Goal: Task Accomplishment & Management: Use online tool/utility

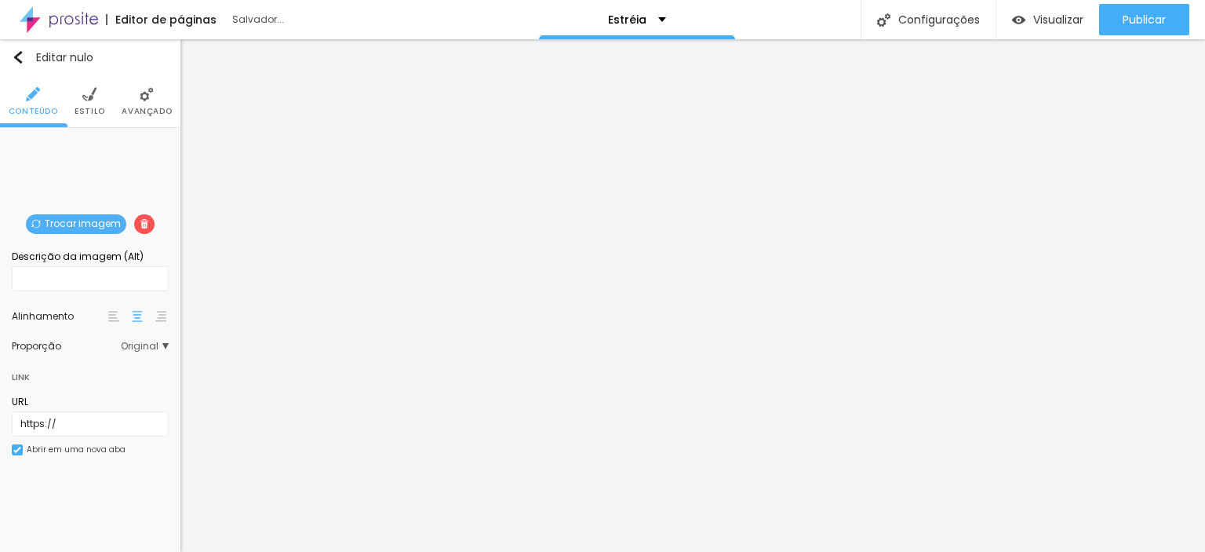
click at [68, 221] on font "Trocar imagem" at bounding box center [83, 223] width 76 height 13
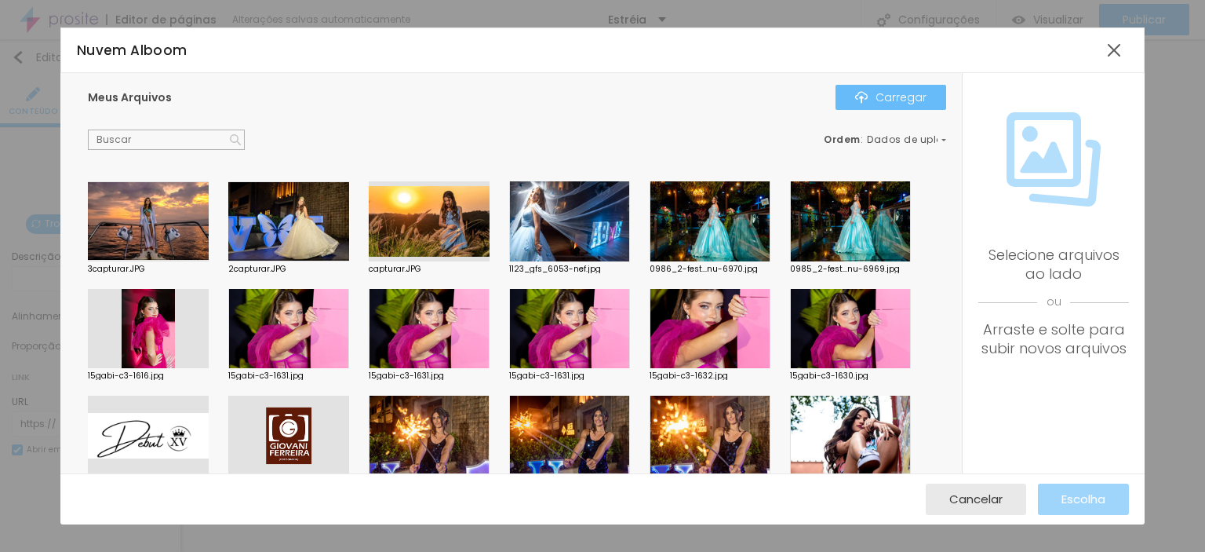
click at [866, 95] on img "button" at bounding box center [861, 97] width 13 height 13
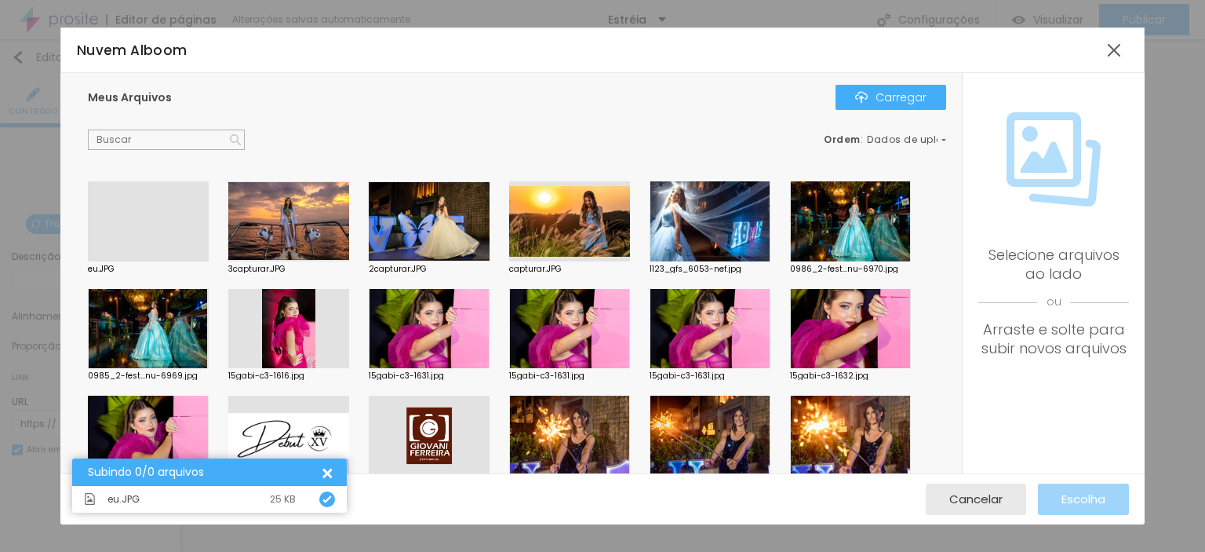
click at [163, 261] on div at bounding box center [148, 261] width 121 height 0
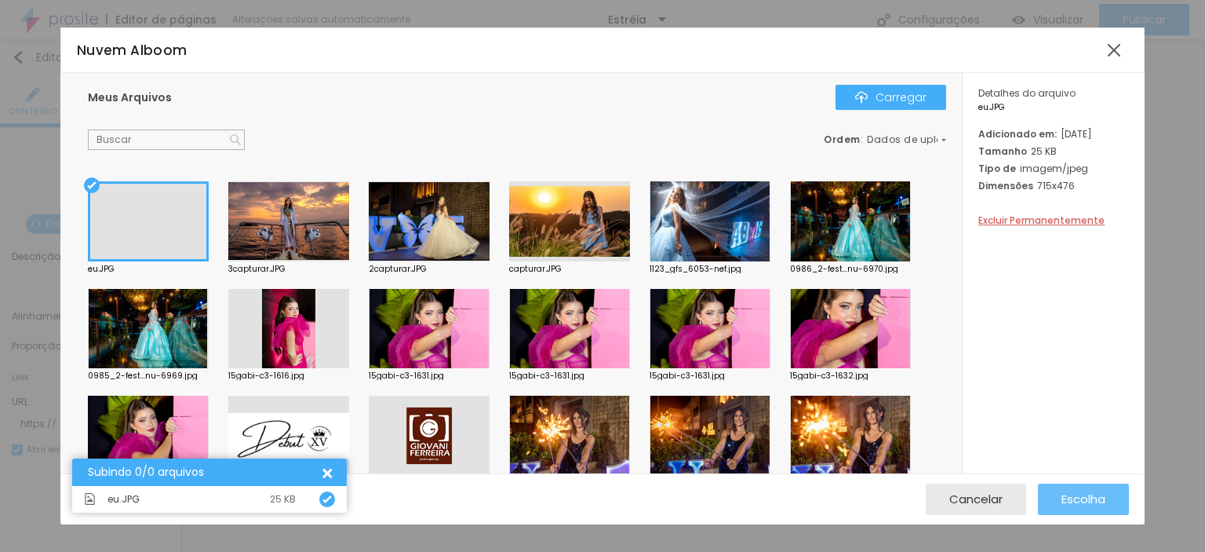
click at [1074, 493] on font "Escolha" at bounding box center [1084, 499] width 44 height 16
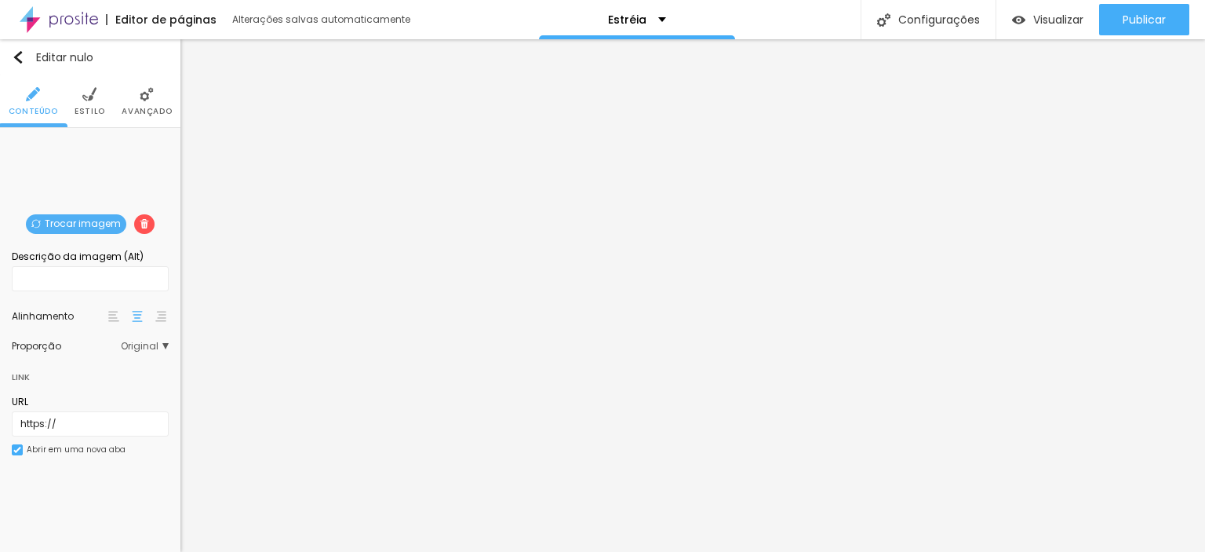
click at [165, 348] on span "Original" at bounding box center [145, 345] width 48 height 9
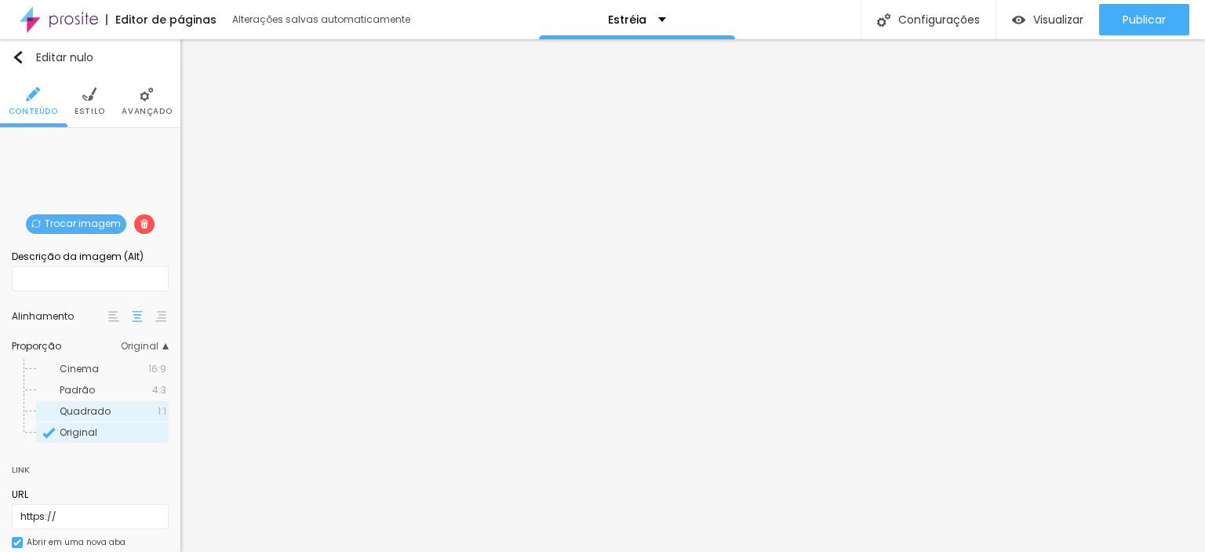
click at [66, 411] on font "Quadrado" at bounding box center [85, 410] width 51 height 13
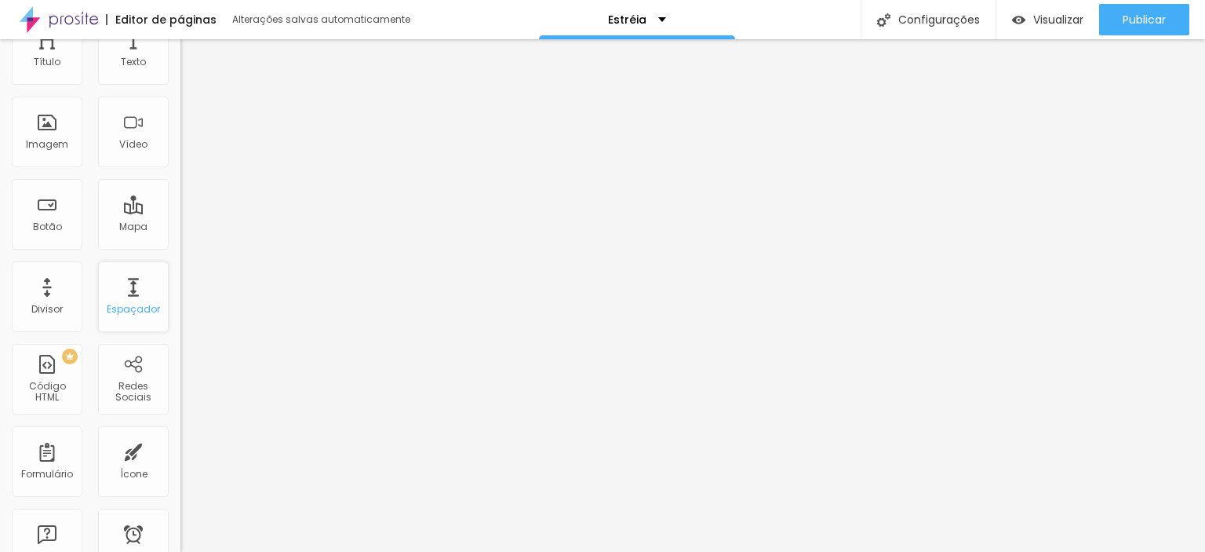
scroll to position [235, 0]
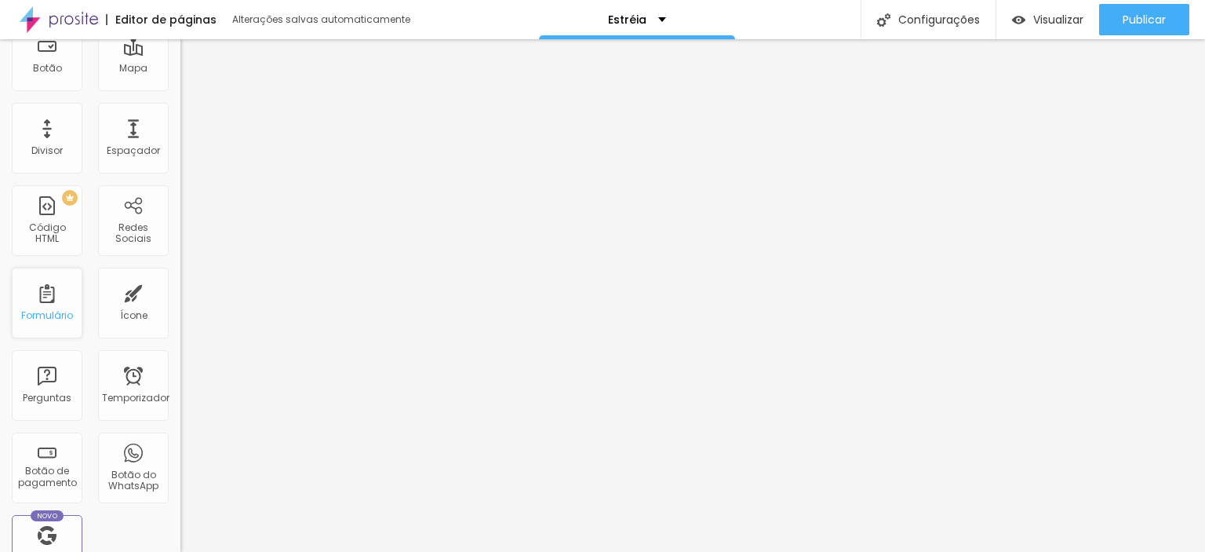
click at [66, 310] on font "Formulário" at bounding box center [47, 314] width 52 height 13
click at [46, 305] on div "Formulário" at bounding box center [47, 303] width 71 height 71
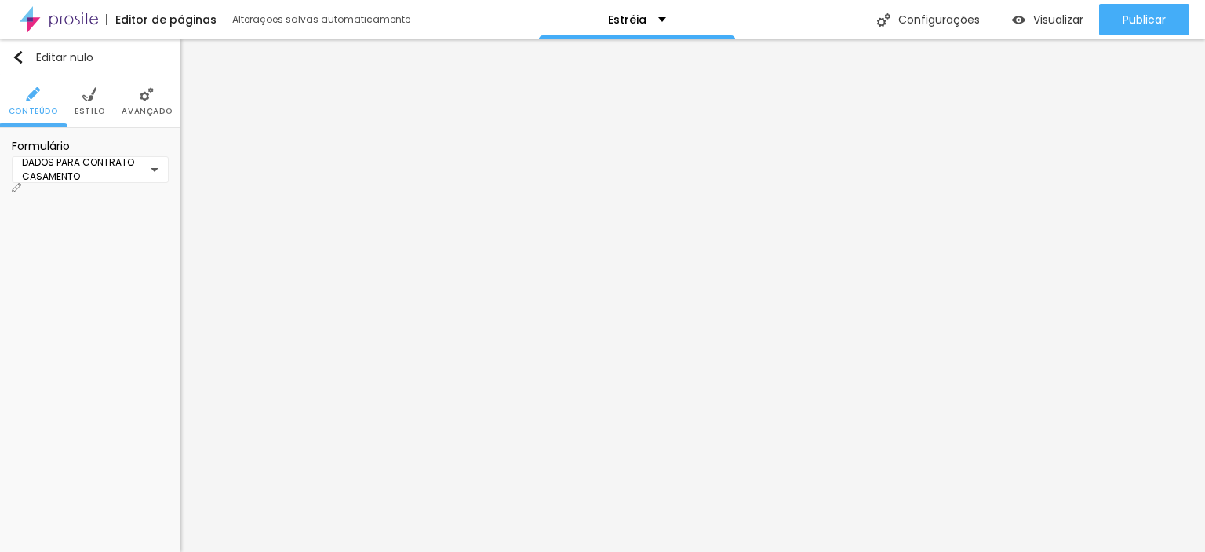
scroll to position [0, 0]
click at [154, 175] on div "DADOS PARA CONTRATO CASAMENTO" at bounding box center [90, 169] width 157 height 27
click at [118, 90] on font "Criar novo formulário" at bounding box center [66, 83] width 103 height 13
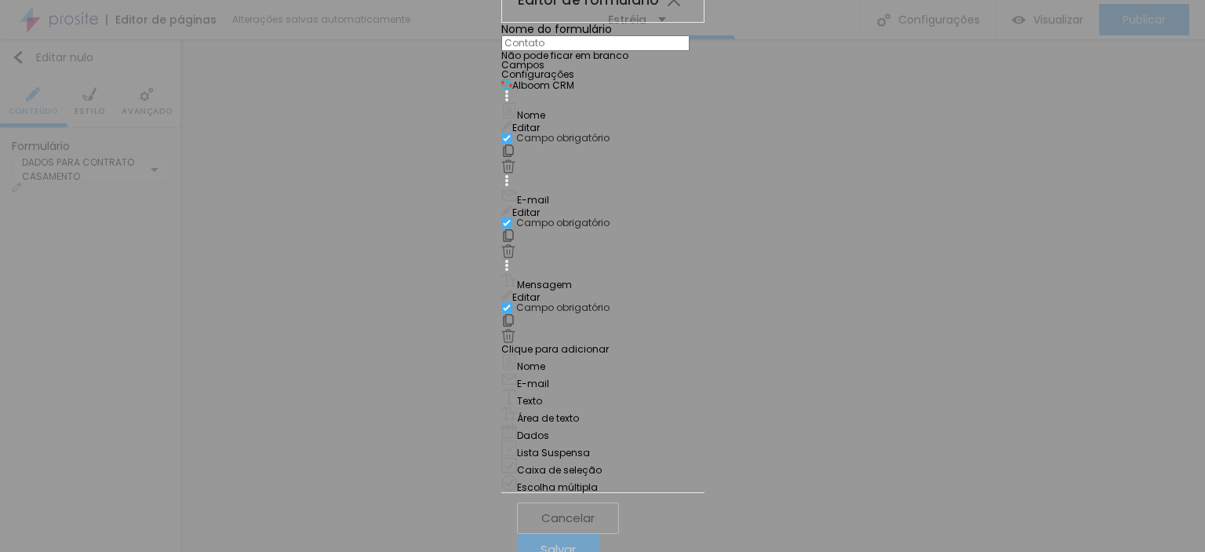
click at [502, 51] on input "text" at bounding box center [596, 43] width 188 height 16
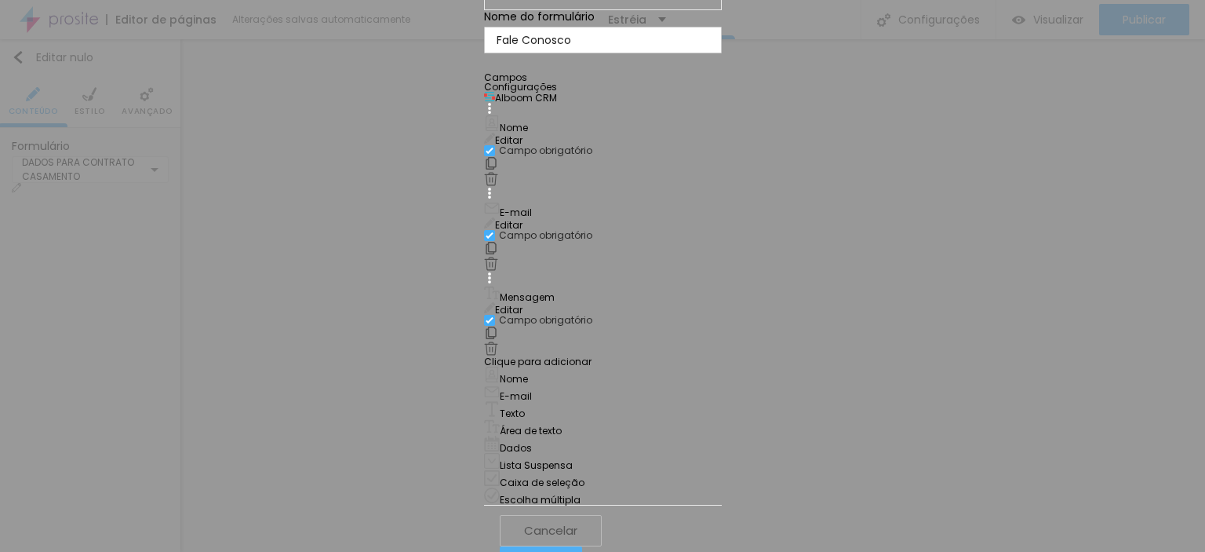
scroll to position [20, 0]
type input "Fale Conosco"
click at [488, 93] on font "Configurações" at bounding box center [520, 86] width 73 height 13
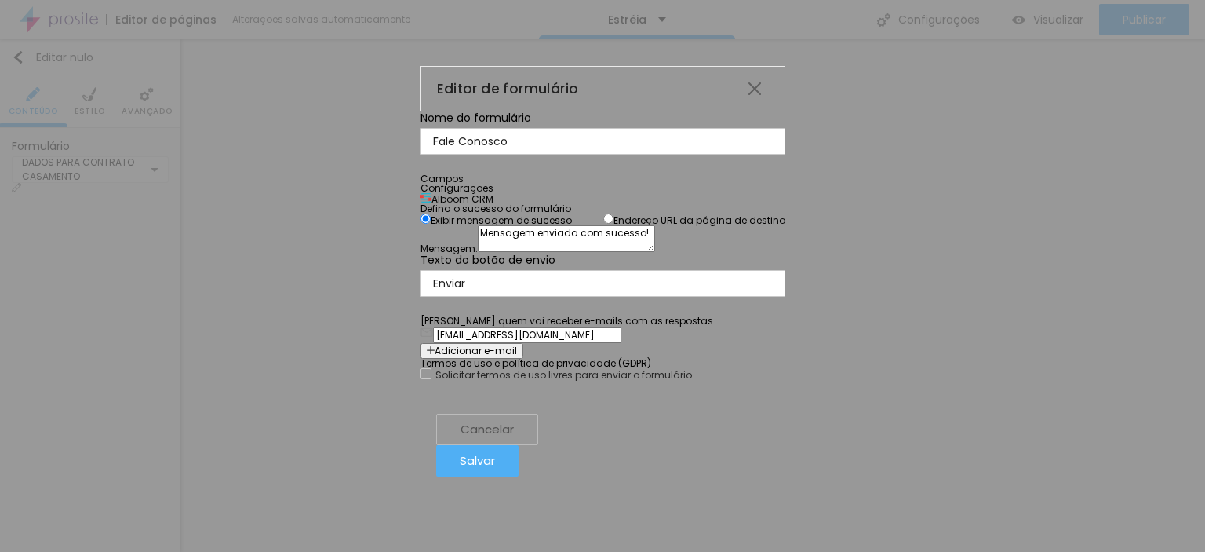
scroll to position [0, 0]
click at [421, 178] on font "Campos" at bounding box center [442, 178] width 43 height 13
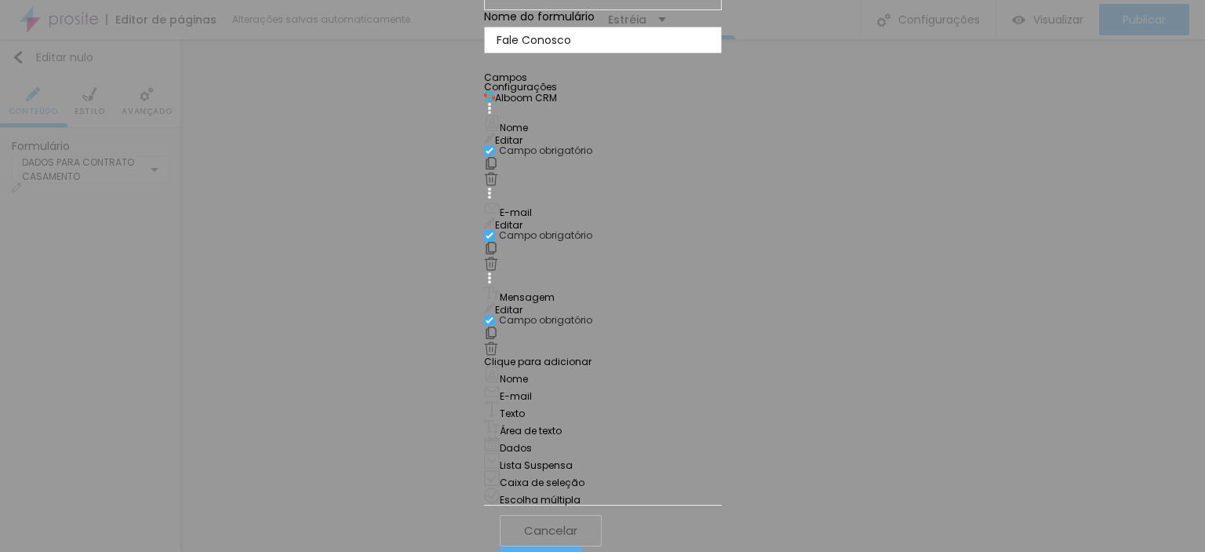
click at [500, 470] on img at bounding box center [492, 478] width 16 height 16
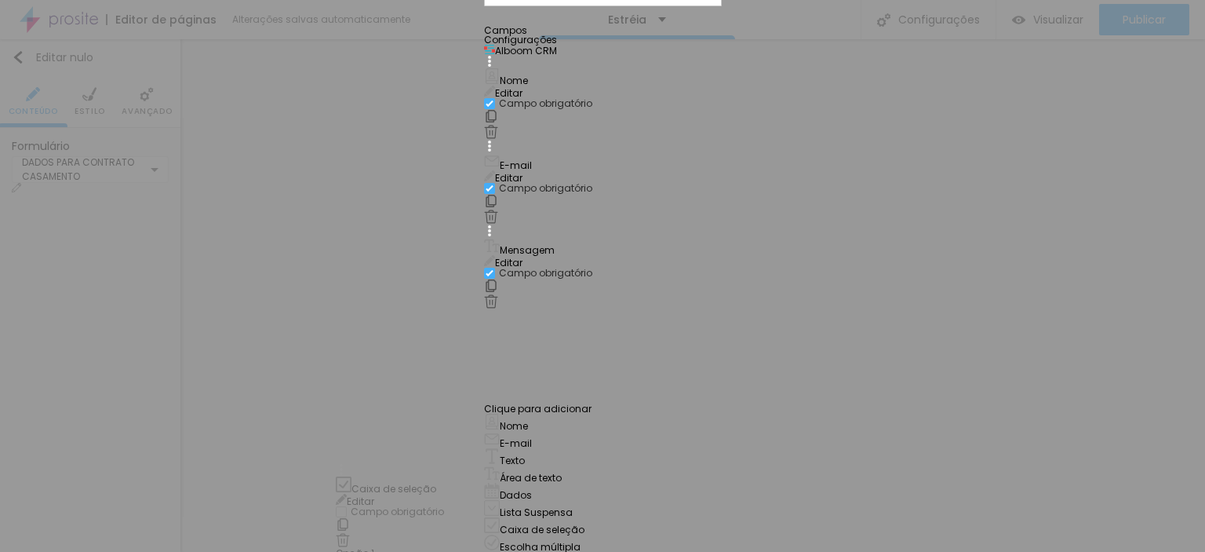
scroll to position [163, 0]
drag, startPoint x: 343, startPoint y: 388, endPoint x: 365, endPoint y: 448, distance: 64.3
click at [484, 448] on div "Nome Editar Campo obrigatório E-mail Editar Campo obrigatório Mensagem Editar C…" at bounding box center [603, 304] width 238 height 496
drag, startPoint x: 341, startPoint y: 228, endPoint x: 608, endPoint y: 234, distance: 266.9
click at [608, 323] on div "Caixa de seleção" at bounding box center [603, 331] width 238 height 17
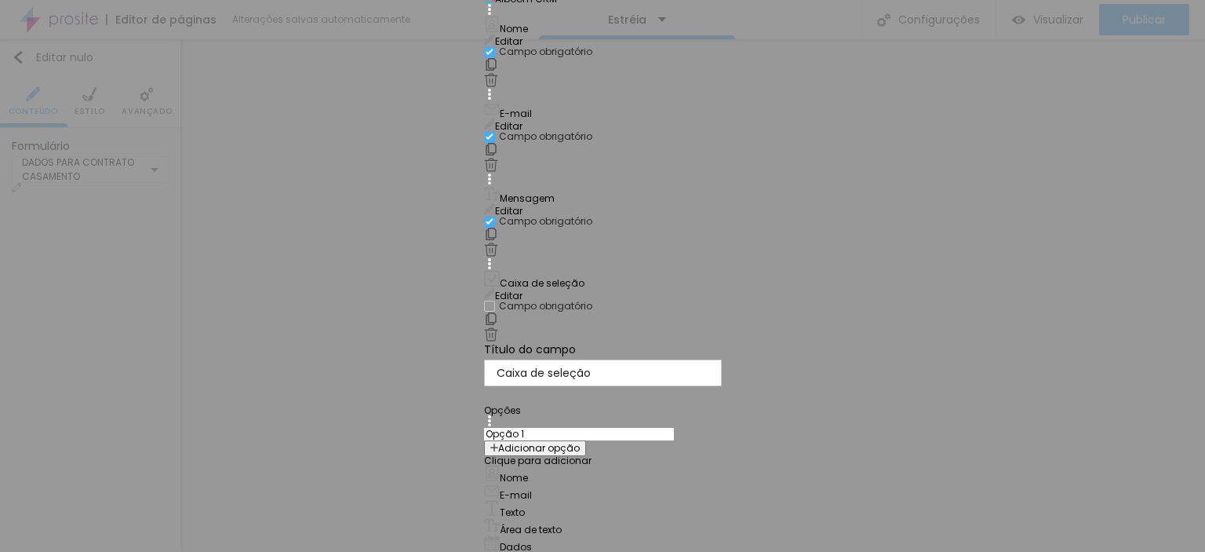
click at [498, 327] on img at bounding box center [491, 334] width 14 height 14
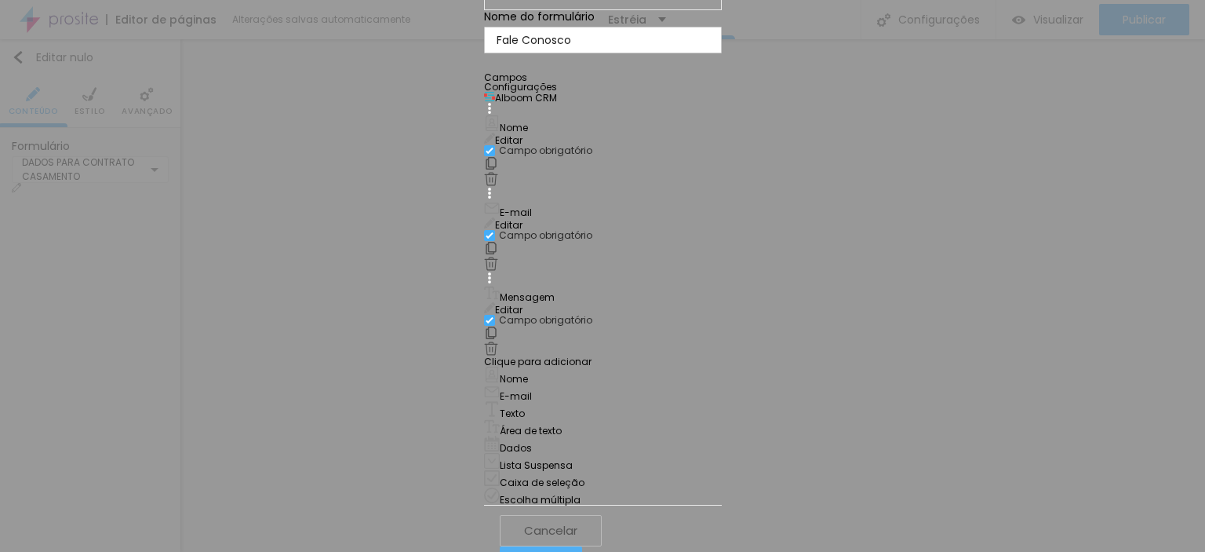
click at [500, 436] on img at bounding box center [492, 444] width 16 height 16
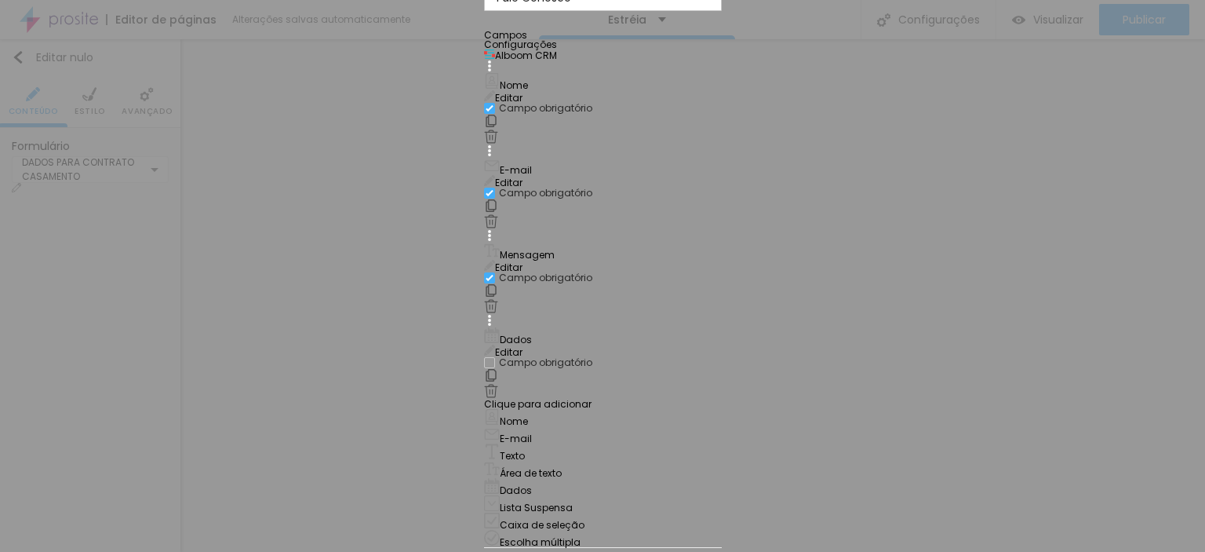
scroll to position [124, 0]
click at [538, 327] on div "Dados" at bounding box center [603, 335] width 238 height 17
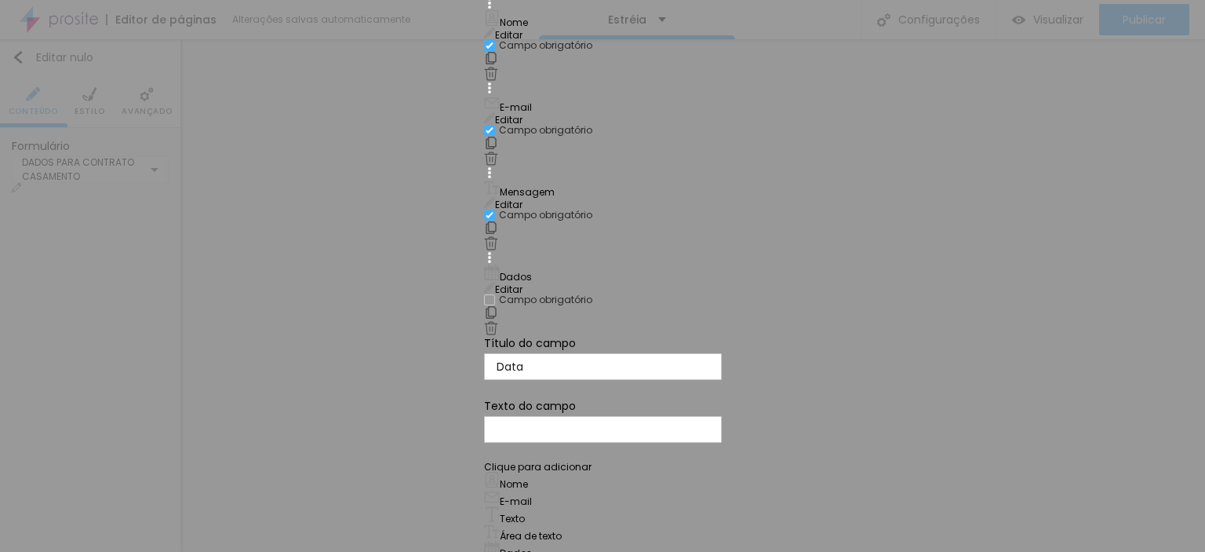
scroll to position [163, 0]
click at [498, 321] on img at bounding box center [491, 328] width 14 height 14
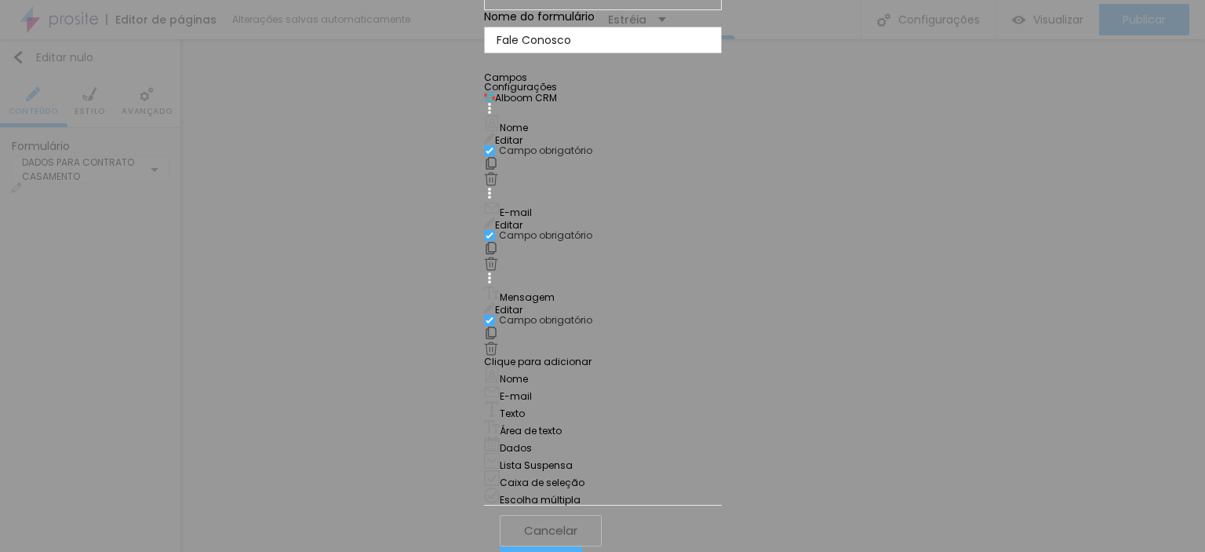
scroll to position [71, 0]
click at [498, 401] on img at bounding box center [492, 409] width 16 height 16
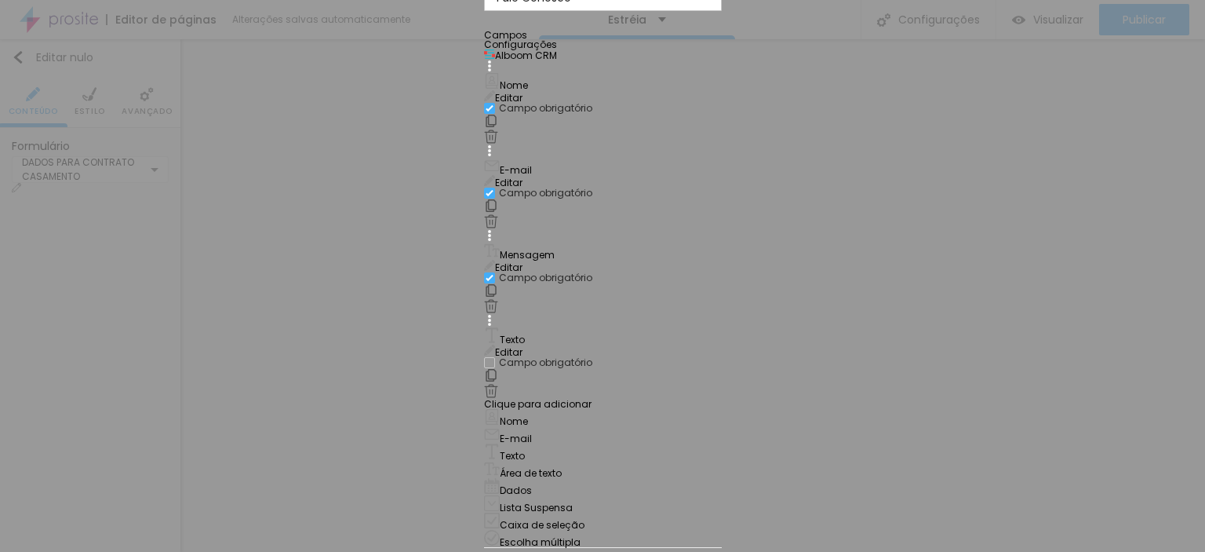
scroll to position [124, 0]
click at [722, 345] on div "Editar" at bounding box center [603, 351] width 238 height 13
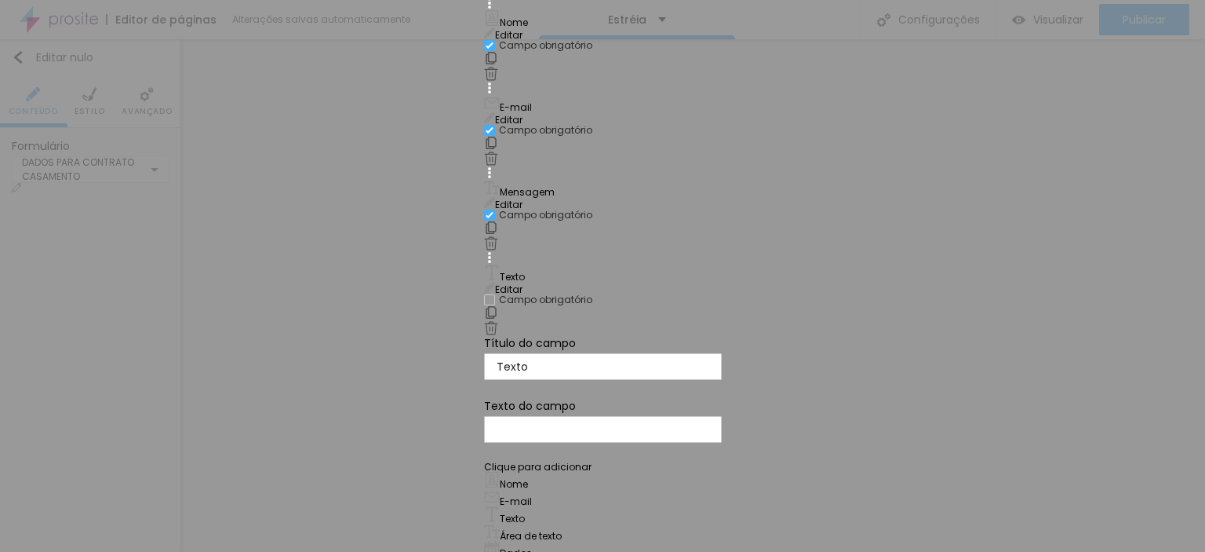
scroll to position [163, 0]
click at [512, 353] on input "Texto" at bounding box center [603, 366] width 238 height 27
type input "Tel/Cel:"
click at [495, 294] on div at bounding box center [489, 299] width 11 height 11
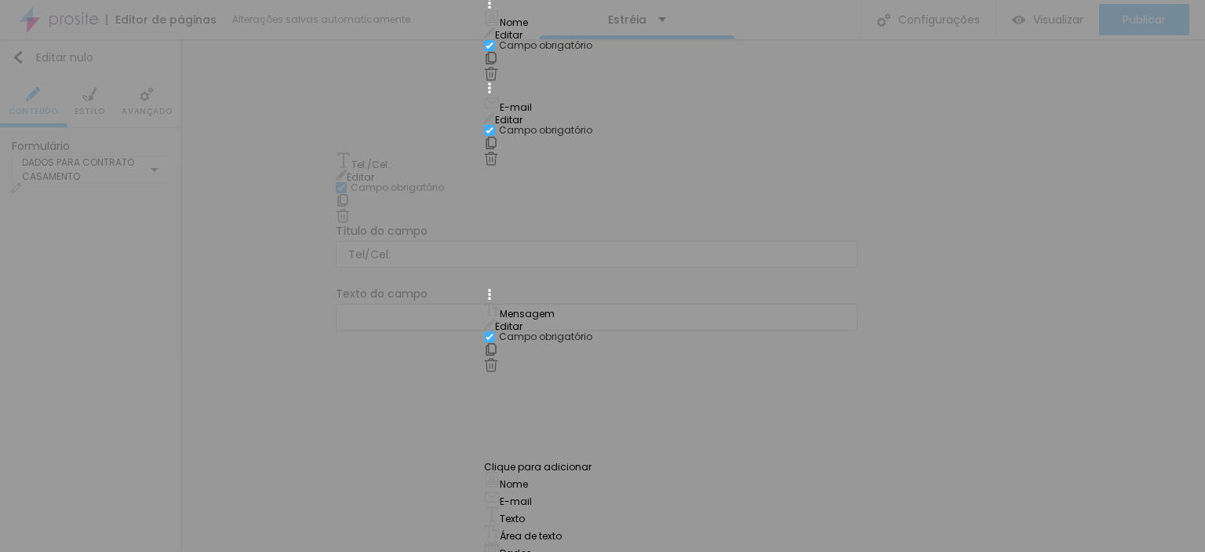
drag, startPoint x: 343, startPoint y: 235, endPoint x: 341, endPoint y: 162, distance: 72.2
click at [484, 162] on div "Nome Editar Campo obrigatório E-mail Editar Campo obrigatório Mensagem Editar C…" at bounding box center [603, 227] width 238 height 458
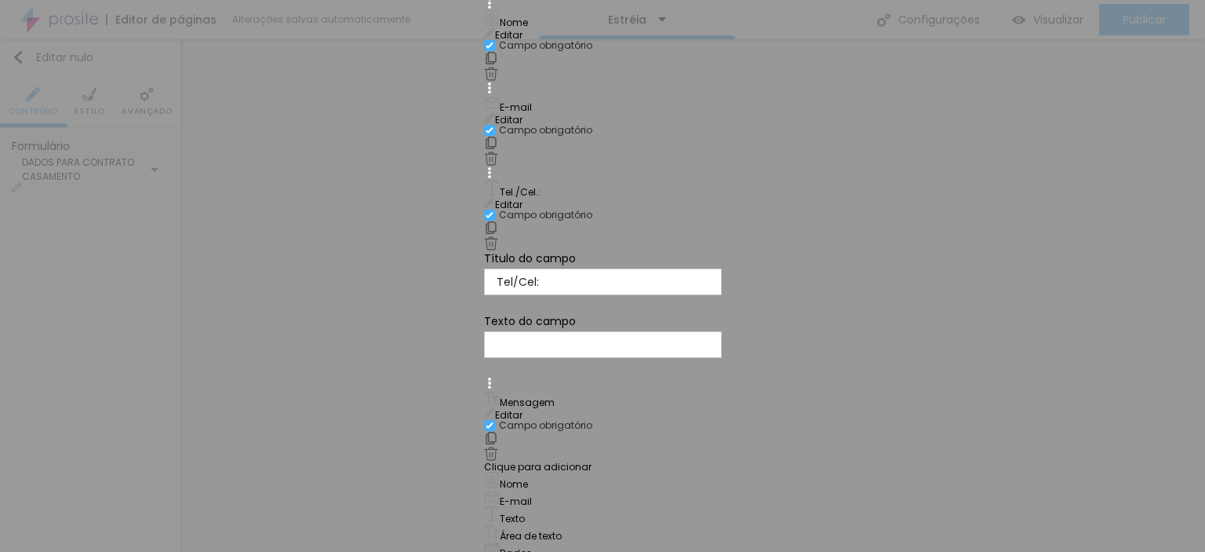
click at [722, 352] on div "Nome Editar Campo obrigatório E-mail Editar Campo obrigatório Tel./Cel.: Editar…" at bounding box center [603, 304] width 238 height 612
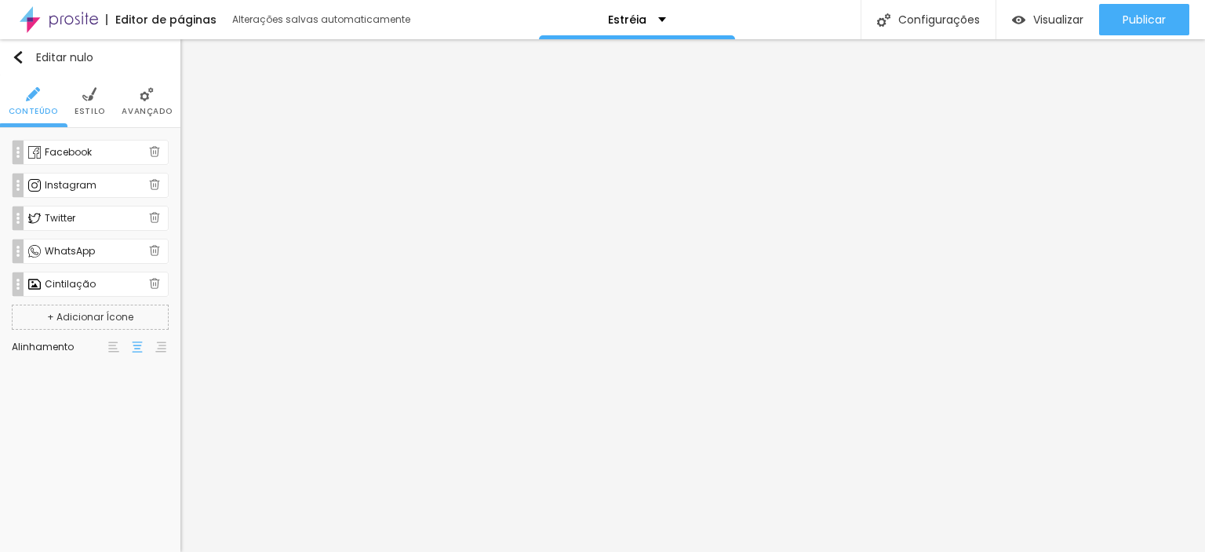
click at [49, 150] on font "Facebook" at bounding box center [68, 151] width 47 height 13
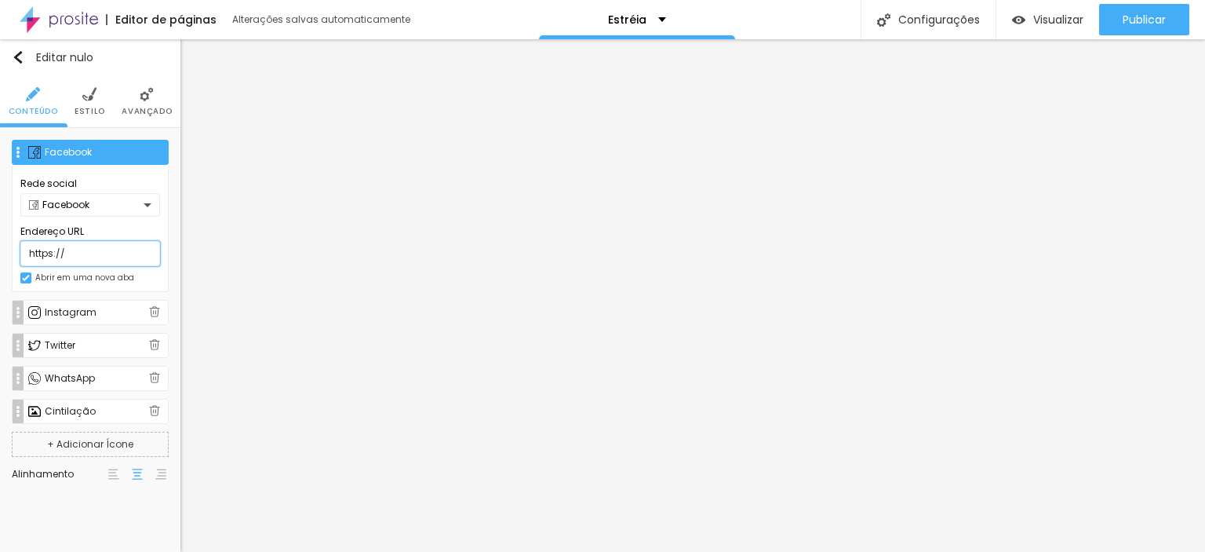
click at [79, 257] on input "https://" at bounding box center [90, 253] width 140 height 25
drag, startPoint x: 38, startPoint y: 256, endPoint x: 0, endPoint y: 256, distance: 37.7
click at [0, 256] on div "Facebook Rede social Facebook Endereço URL https:// Abrir em uma nova aba Insta…" at bounding box center [90, 315] width 181 height 375
paste input "[DOMAIN_NAME][URL]"
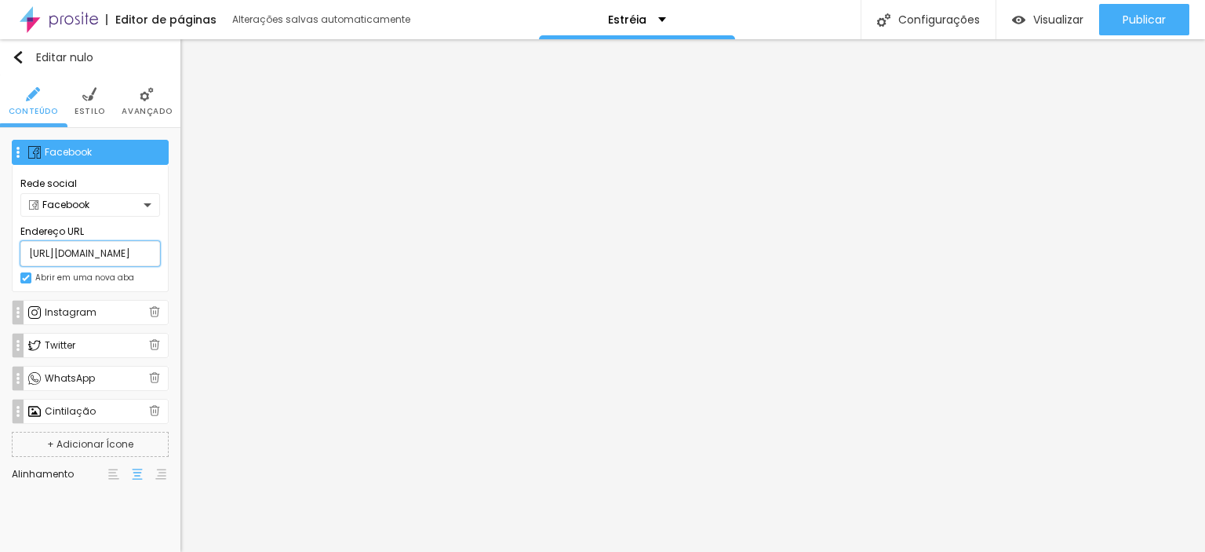
type input "[URL][DOMAIN_NAME]"
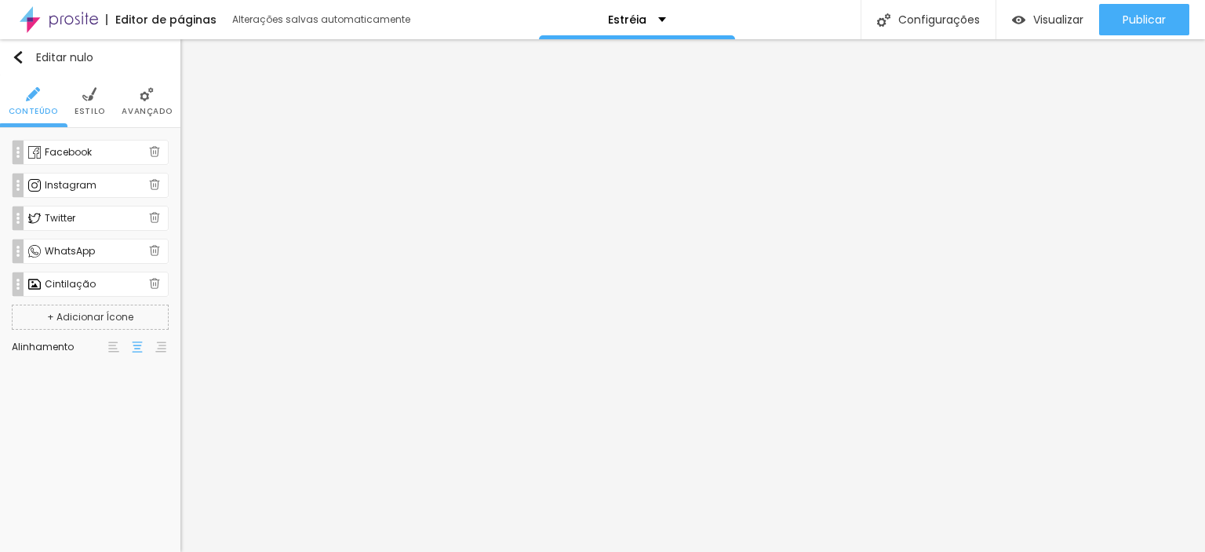
click at [19, 184] on div "Facebook Rede social Facebook Endereço URL [URL][DOMAIN_NAME] Abrir em uma nova…" at bounding box center [90, 218] width 157 height 157
click at [71, 185] on font "Instagram" at bounding box center [71, 184] width 52 height 13
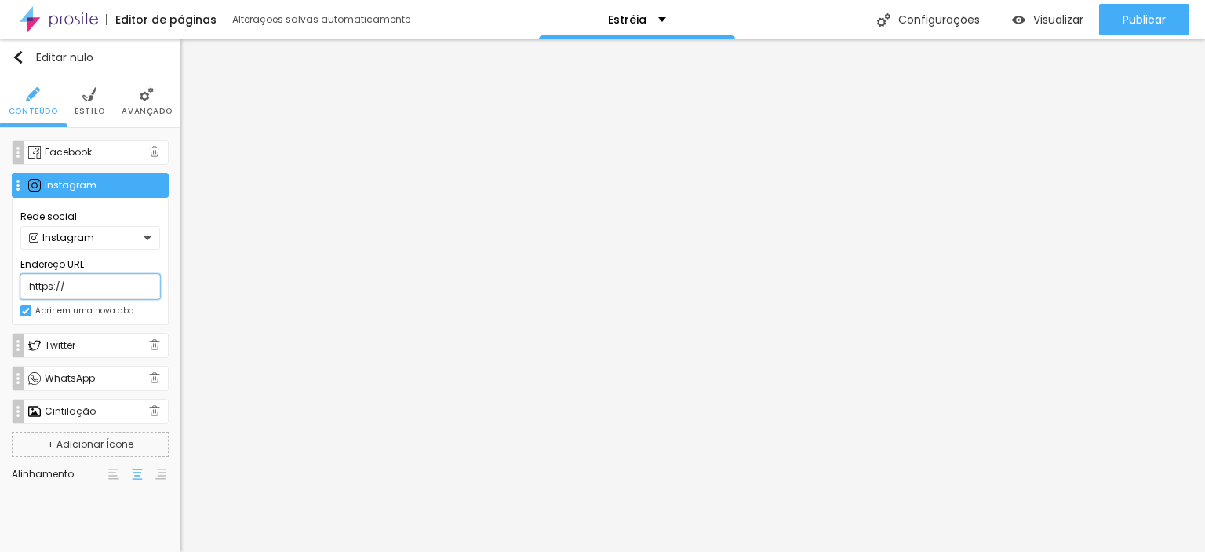
drag, startPoint x: 47, startPoint y: 288, endPoint x: 0, endPoint y: 288, distance: 47.1
click at [0, 288] on div "Facebook Rede social Facebook Endereço URL [URL][DOMAIN_NAME] Abrir em uma nova…" at bounding box center [90, 315] width 181 height 375
paste input "[URL][DOMAIN_NAME]"
type input "[URL][DOMAIN_NAME]"
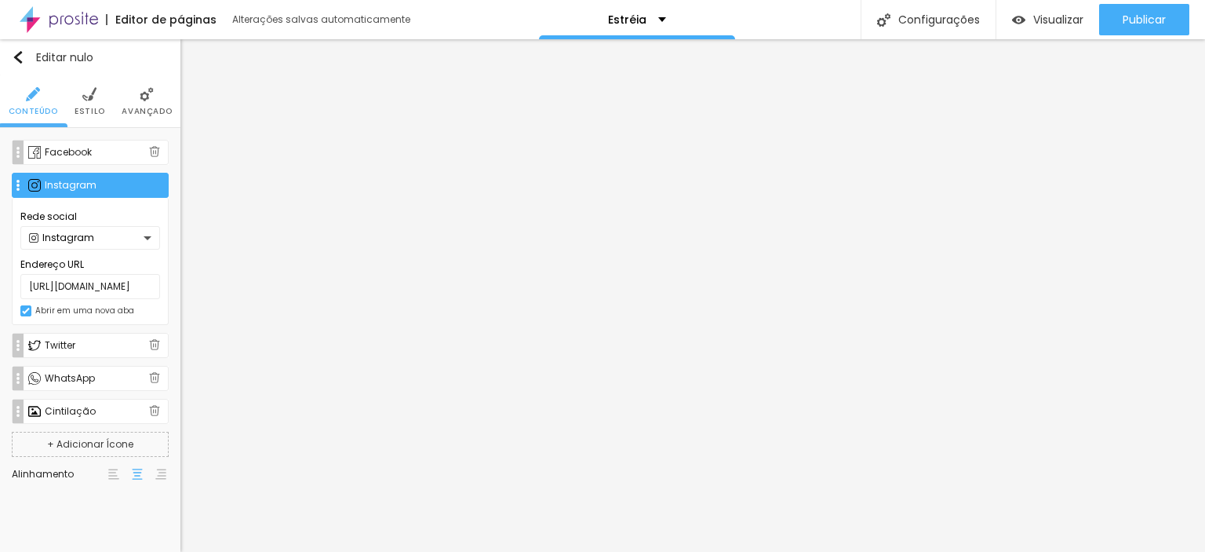
click at [156, 341] on img at bounding box center [154, 344] width 11 height 11
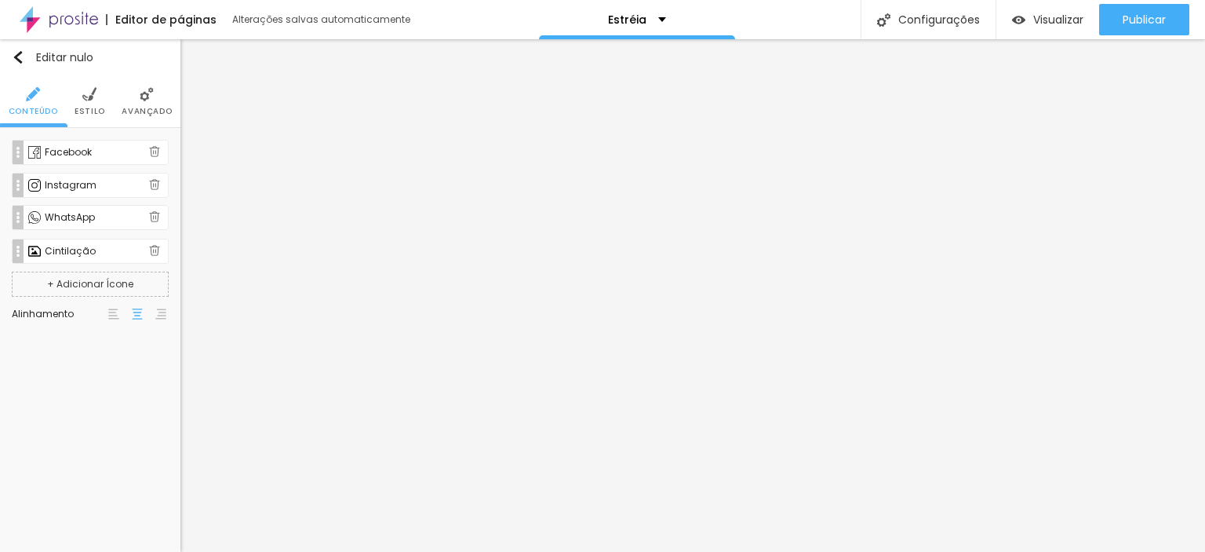
click at [18, 216] on div "Facebook Rede social Facebook Endereço URL [URL][DOMAIN_NAME] Abrir em uma nova…" at bounding box center [90, 202] width 157 height 124
click at [17, 213] on div "Facebook Rede social Facebook Endereço URL [URL][DOMAIN_NAME] Abrir em uma nova…" at bounding box center [90, 202] width 157 height 124
click at [24, 217] on div "WhatsApp" at bounding box center [90, 218] width 157 height 25
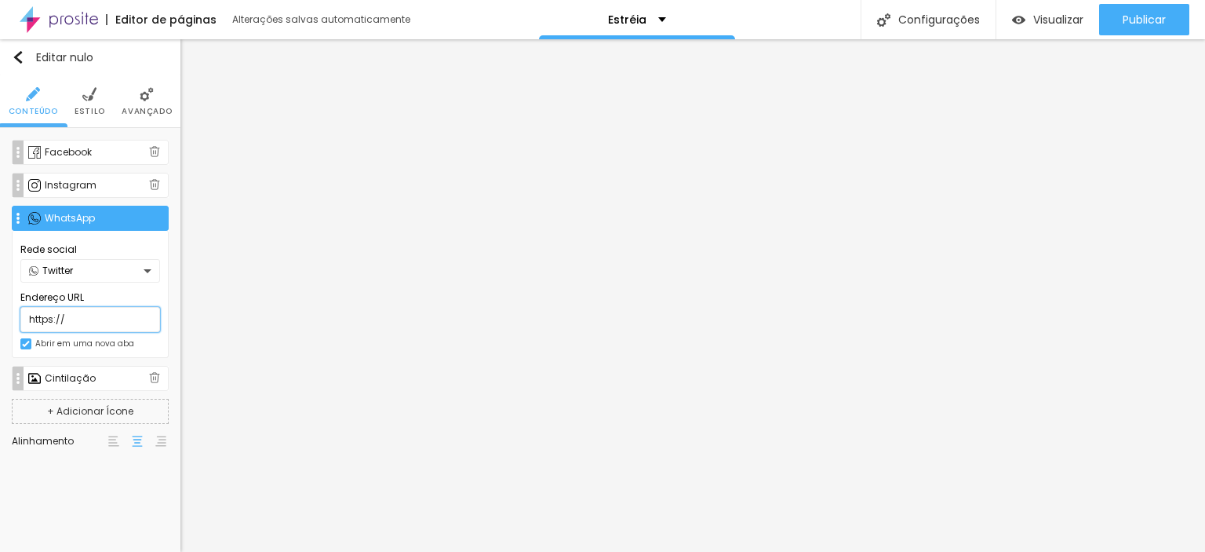
click at [108, 317] on input "https://" at bounding box center [90, 319] width 140 height 25
drag, startPoint x: 69, startPoint y: 317, endPoint x: 0, endPoint y: 317, distance: 69.1
click at [0, 317] on div "Facebook Rede social Facebook Endereço URL [URL][DOMAIN_NAME] Abrir em uma nova…" at bounding box center [90, 299] width 181 height 342
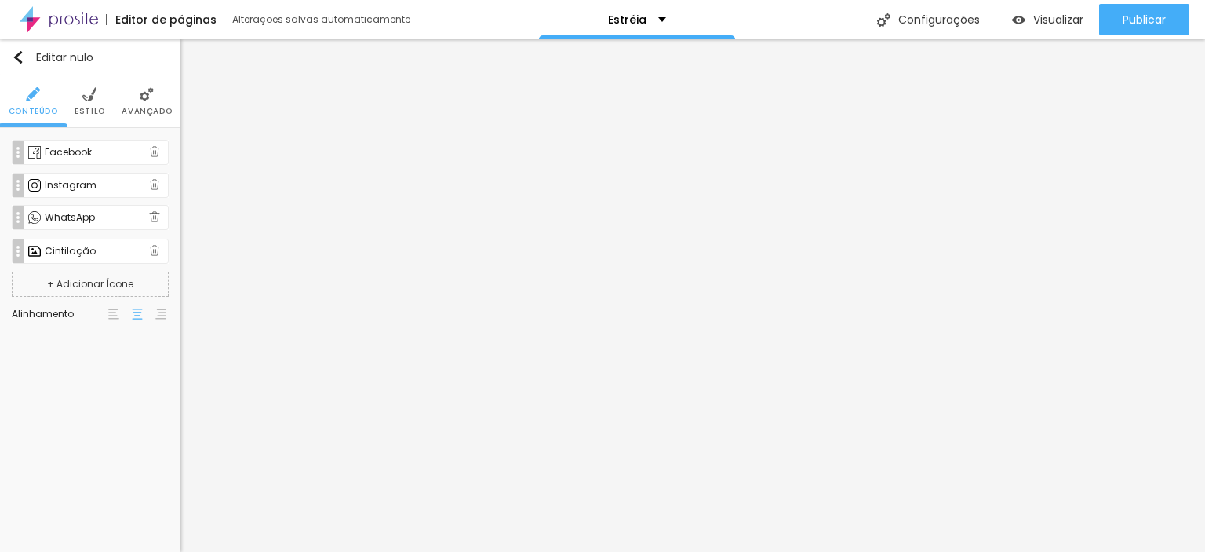
click at [18, 213] on div "Facebook Rede social Facebook Endereço URL [URL][DOMAIN_NAME] Abrir em uma nova…" at bounding box center [90, 202] width 157 height 124
click at [35, 224] on div "WhatsApp" at bounding box center [90, 218] width 157 height 25
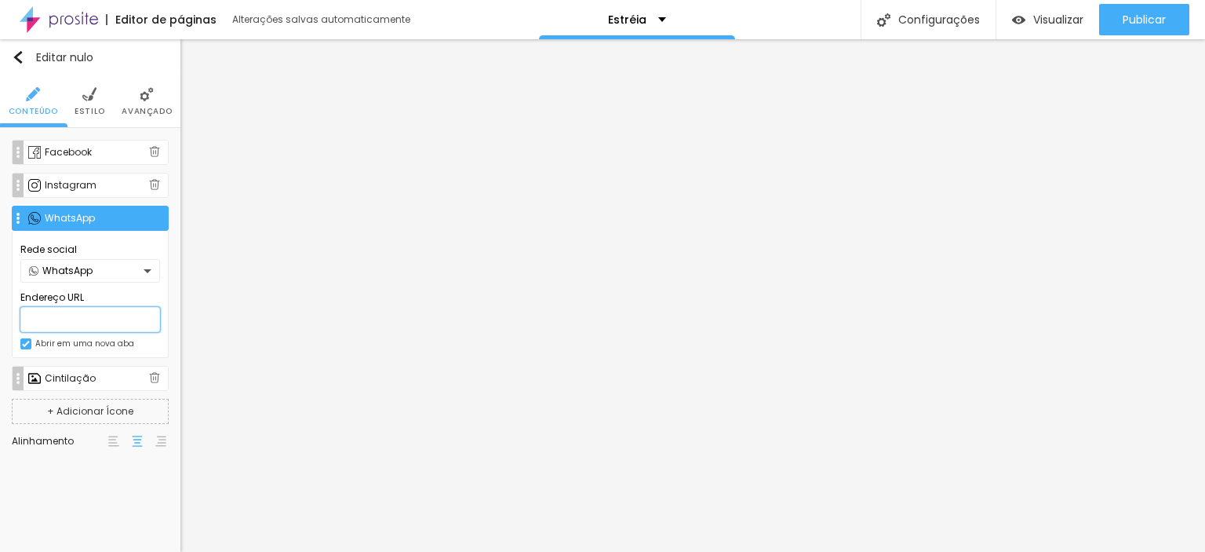
click at [104, 318] on input "text" at bounding box center [90, 319] width 140 height 25
paste input "[URL][DOMAIN_NAME][PHONE_NUMBER]."
type input "[URL][DOMAIN_NAME][PHONE_NUMBER]."
click at [41, 377] on div "Cintilação" at bounding box center [90, 378] width 157 height 25
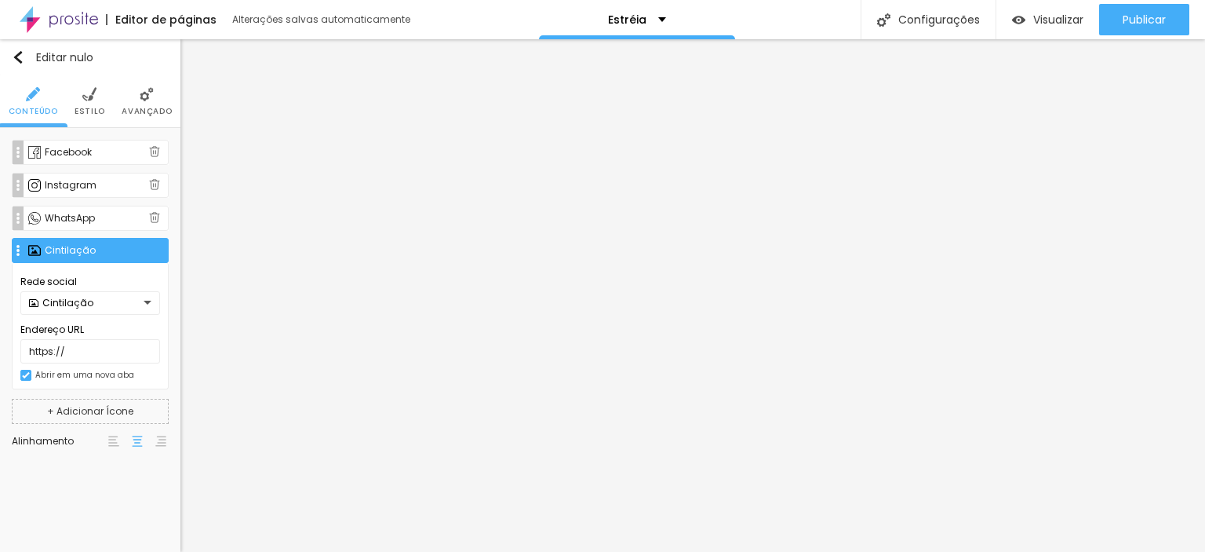
click at [16, 254] on div "Facebook Rede social Facebook Endereço URL [URL][DOMAIN_NAME] Abrir em uma nova…" at bounding box center [90, 265] width 157 height 251
click at [26, 253] on div "Cintilação" at bounding box center [90, 251] width 157 height 25
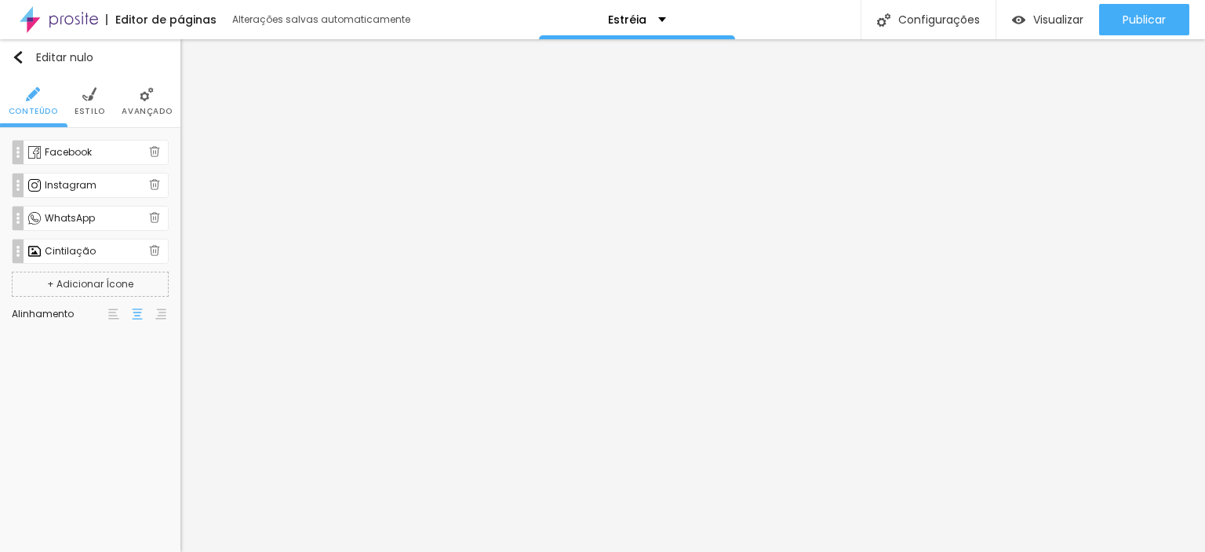
click at [55, 251] on font "Cintilação" at bounding box center [70, 250] width 51 height 13
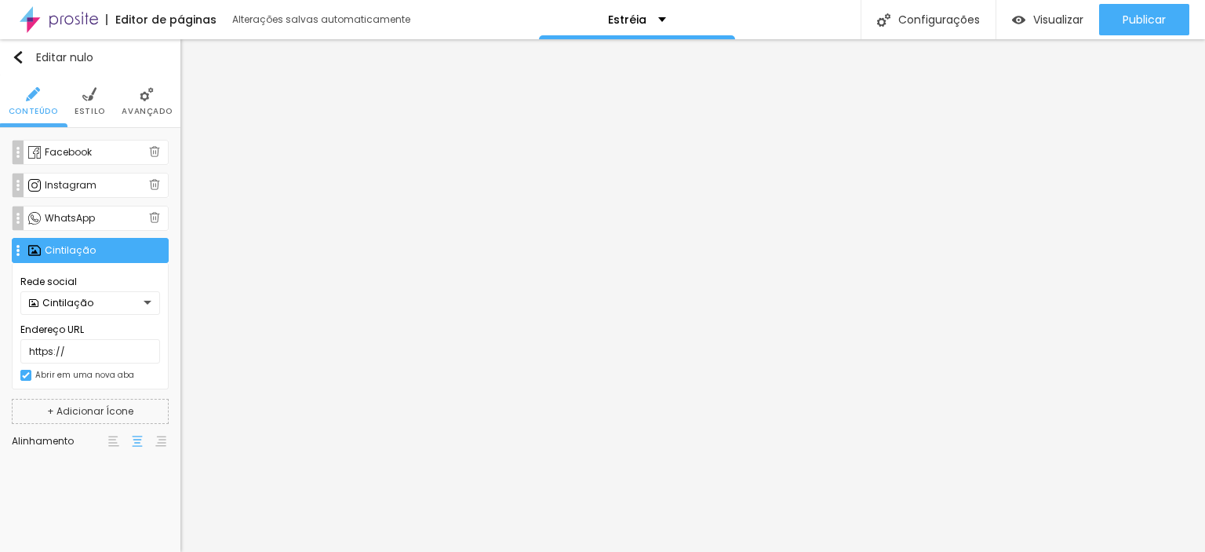
click at [16, 250] on div "Facebook Rede social Facebook Endereço URL [URL][DOMAIN_NAME] Abrir em uma nova…" at bounding box center [90, 265] width 157 height 251
click at [32, 251] on img at bounding box center [34, 251] width 13 height 13
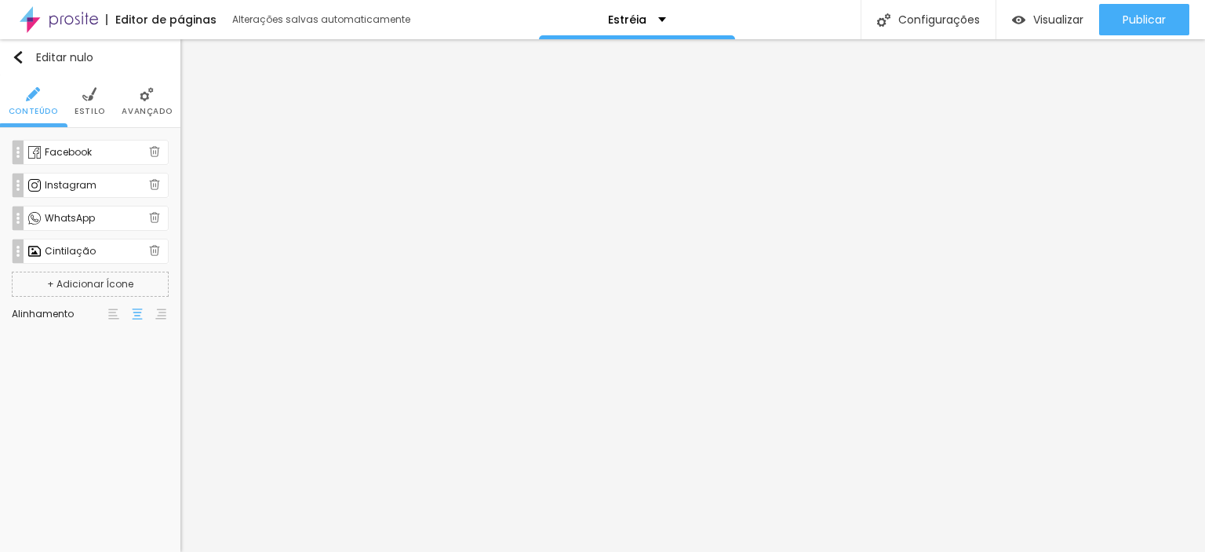
click at [160, 248] on img at bounding box center [154, 250] width 11 height 11
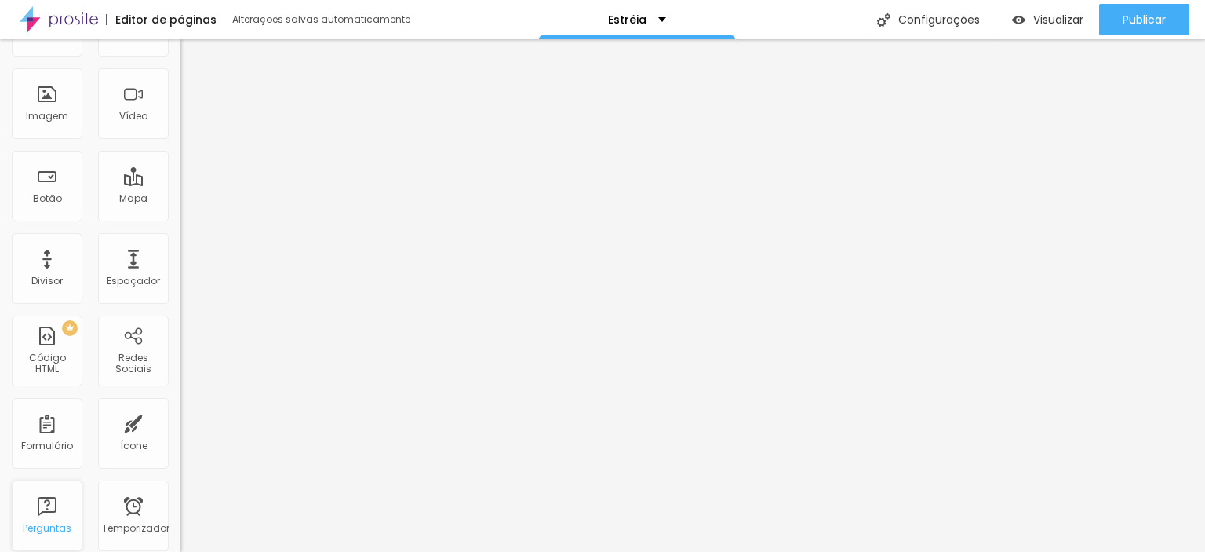
scroll to position [314, 0]
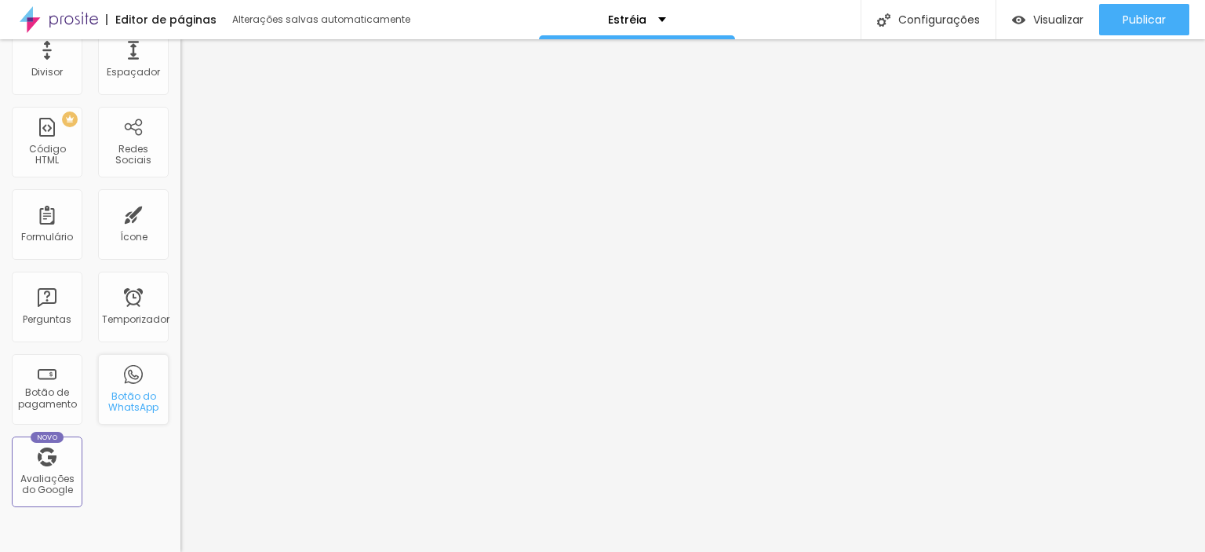
click at [132, 380] on div "Botão do WhatsApp" at bounding box center [133, 389] width 71 height 71
click at [126, 376] on div "Botão do WhatsApp" at bounding box center [133, 389] width 71 height 71
click at [119, 385] on div "Botão do WhatsApp" at bounding box center [133, 389] width 71 height 71
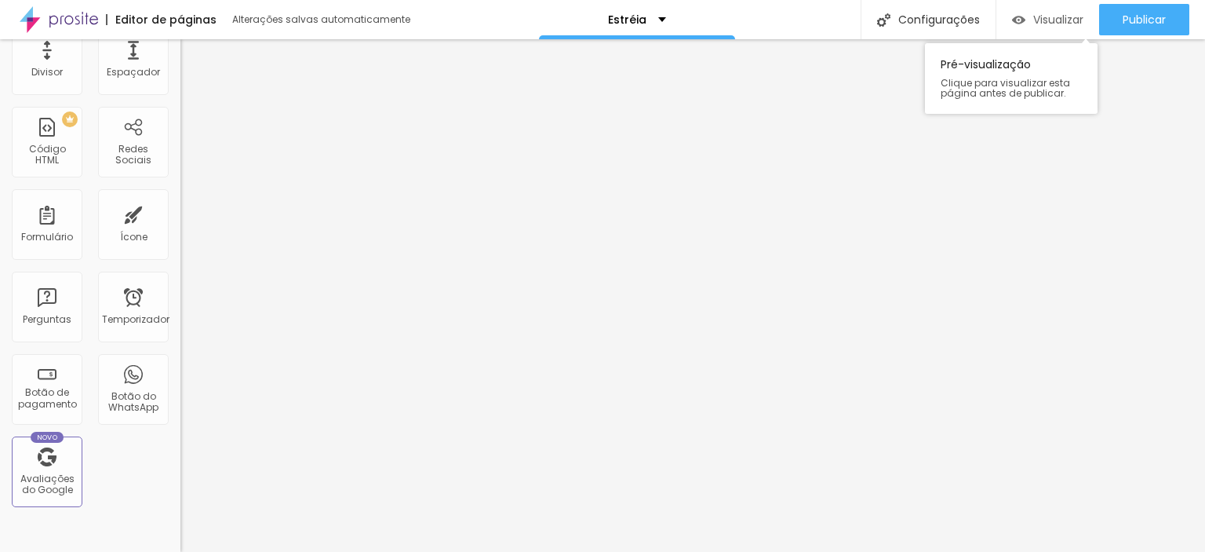
click at [1036, 24] on font "Visualizar" at bounding box center [1059, 20] width 50 height 16
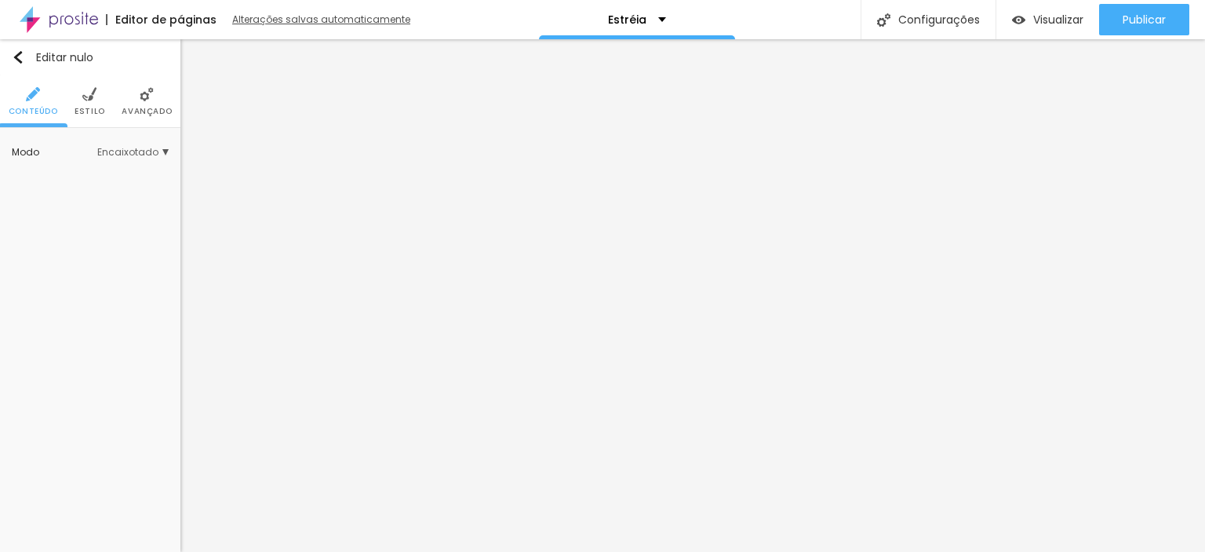
scroll to position [0, 0]
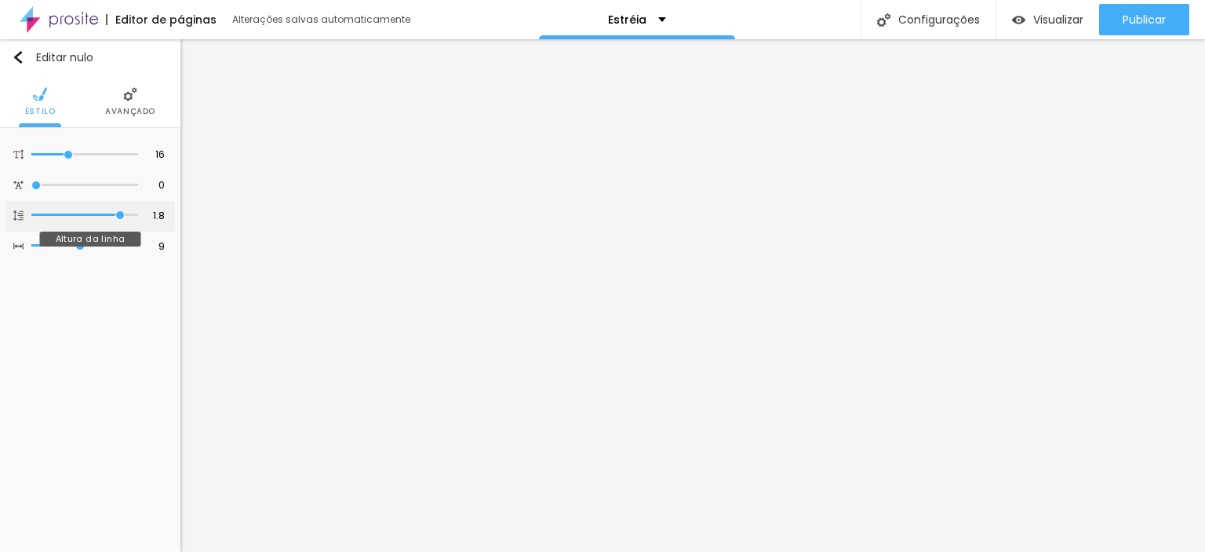
type input "1.9"
type input "2"
drag, startPoint x: 124, startPoint y: 213, endPoint x: 144, endPoint y: 206, distance: 20.6
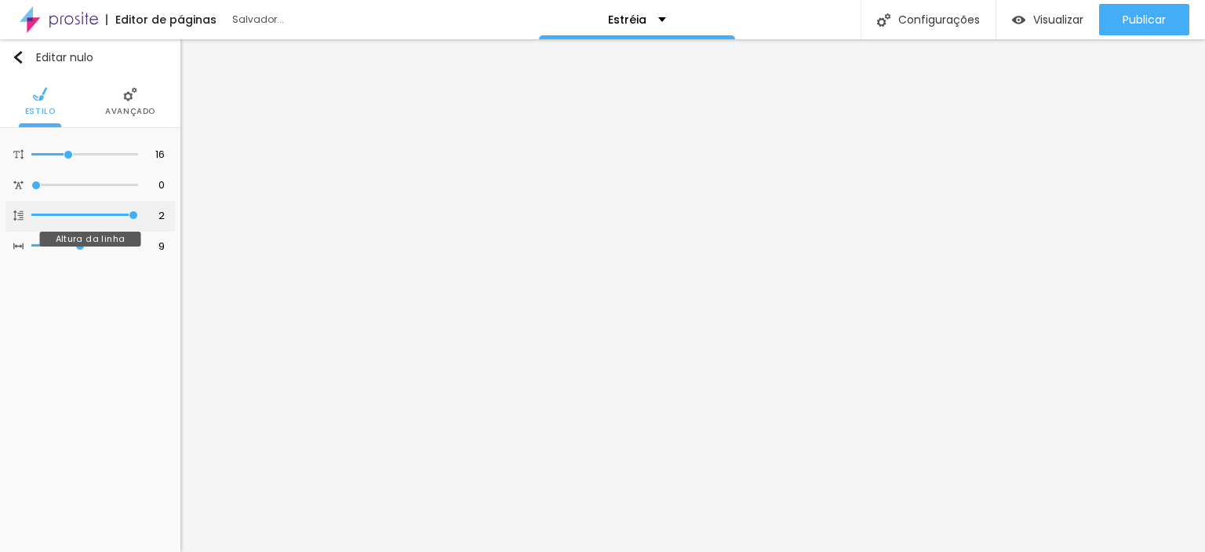
type input "2"
click at [138, 211] on input "range" at bounding box center [84, 215] width 107 height 8
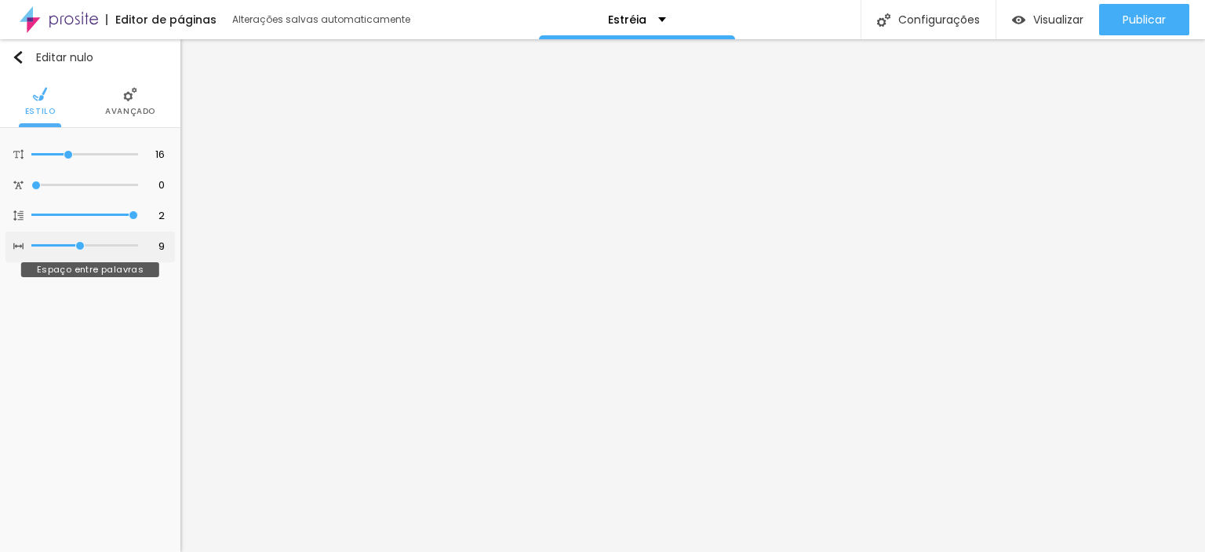
type input "8"
type input "9"
type input "10"
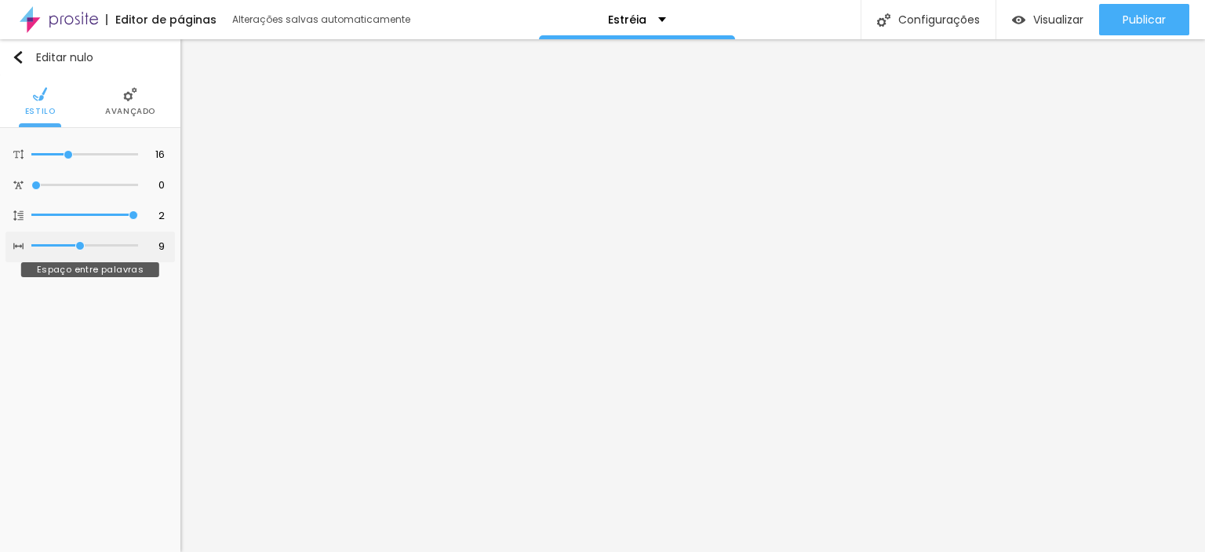
type input "10"
type input "11"
type input "12"
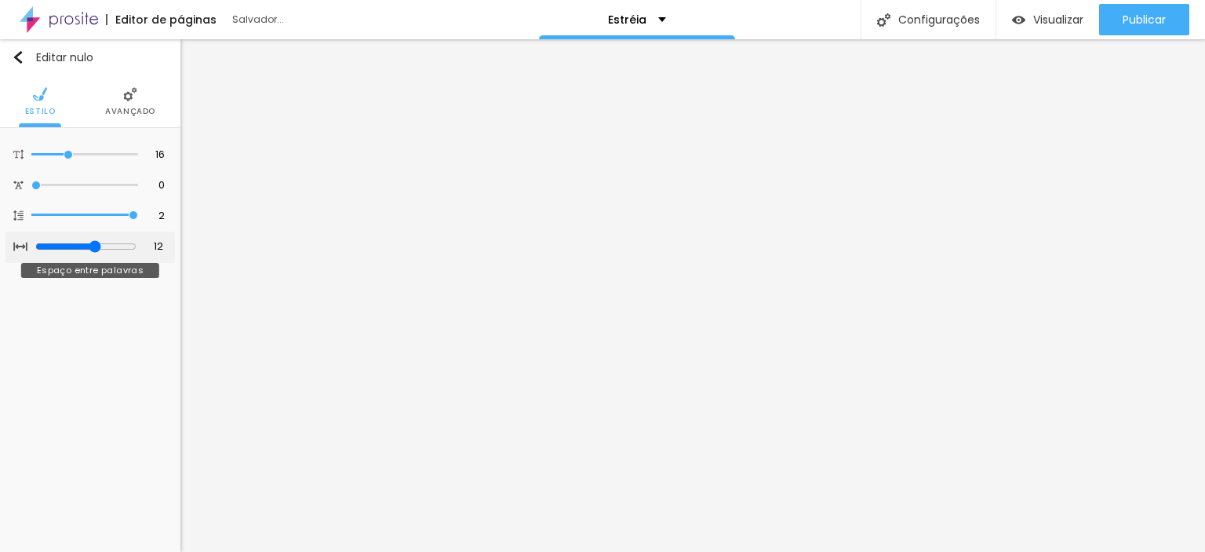
type input "13"
type input "14"
type input "15"
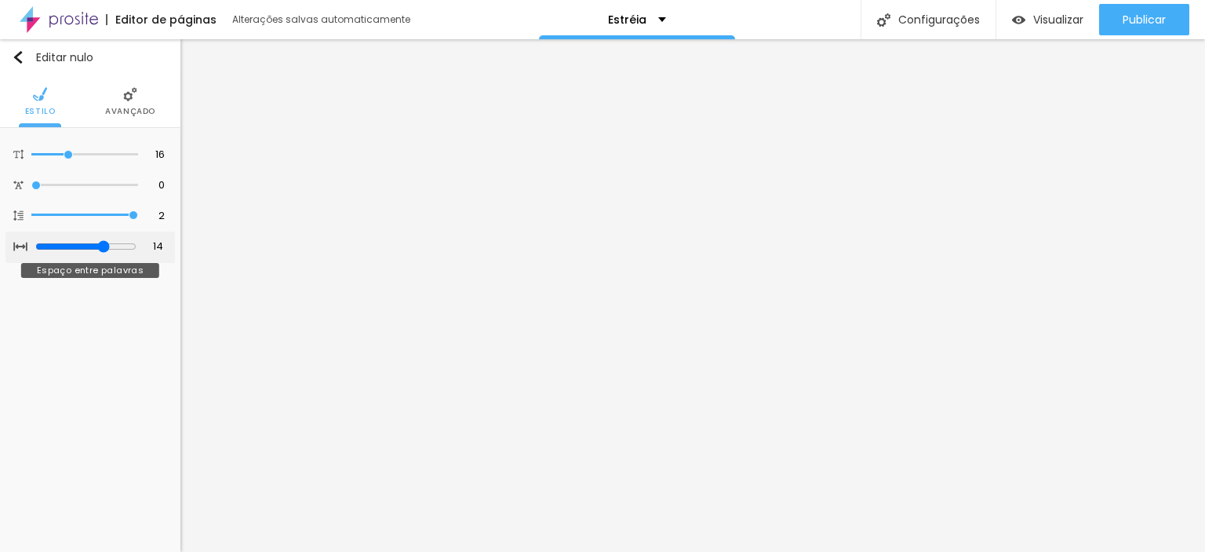
type input "15"
type input "16"
drag, startPoint x: 76, startPoint y: 243, endPoint x: 111, endPoint y: 241, distance: 34.6
click at [111, 242] on input "range" at bounding box center [84, 246] width 107 height 8
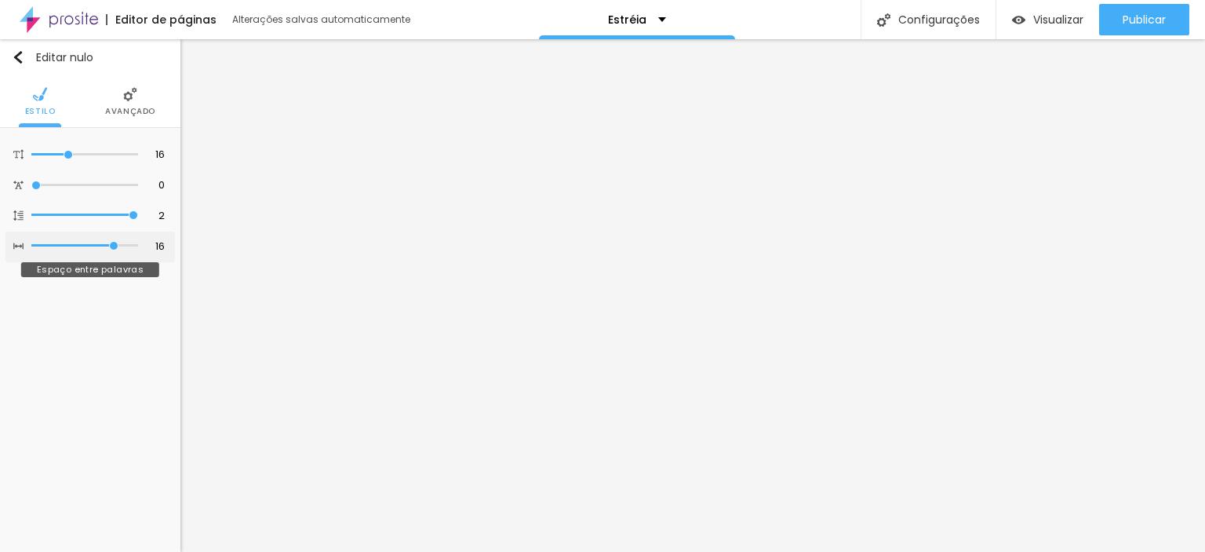
type input "17"
type input "18"
type input "19"
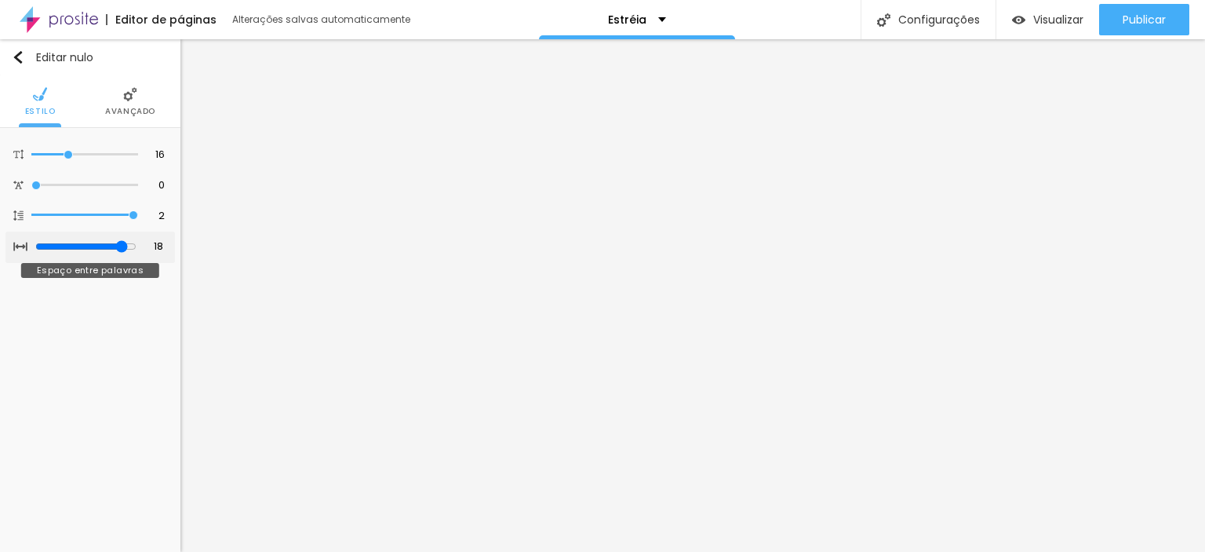
type input "19"
type input "20"
drag, startPoint x: 119, startPoint y: 243, endPoint x: 161, endPoint y: 246, distance: 41.7
type input "20"
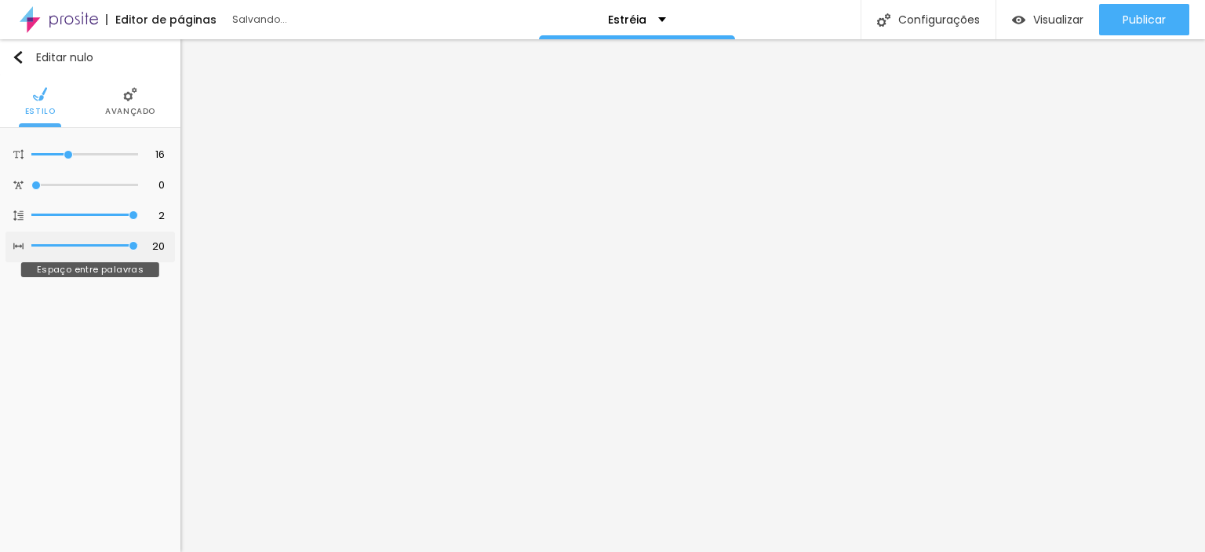
click at [138, 246] on input "range" at bounding box center [84, 246] width 107 height 8
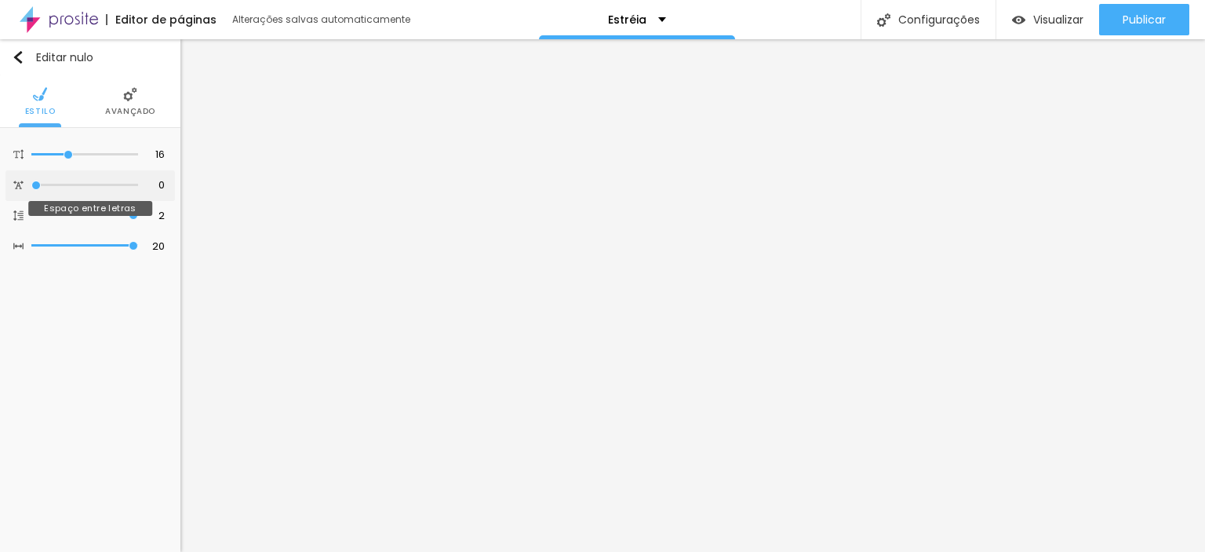
type input "0.3"
type input "0.5"
type input "0.7"
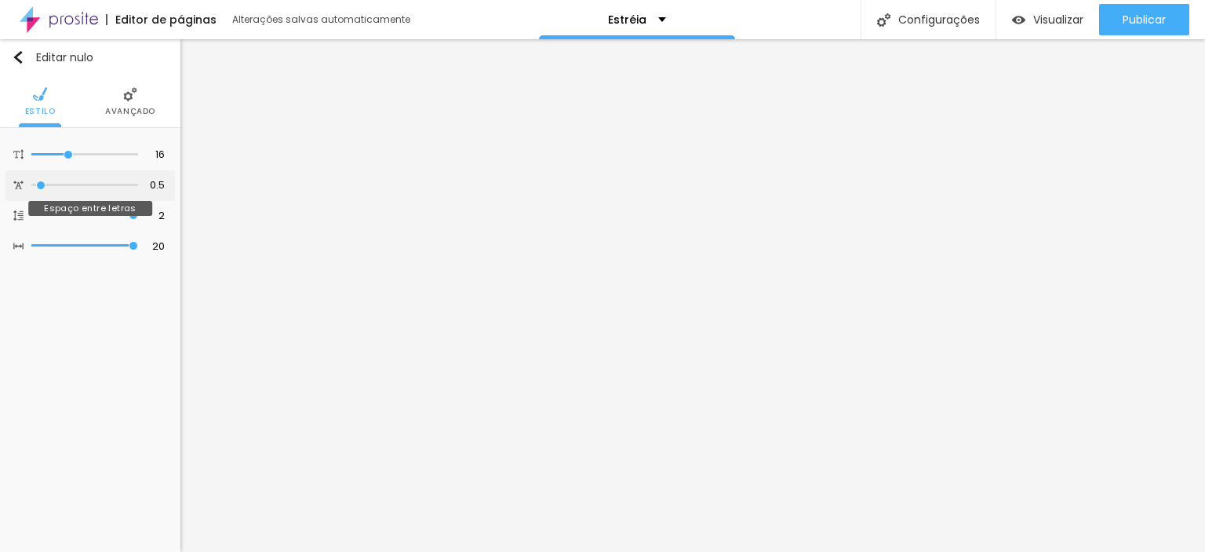
type input "0.7"
type input "0.8"
type input "1.3"
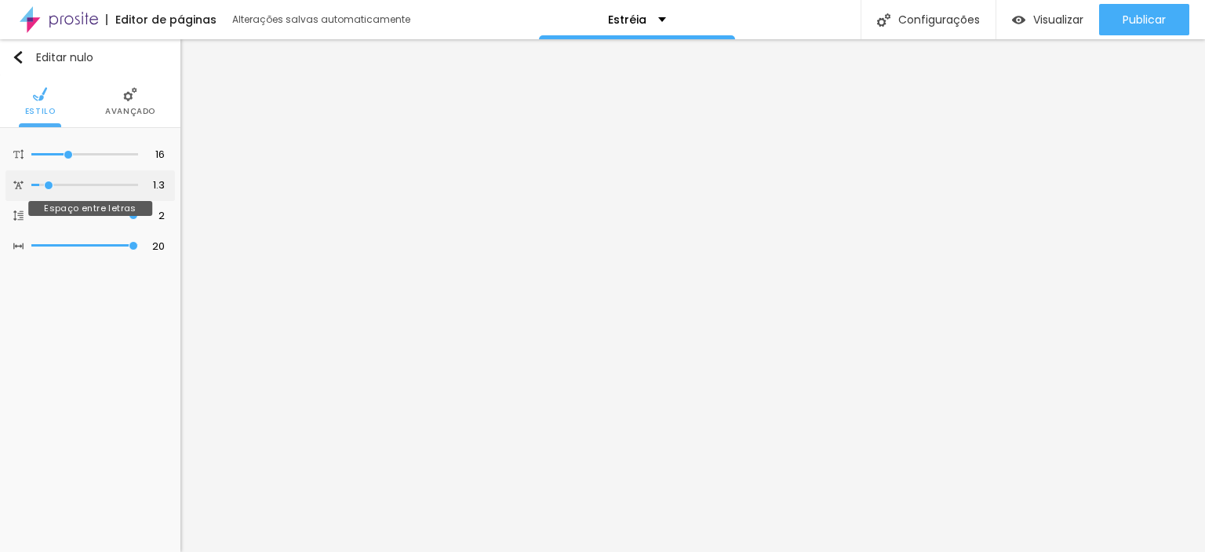
type input "1.7"
type input "1.8"
type input "2.4"
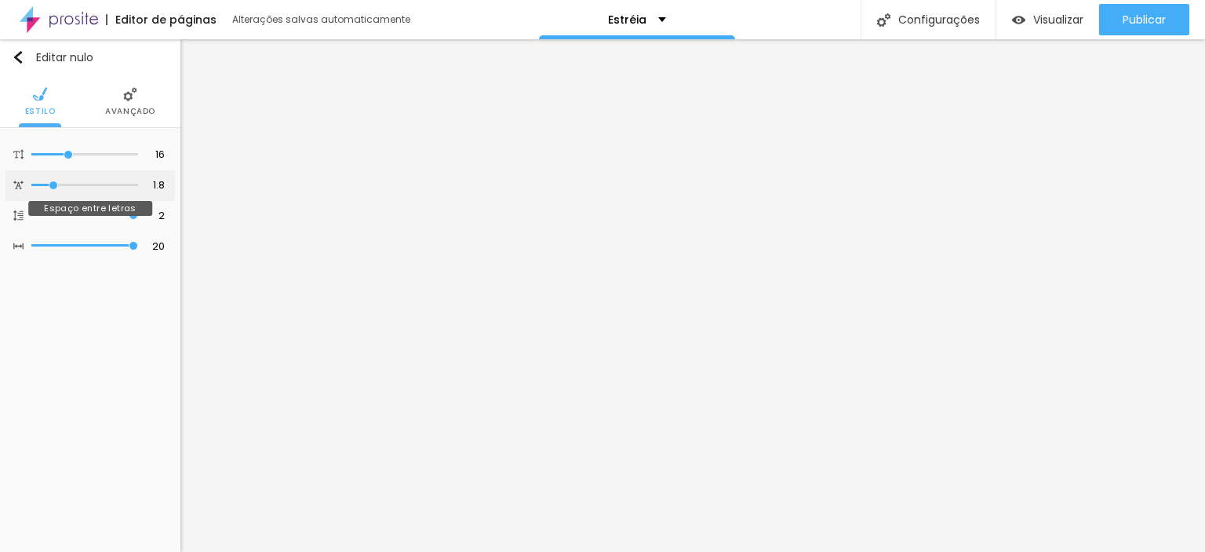
type input "2.4"
type input "2.5"
type input "2.6"
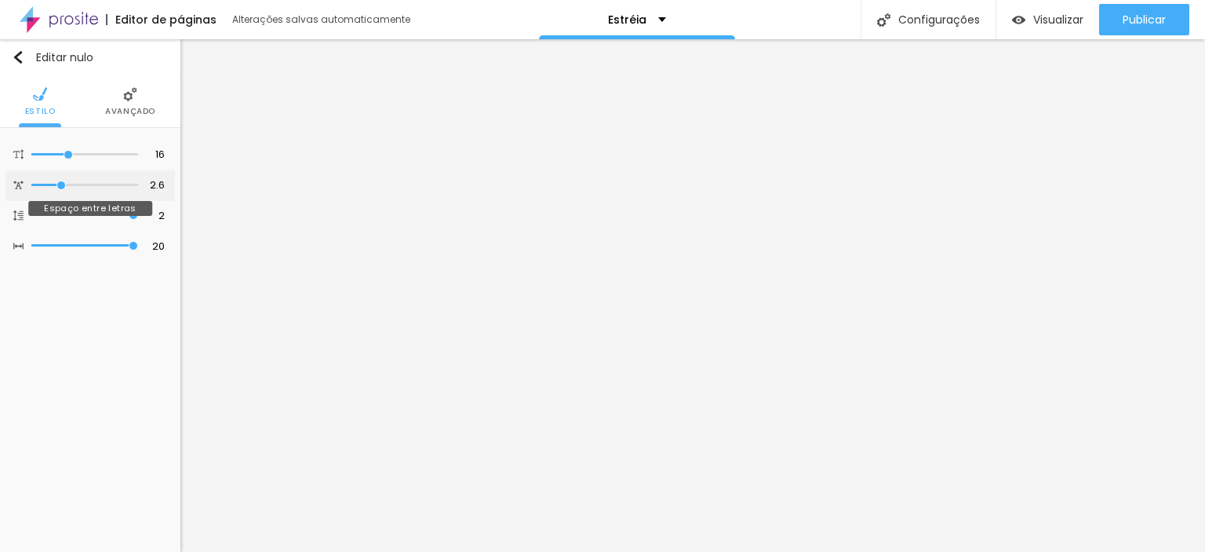
type input "2.5"
type input "2.4"
type input "2.3"
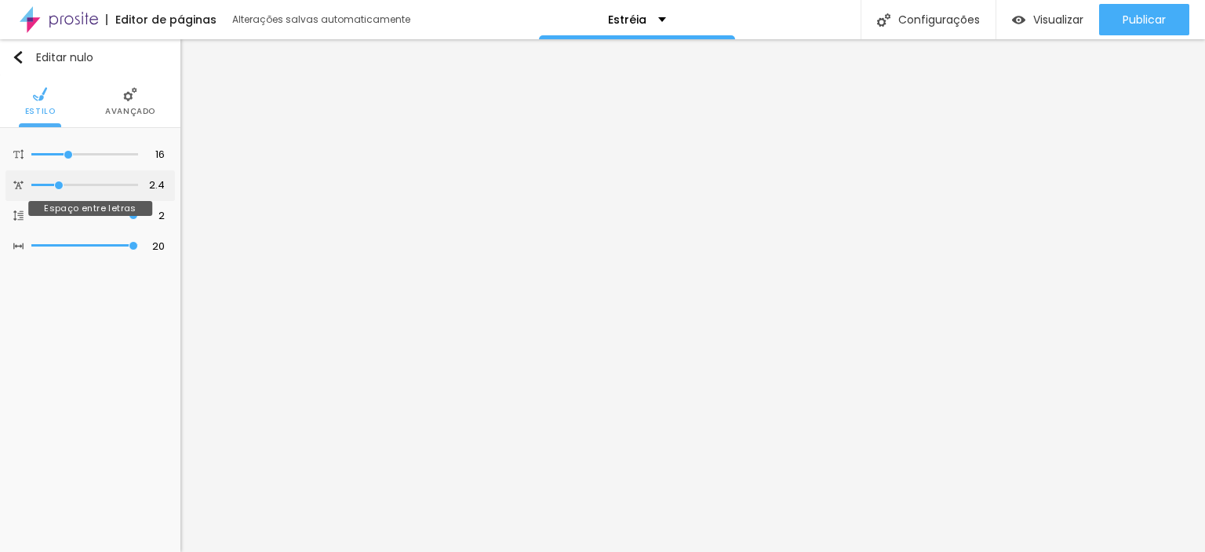
type input "2.3"
type input "2.2"
type input "2.1"
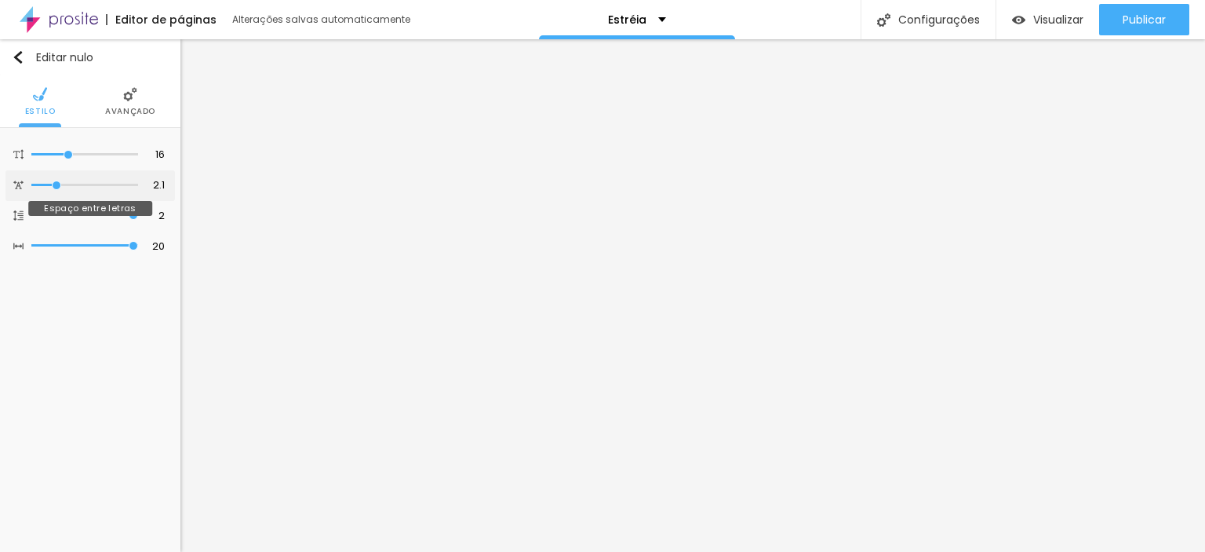
type input "1.9"
type input "1.7"
type input "1.6"
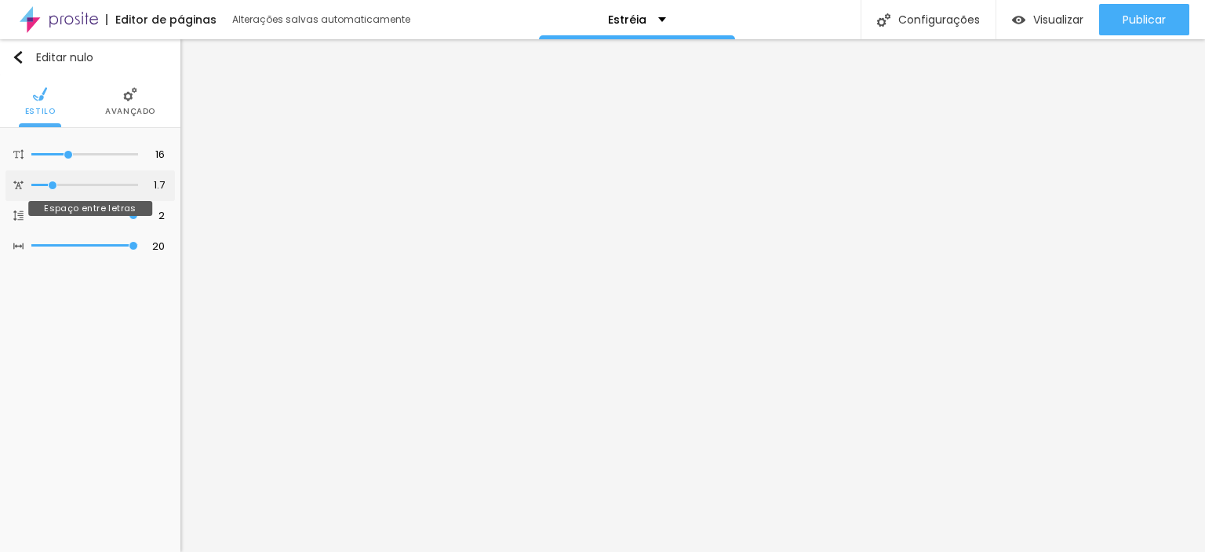
type input "1.6"
type input "1.5"
type input "1.4"
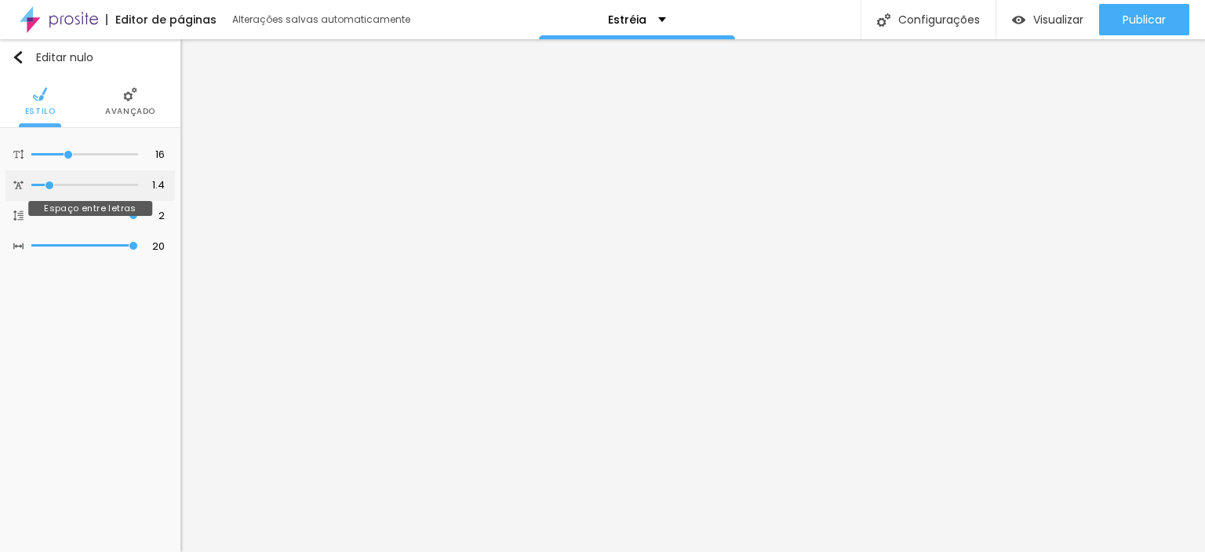
type input "1.3"
type input "1.2"
type input "1.1"
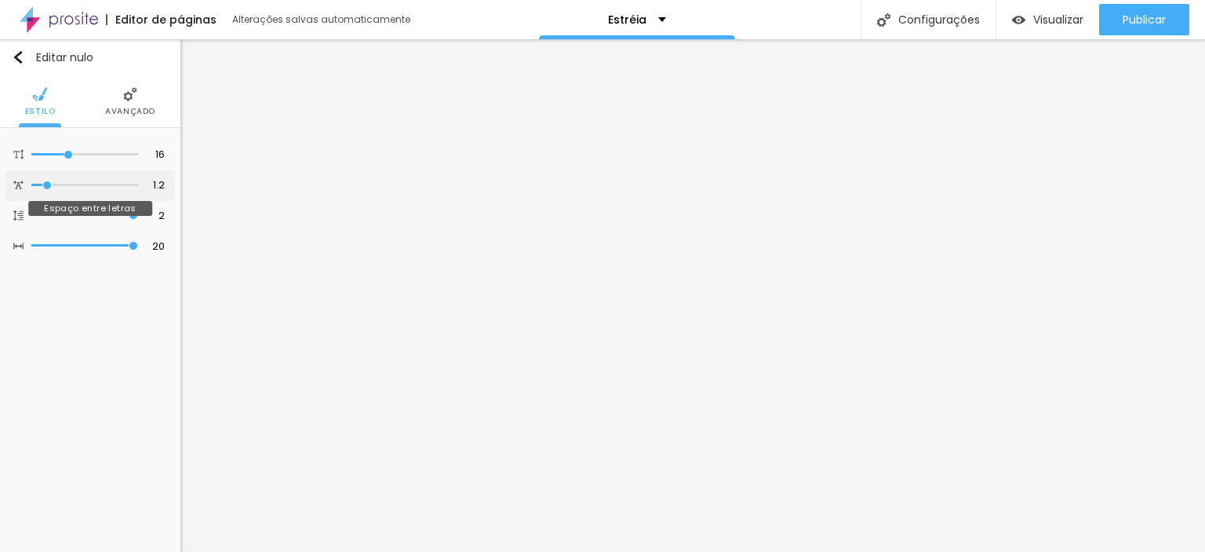
type input "1.1"
type input "0.9"
type input "0.7"
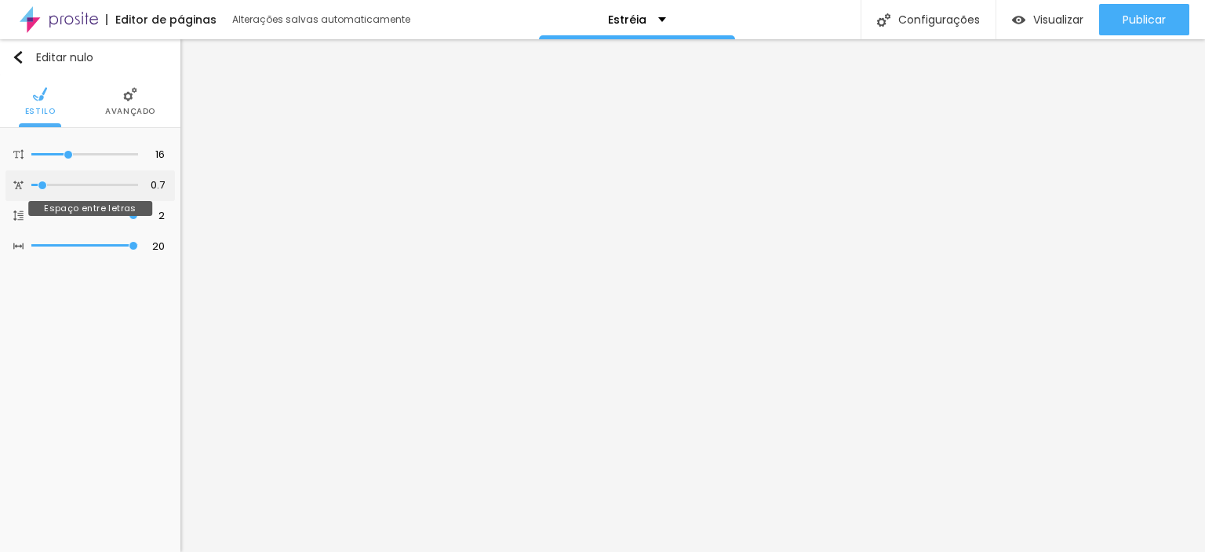
type input "0.5"
type input "0.4"
type input "0.3"
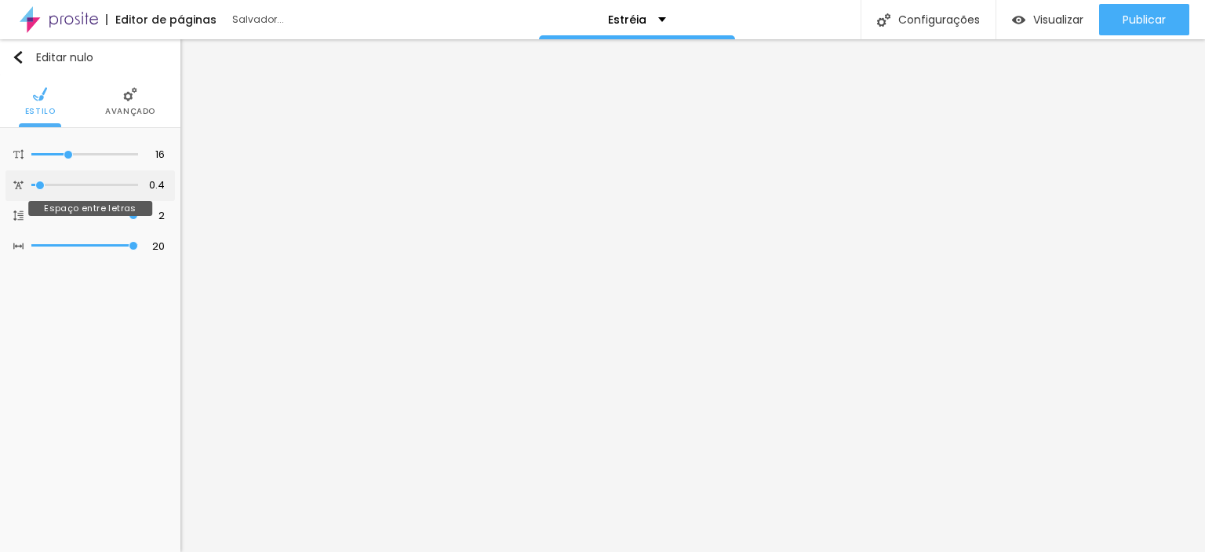
type input "0.3"
type input "0.1"
type input "0"
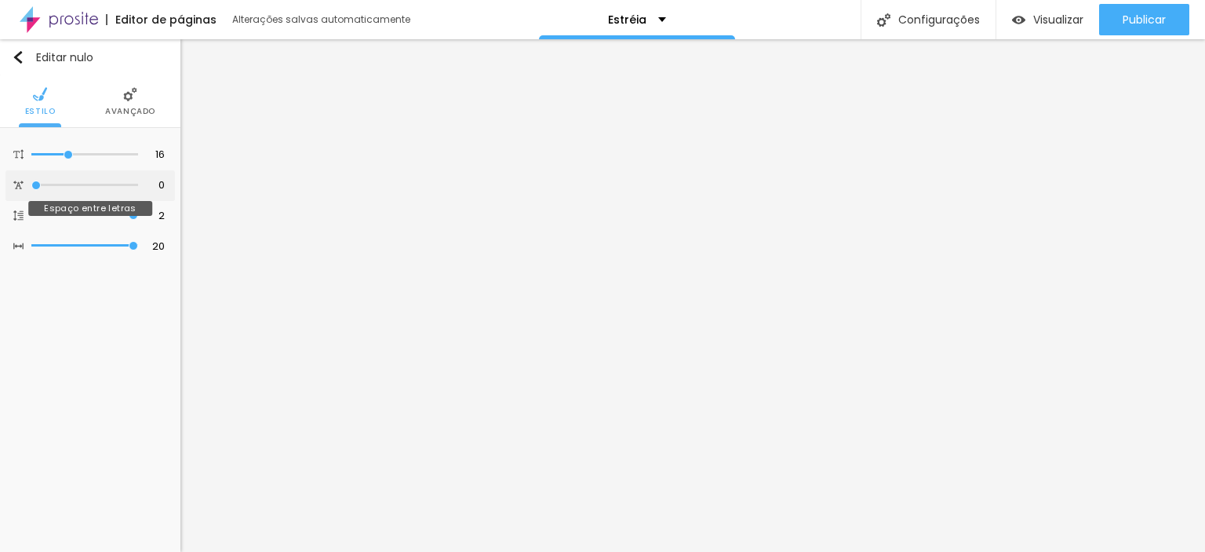
drag, startPoint x: 39, startPoint y: 184, endPoint x: 16, endPoint y: 184, distance: 22.8
click at [31, 184] on input "range" at bounding box center [84, 185] width 107 height 8
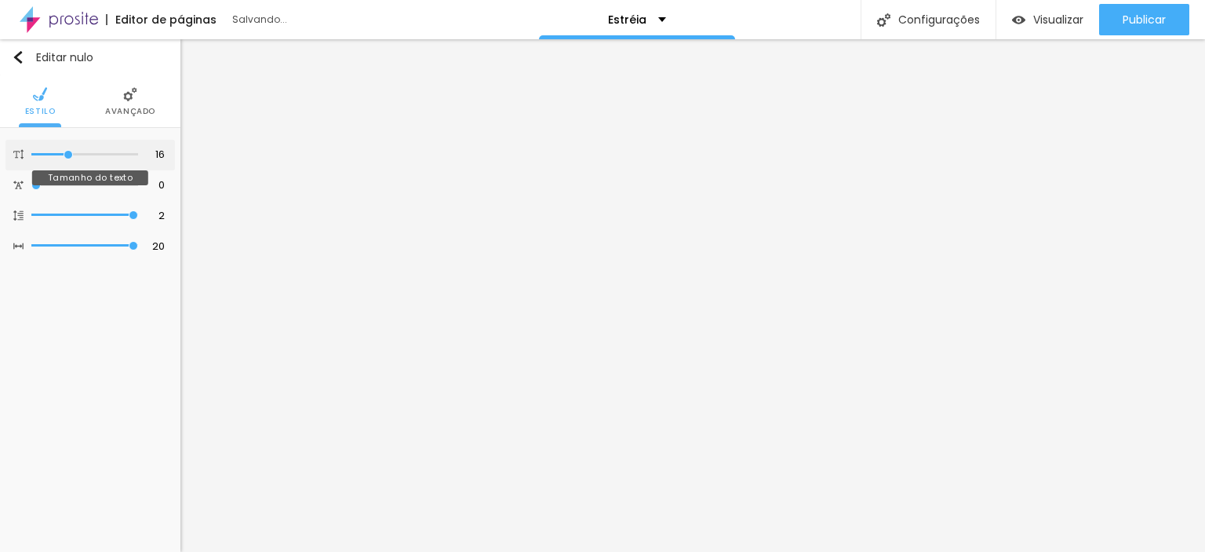
type input "14"
type input "13"
type input "12"
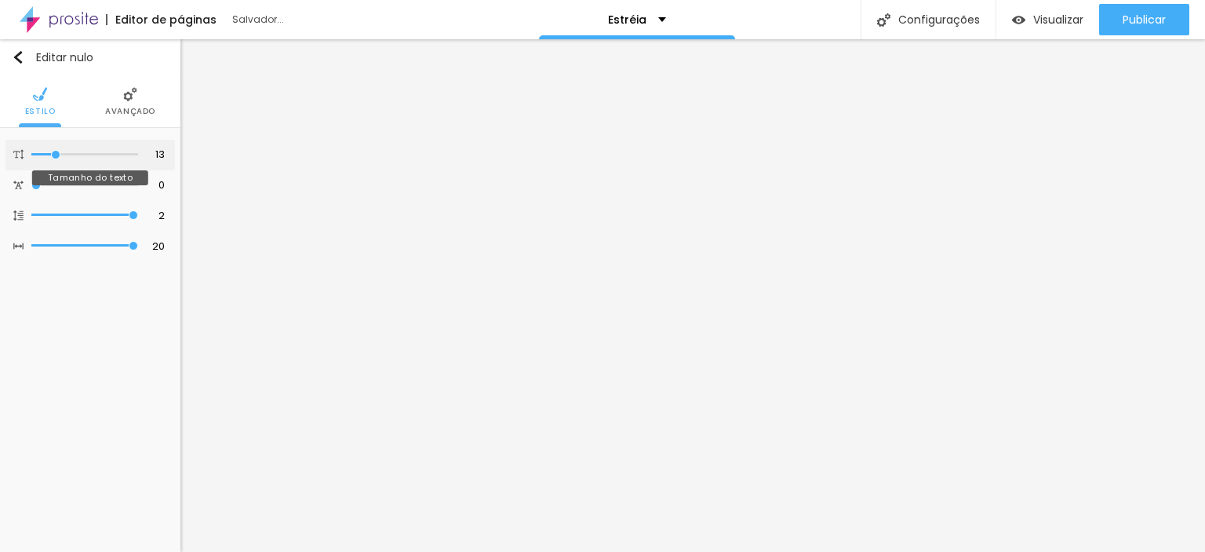
type input "12"
type input "13"
type input "14"
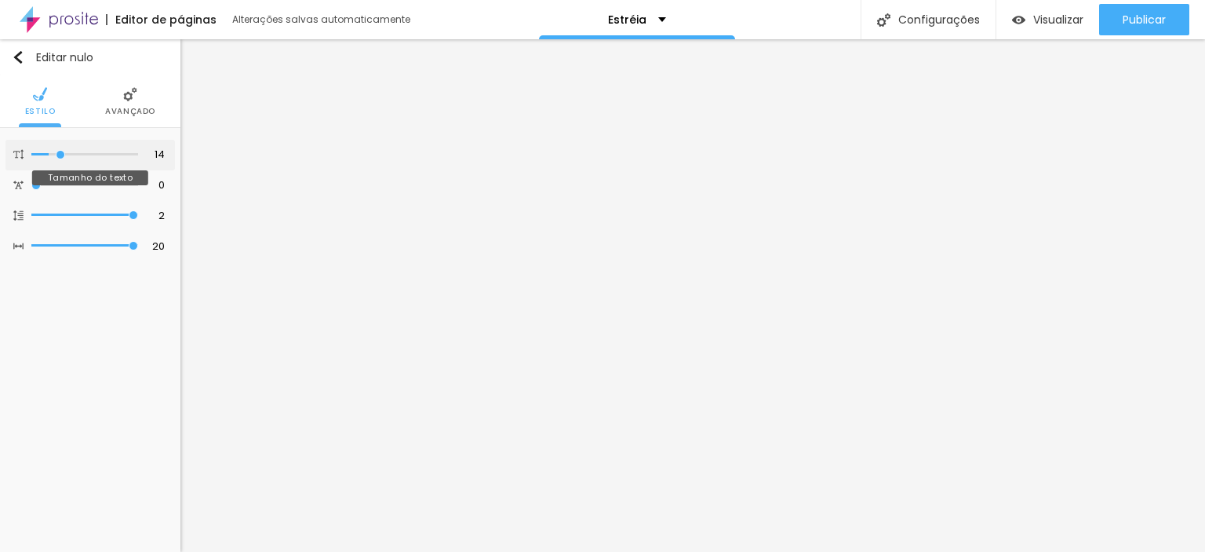
type input "15"
type input "16"
type input "17"
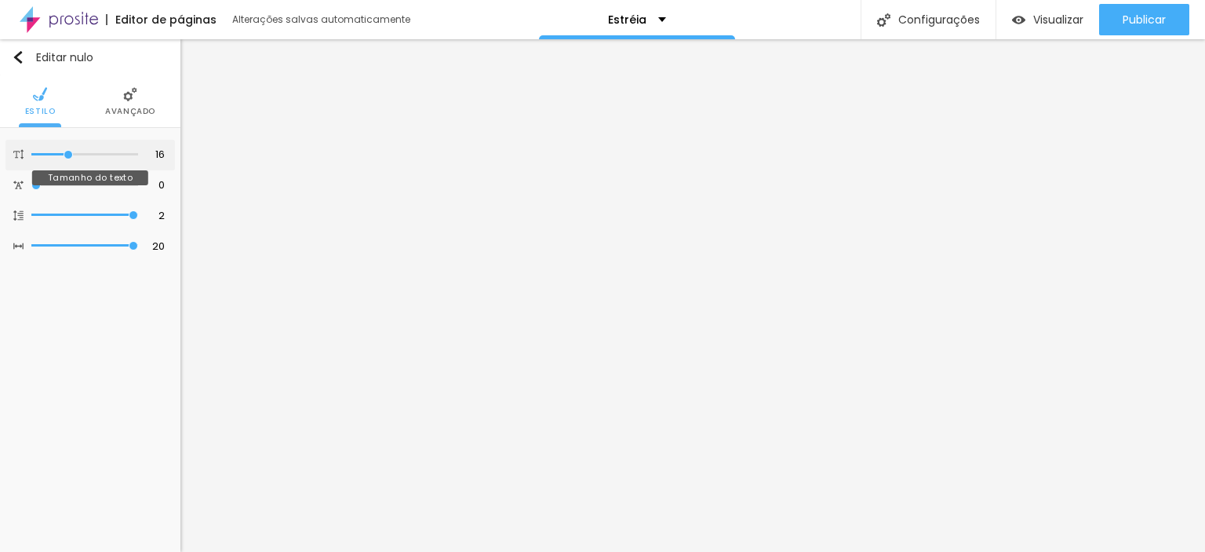
type input "17"
type input "16"
type input "15"
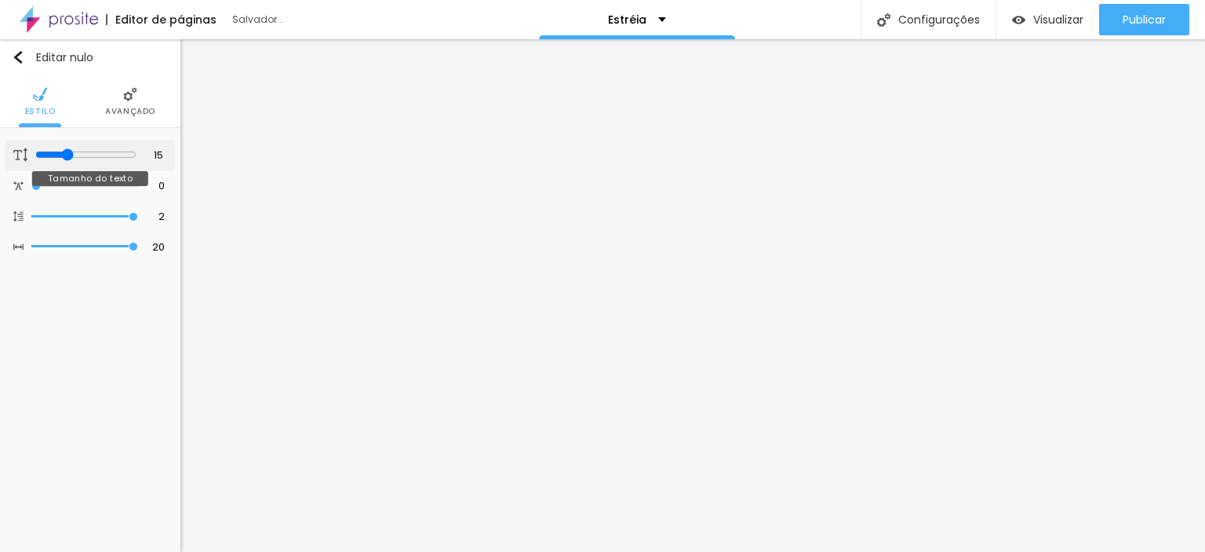
click at [64, 152] on input "range" at bounding box center [85, 154] width 101 height 13
type input "14"
type input "13"
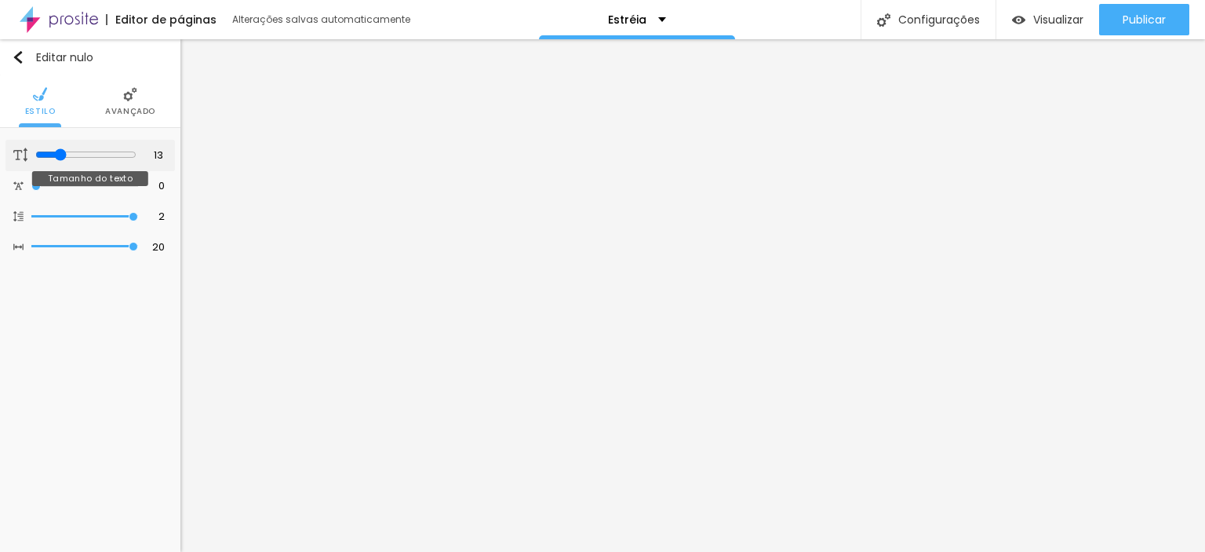
type input "12"
type input "11"
type input "12"
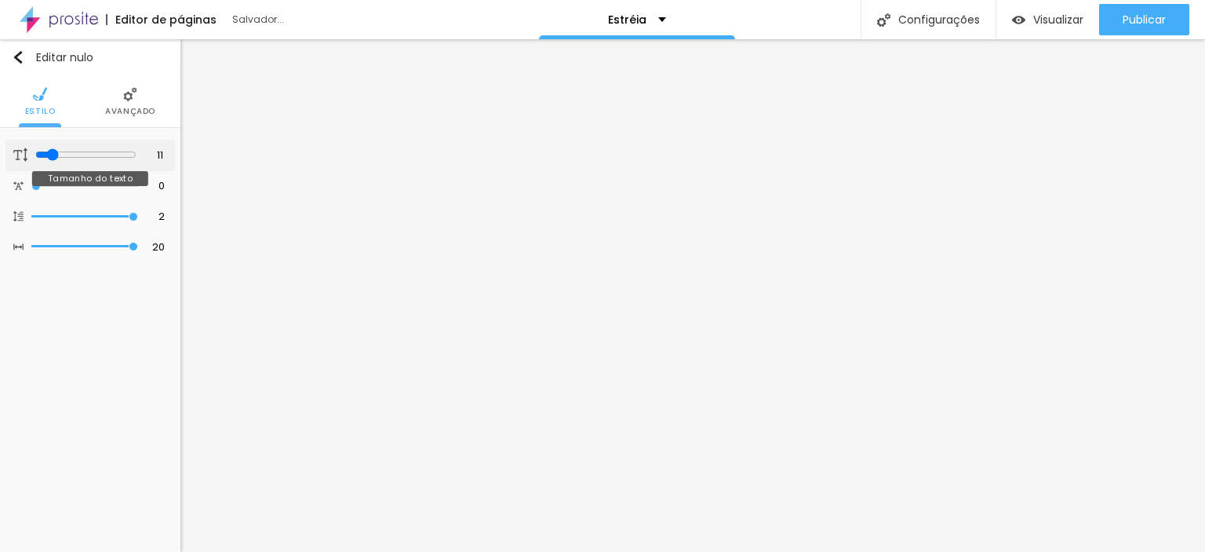
type input "12"
type input "13"
type input "14"
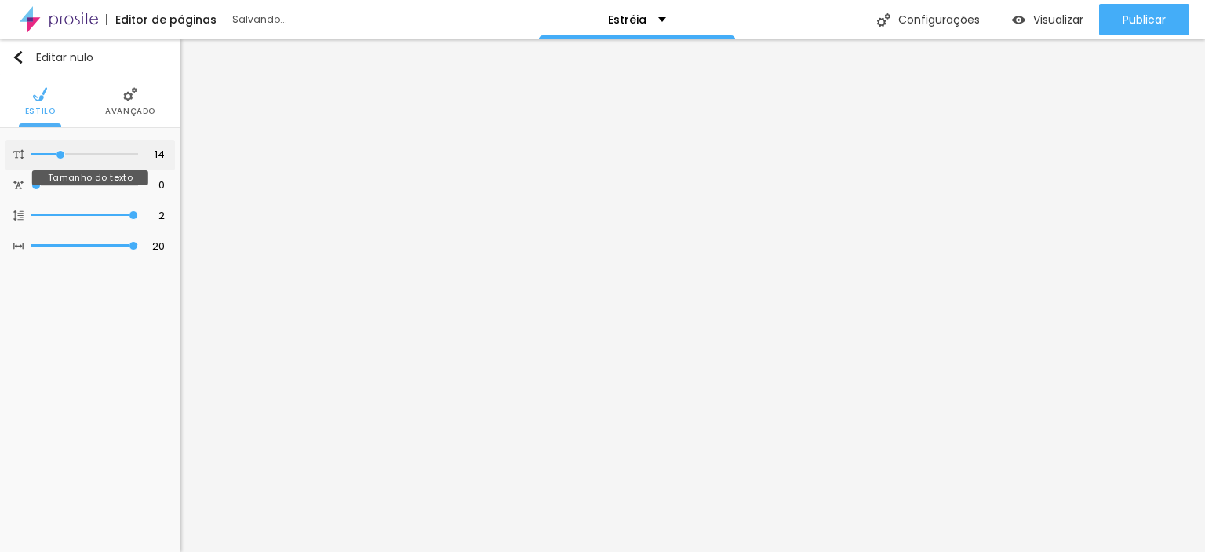
type input "13"
click at [56, 154] on input "range" at bounding box center [85, 154] width 101 height 13
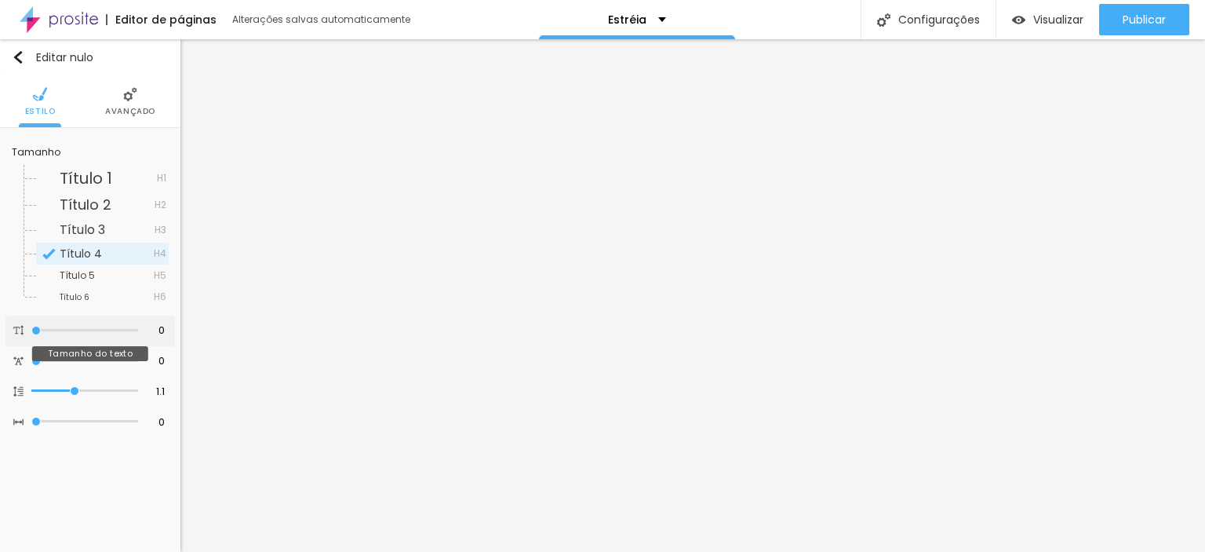
type input "15"
type input "16"
type input "15"
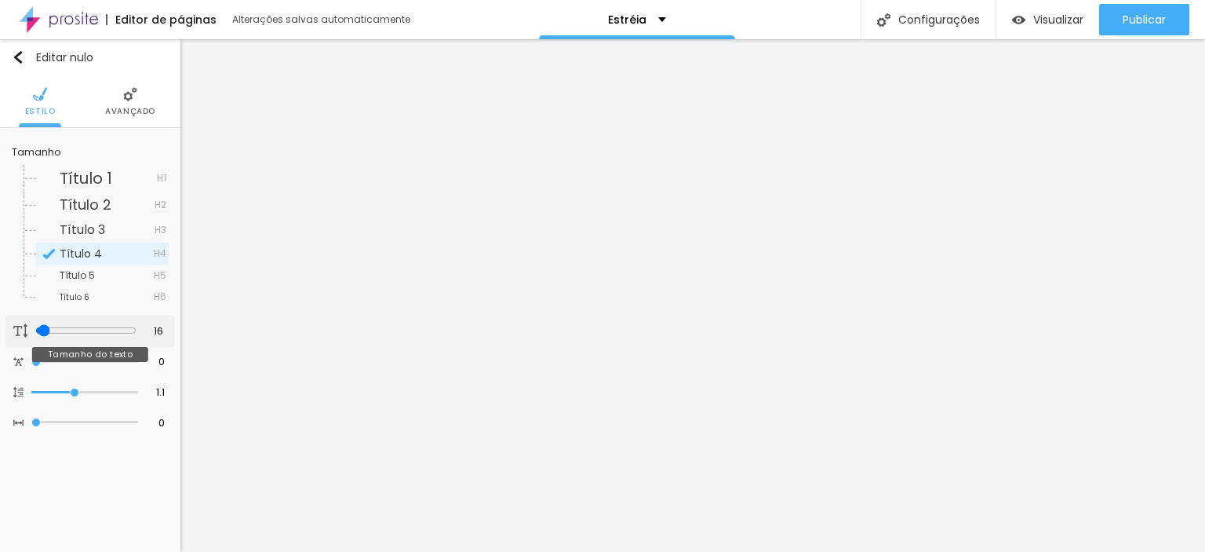
type input "15"
type input "14"
type input "15"
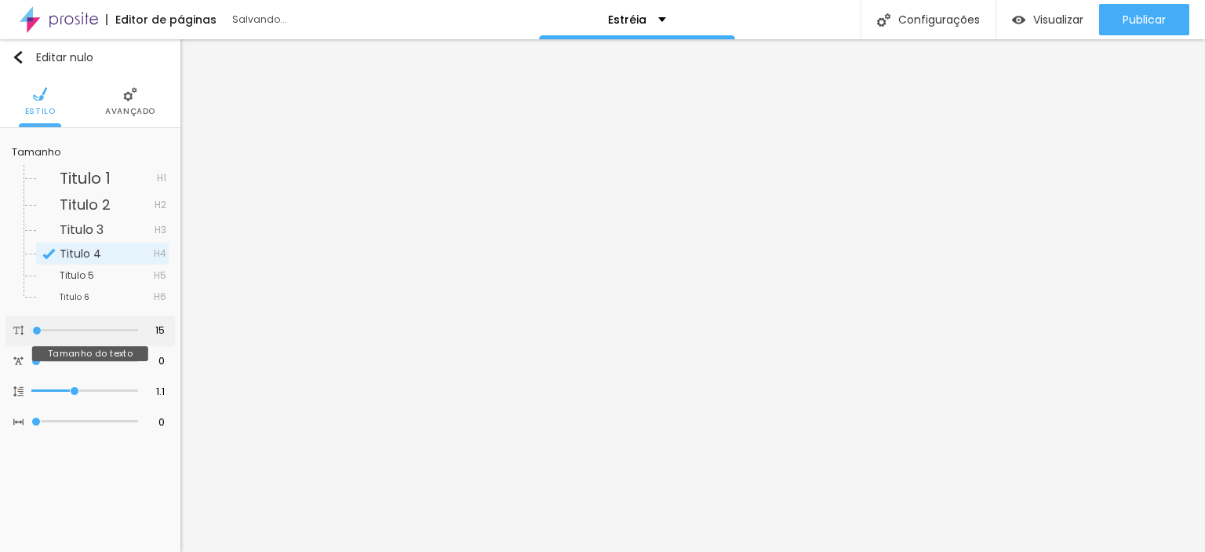
type input "16"
type input "17"
type input "18"
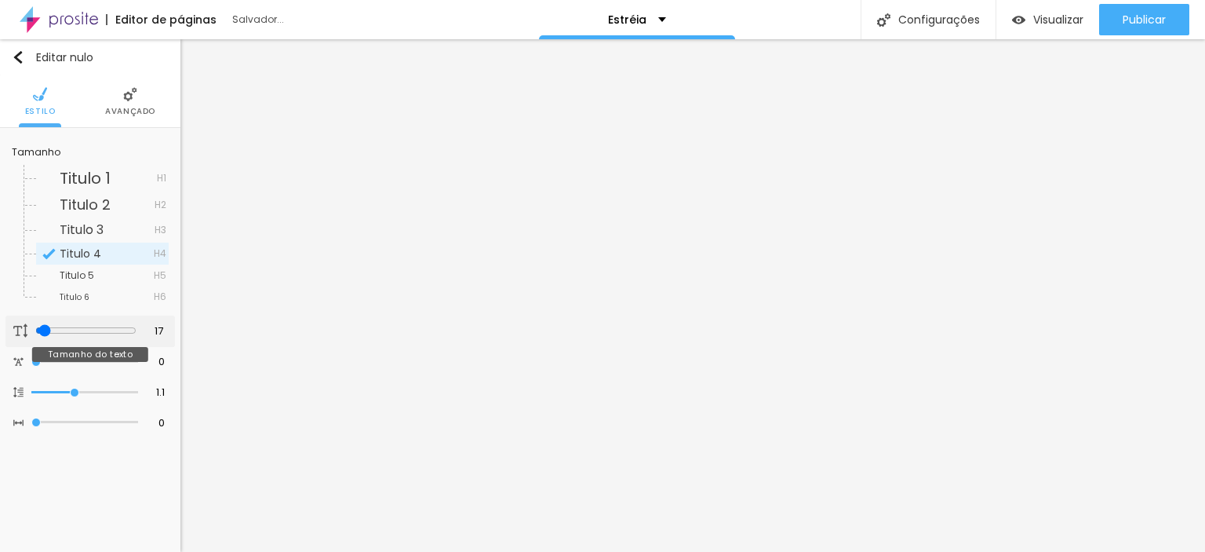
type input "18"
type input "19"
type input "20"
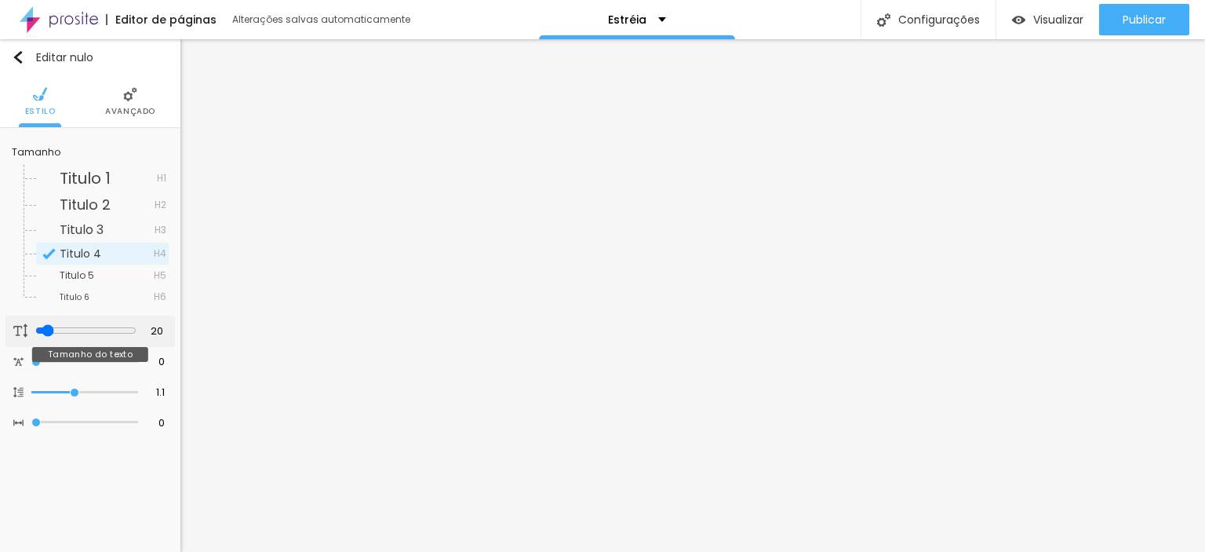
type input "21"
type input "22"
type input "23"
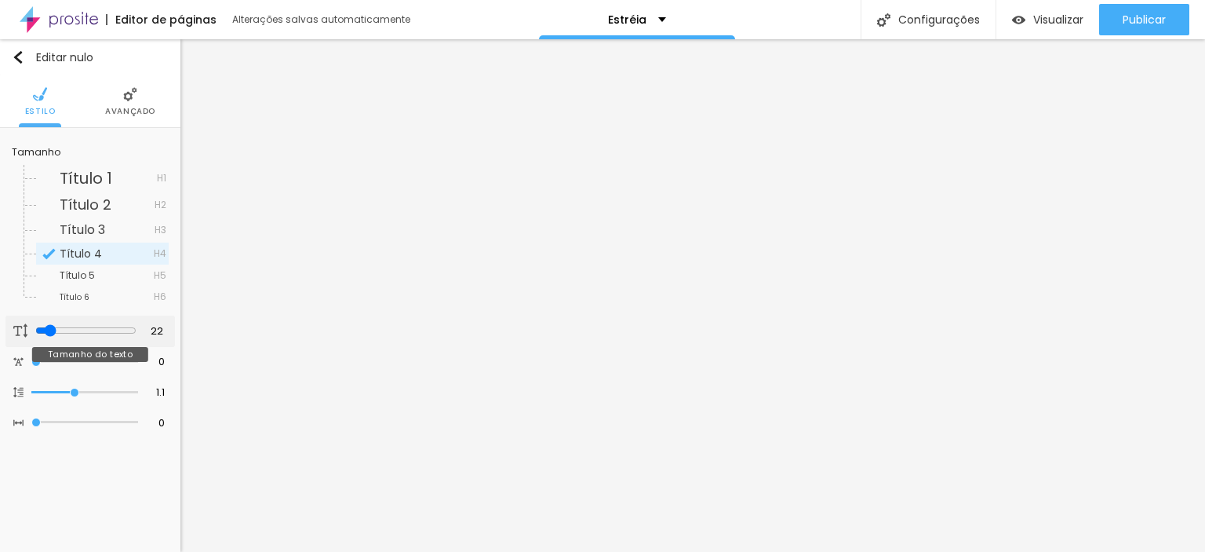
type input "23"
type input "24"
type input "25"
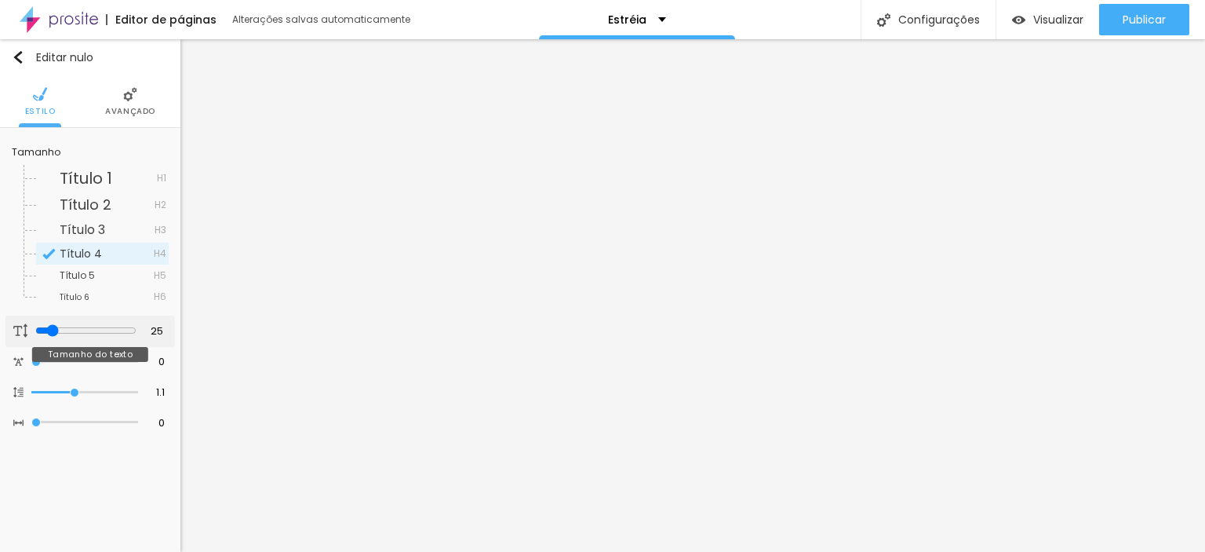
drag, startPoint x: 34, startPoint y: 330, endPoint x: 49, endPoint y: 330, distance: 14.9
type input "25"
click at [49, 330] on input "range" at bounding box center [85, 330] width 101 height 13
type input "0.3"
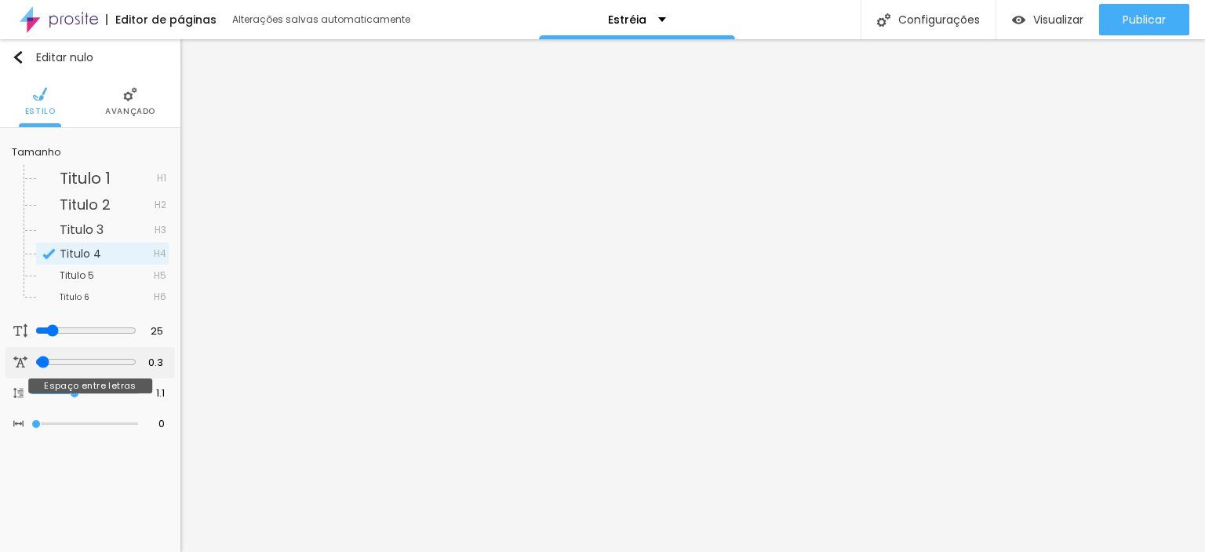
type input "0.9"
type input "1.1"
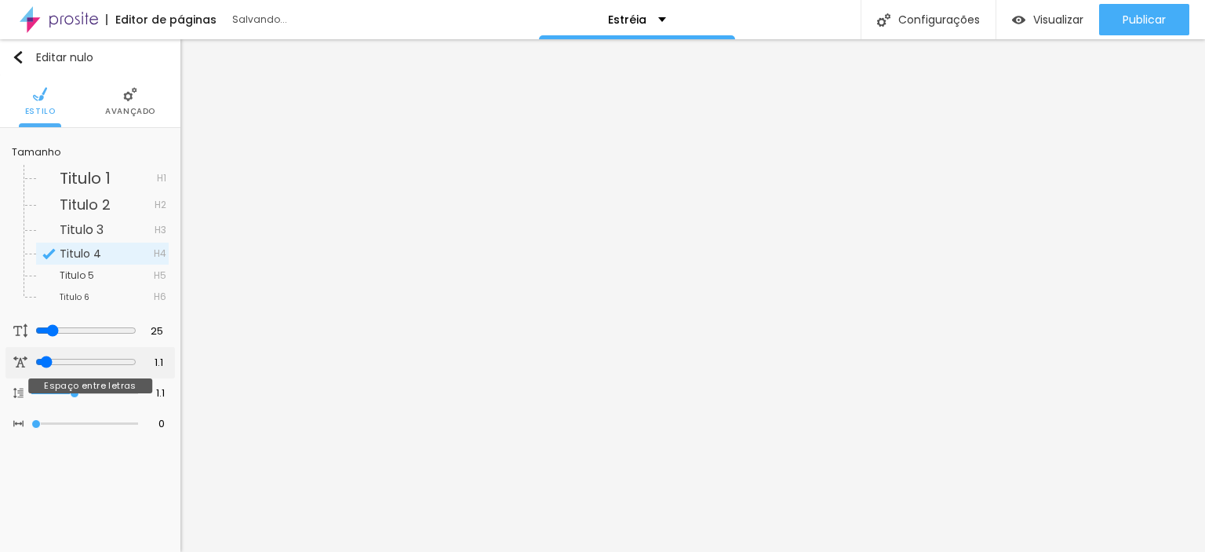
click at [42, 360] on input "range" at bounding box center [85, 362] width 101 height 13
type input "1.2"
type input "1.3"
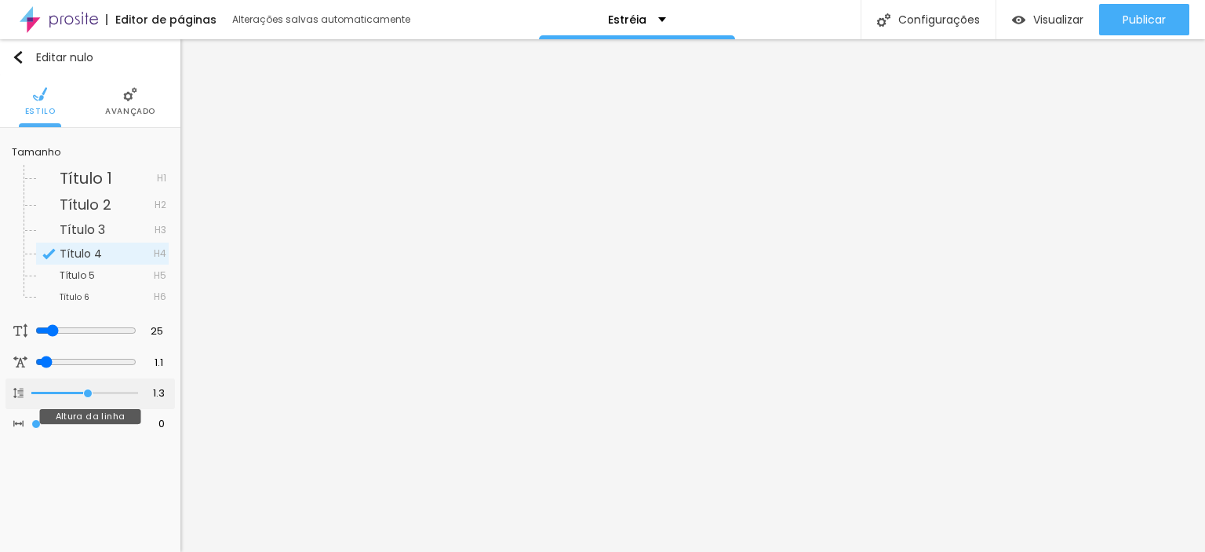
type input "1.4"
type input "1.5"
type input "1.6"
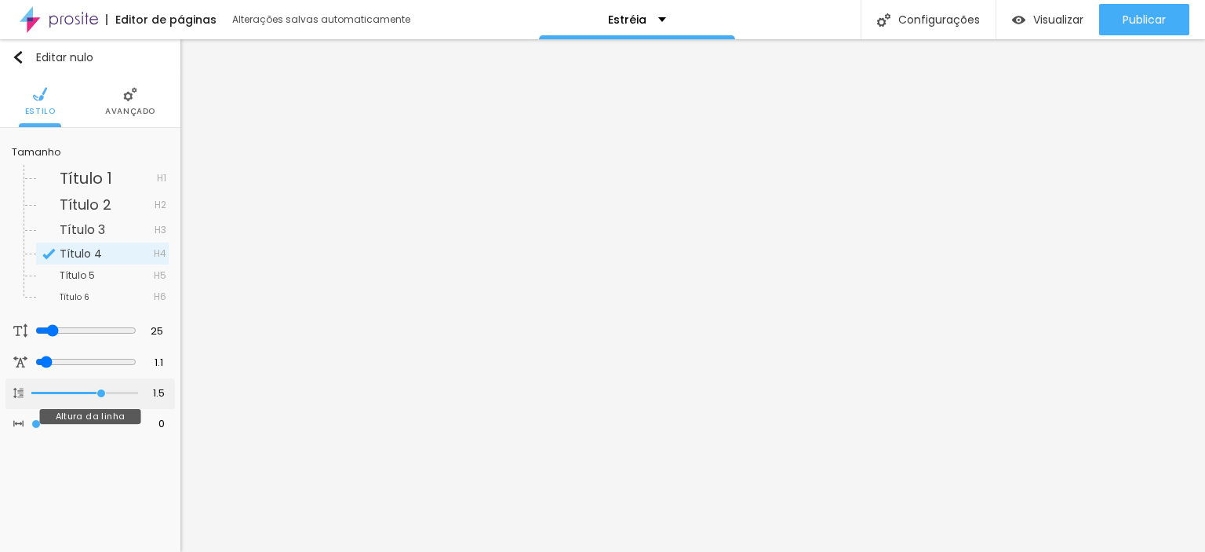
type input "1.6"
type input "1.7"
type input "1.8"
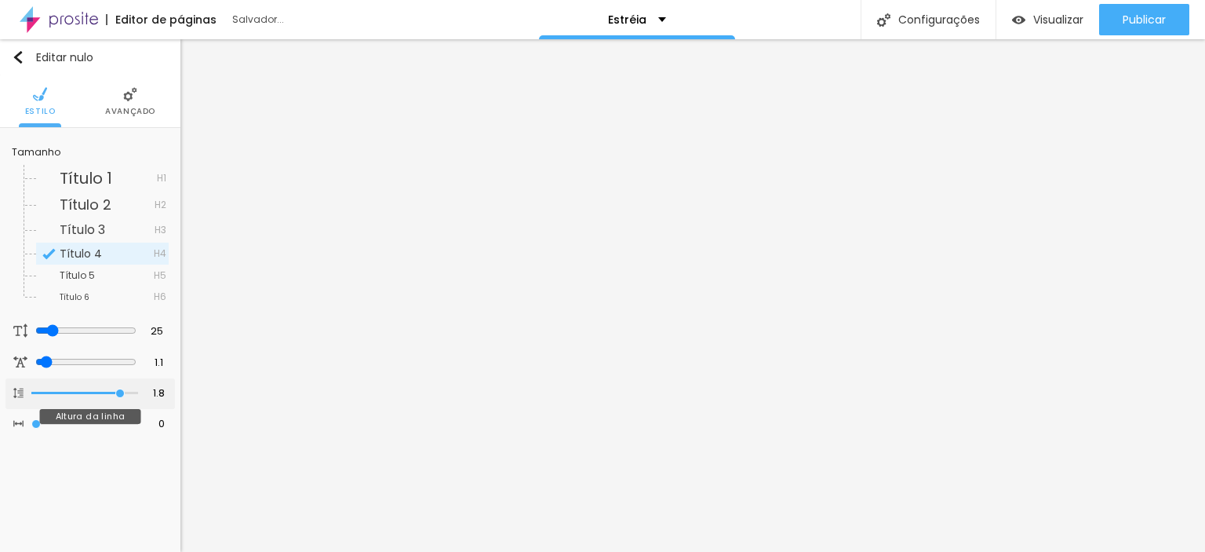
type input "1.9"
type input "2"
drag, startPoint x: 72, startPoint y: 386, endPoint x: 152, endPoint y: 388, distance: 80.1
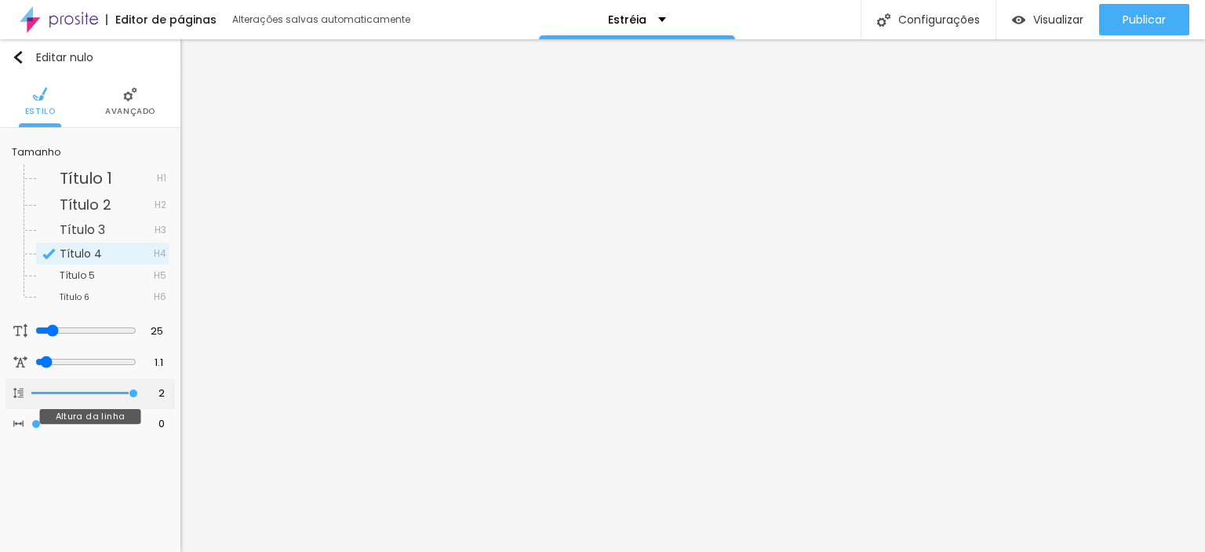
type input "2"
click at [138, 389] on input "range" at bounding box center [84, 393] width 107 height 8
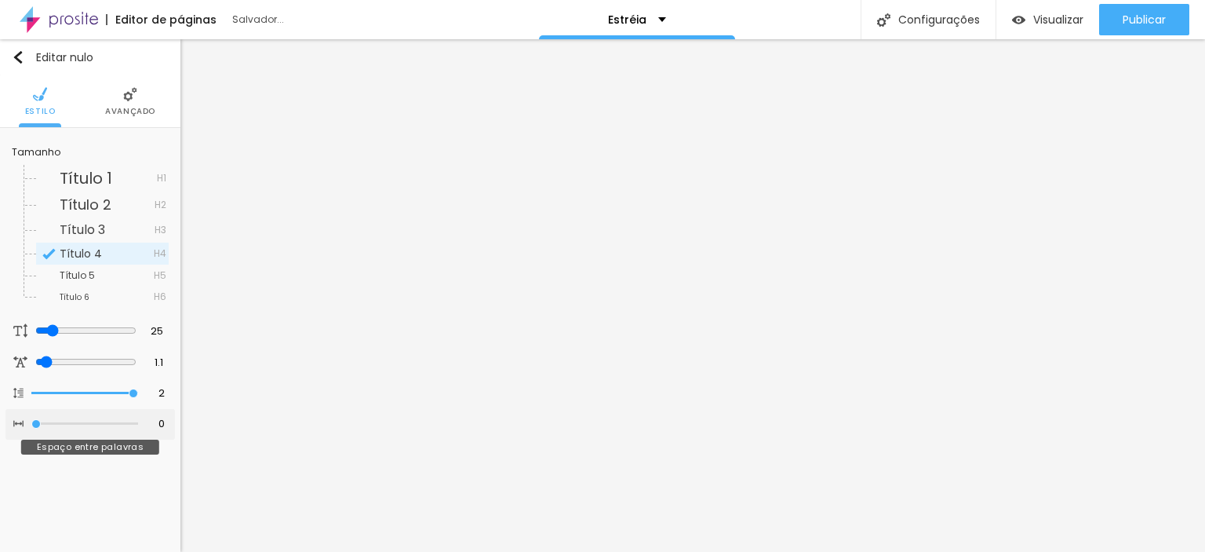
type input "1"
type input "2"
type input "3"
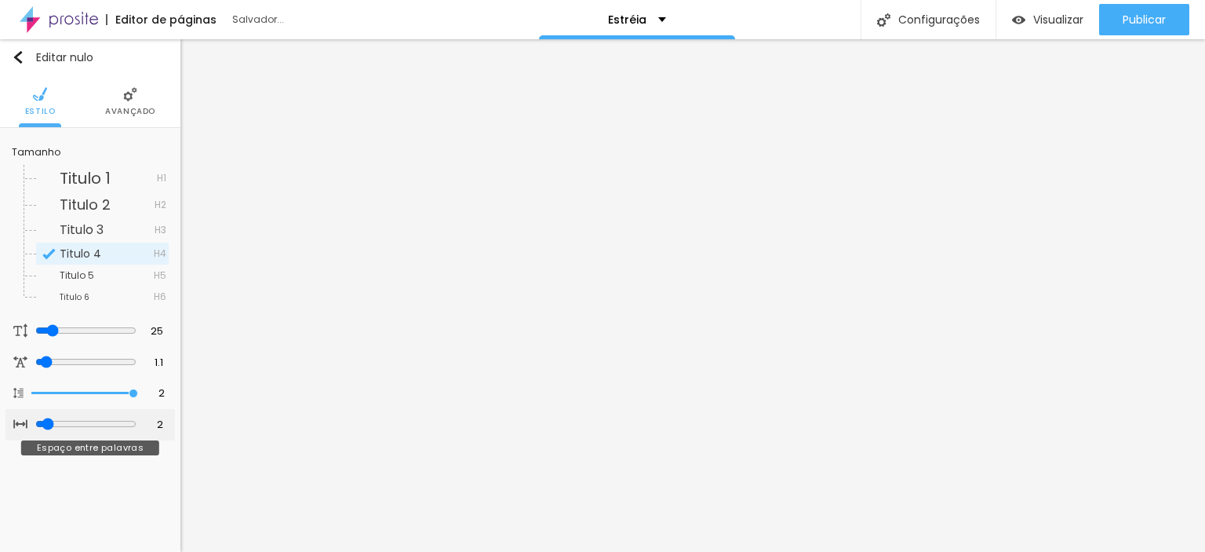
type input "3"
type input "4"
drag, startPoint x: 38, startPoint y: 418, endPoint x: 117, endPoint y: 417, distance: 79.3
click at [117, 420] on input "range" at bounding box center [84, 424] width 107 height 8
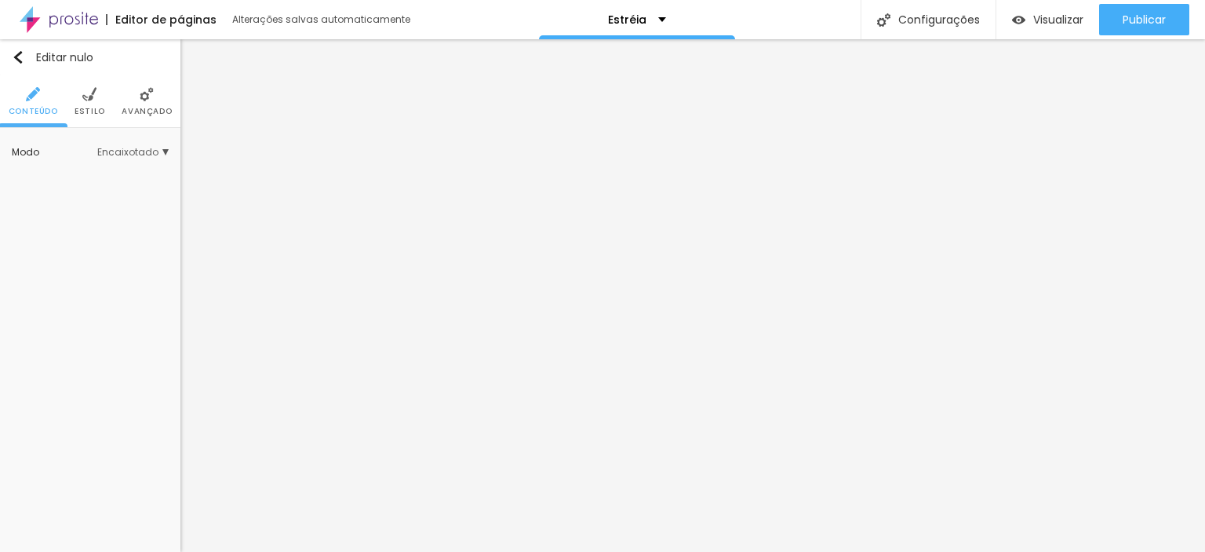
click at [91, 107] on font "Estilo" at bounding box center [90, 111] width 31 height 12
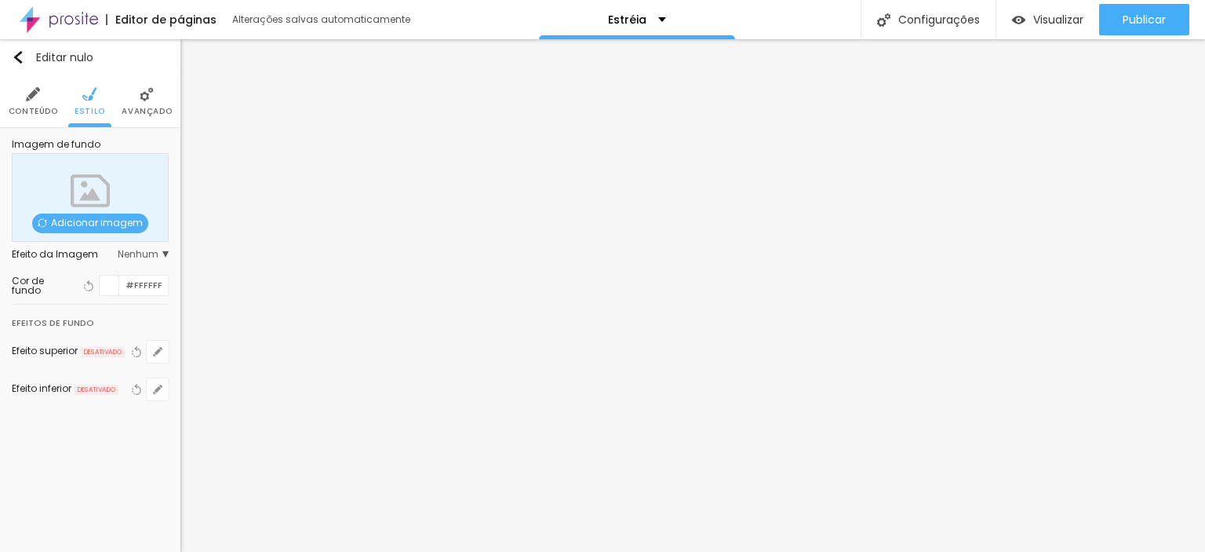
click at [120, 100] on ul "Conteúdo Estilo Avançado" at bounding box center [90, 101] width 181 height 53
click at [142, 108] on font "Avançado" at bounding box center [147, 111] width 50 height 12
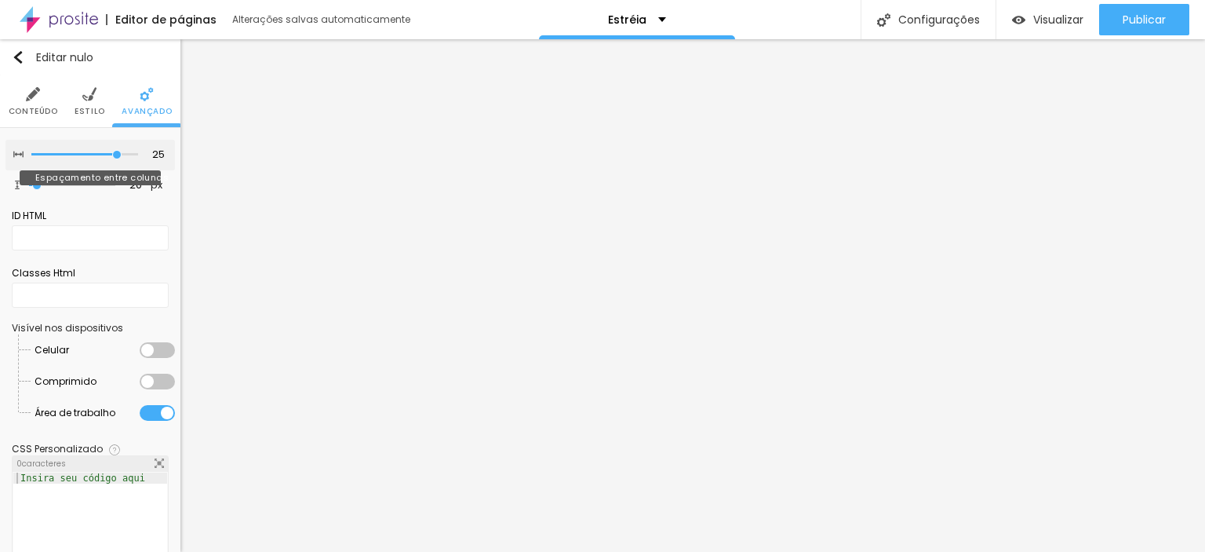
click at [101, 152] on input "range" at bounding box center [84, 155] width 107 height 8
click at [34, 103] on li "Conteúdo" at bounding box center [33, 101] width 49 height 52
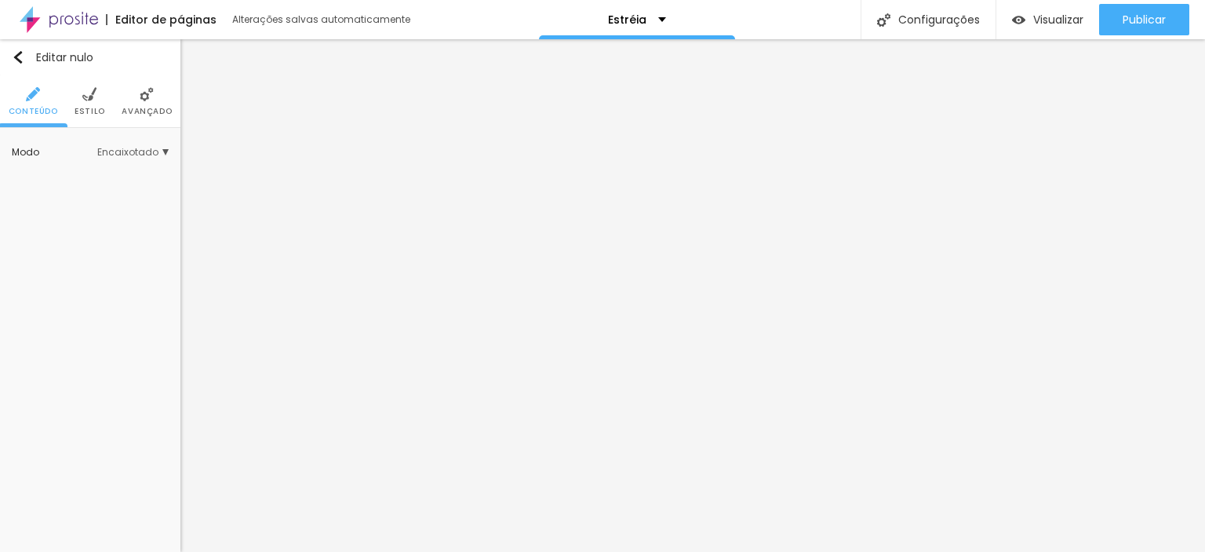
click at [39, 150] on div "Modo" at bounding box center [55, 152] width 86 height 9
click at [74, 195] on font "Completo" at bounding box center [84, 195] width 48 height 13
click at [78, 178] on font "Encaixotado" at bounding box center [90, 174] width 61 height 13
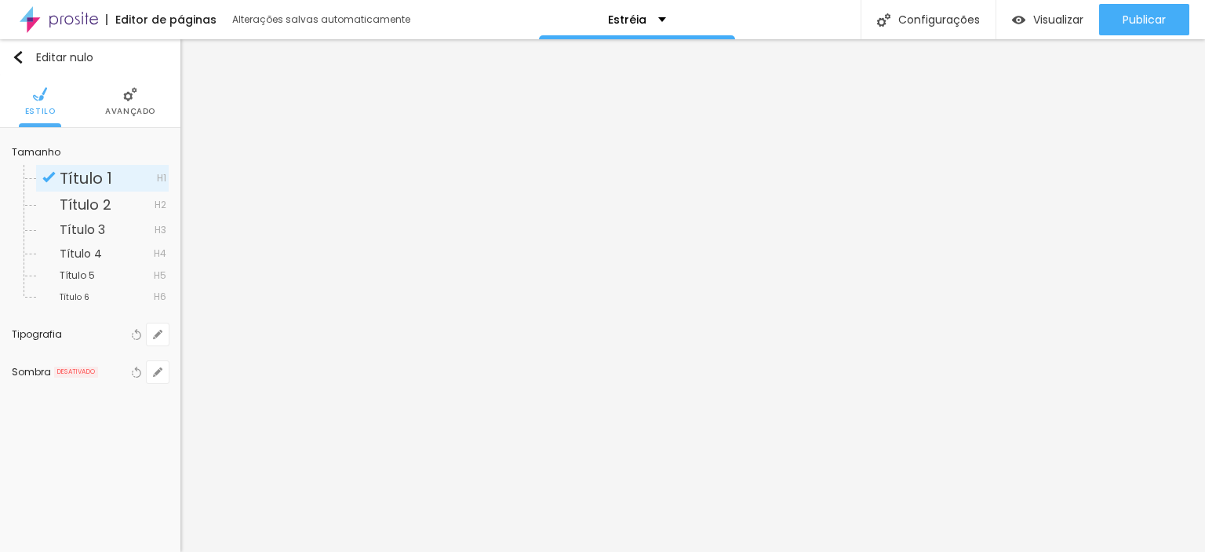
click at [119, 103] on li "Avançado" at bounding box center [130, 101] width 50 height 52
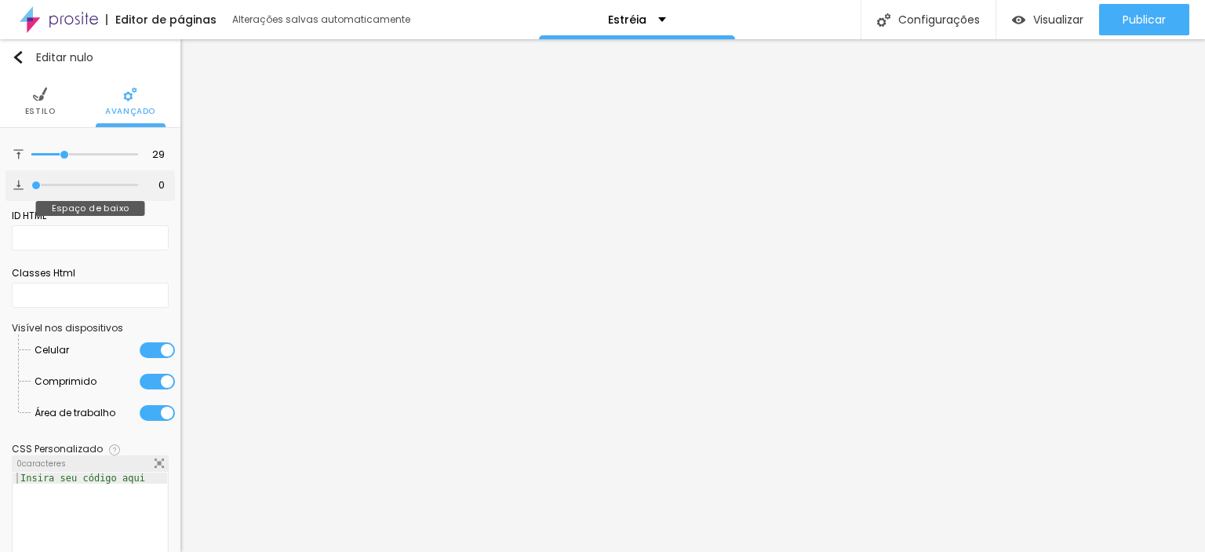
drag, startPoint x: 54, startPoint y: 184, endPoint x: 6, endPoint y: 184, distance: 47.9
click at [31, 184] on input "range" at bounding box center [84, 185] width 107 height 8
drag, startPoint x: 59, startPoint y: 150, endPoint x: 9, endPoint y: 150, distance: 49.4
click at [31, 151] on input "range" at bounding box center [84, 155] width 107 height 8
click at [34, 106] on font "Estilo" at bounding box center [40, 111] width 31 height 12
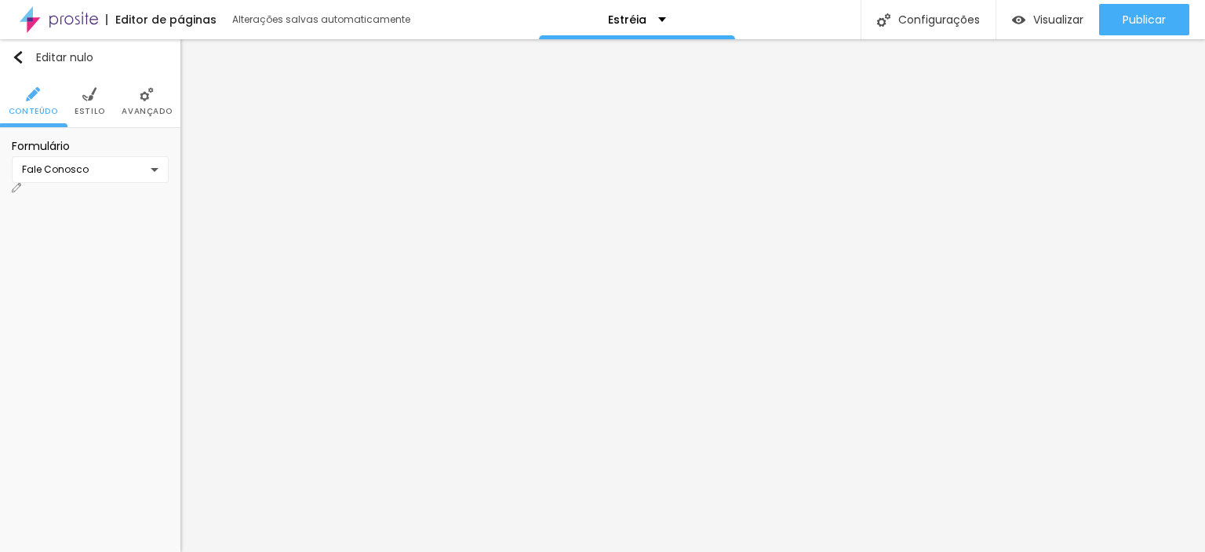
click at [89, 177] on div "Fale Conosco" at bounding box center [55, 169] width 67 height 14
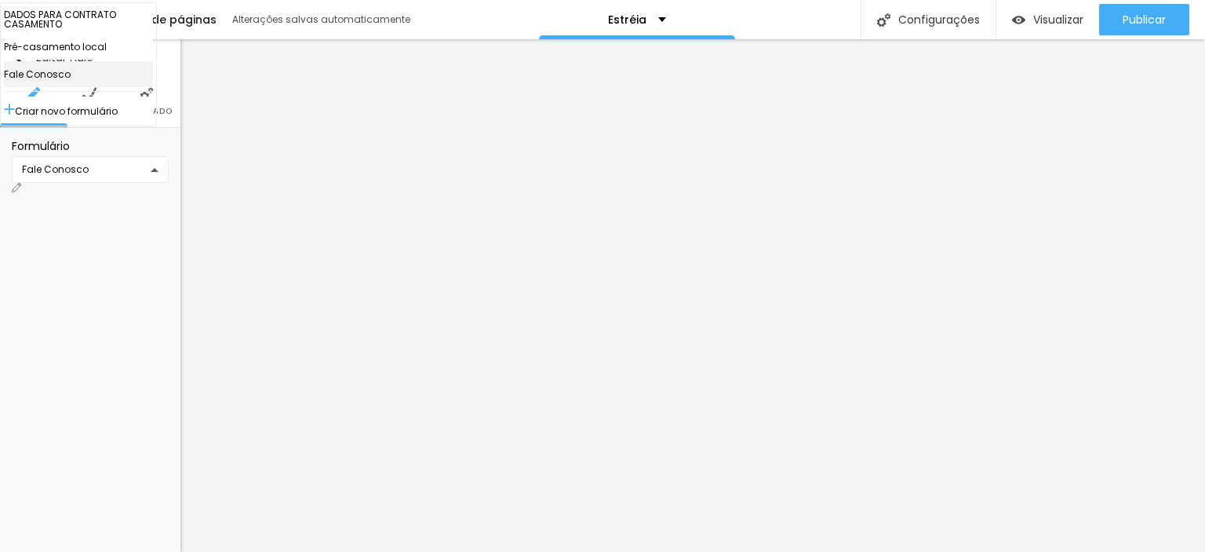
click at [85, 102] on div "DADOS PARA CONTRATO CASAMENTO Pré-casamento local [PERSON_NAME] novo formulário" at bounding box center [602, 276] width 1205 height 552
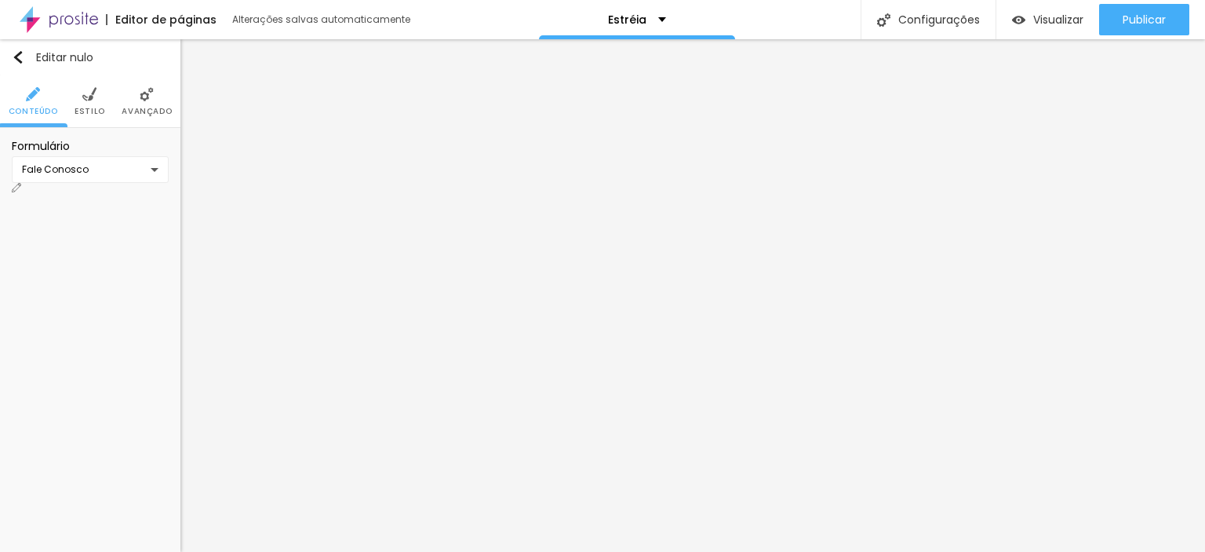
click at [137, 109] on font "Avançado" at bounding box center [147, 111] width 50 height 12
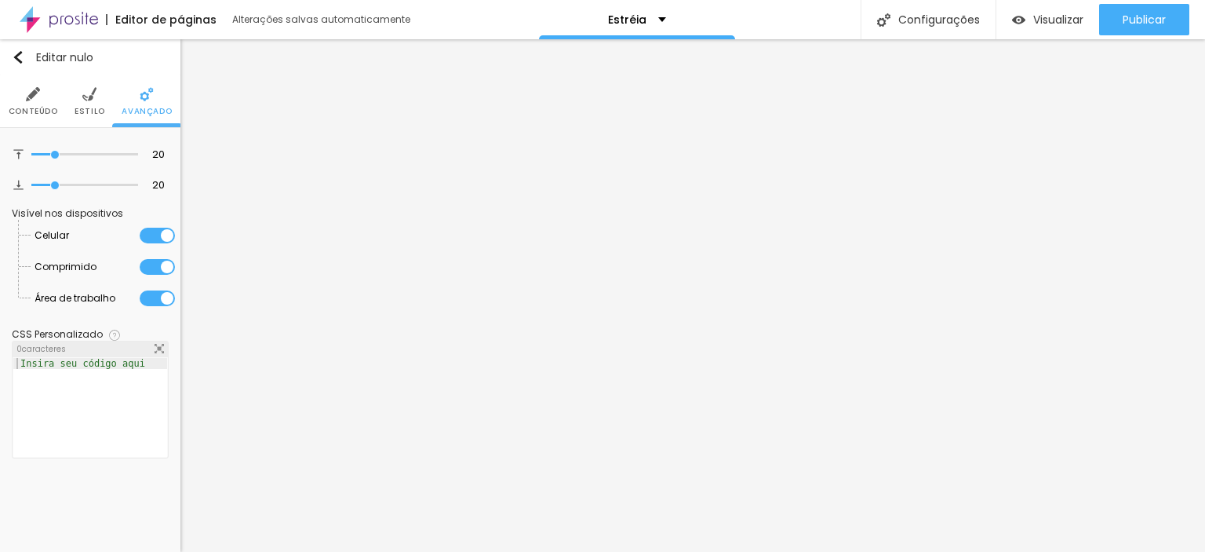
click at [96, 97] on img at bounding box center [89, 94] width 14 height 14
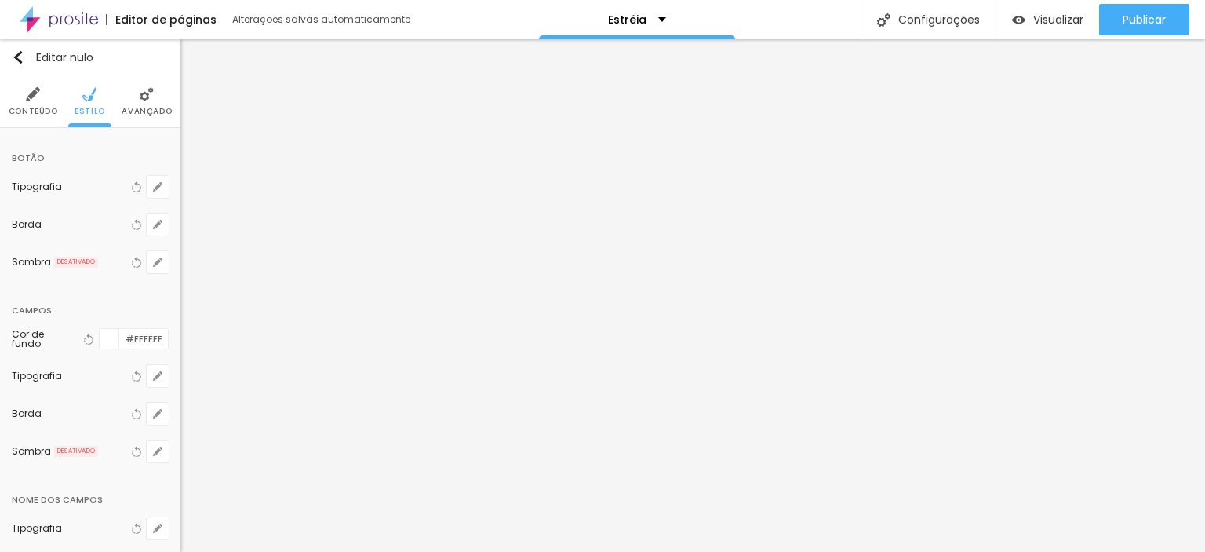
click at [31, 97] on img at bounding box center [33, 94] width 14 height 14
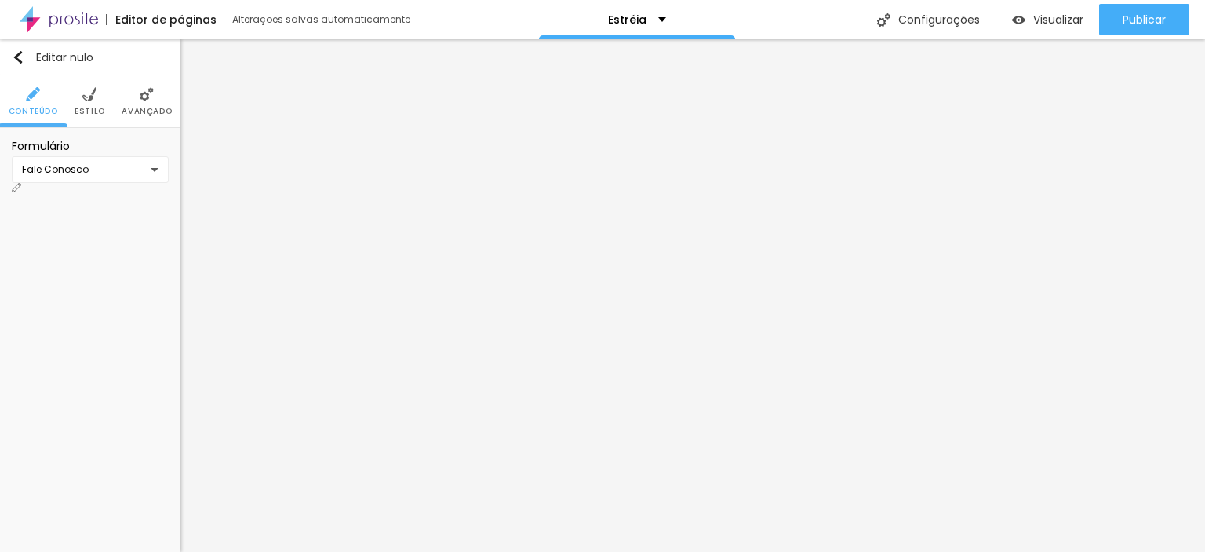
click at [86, 98] on img at bounding box center [89, 94] width 14 height 14
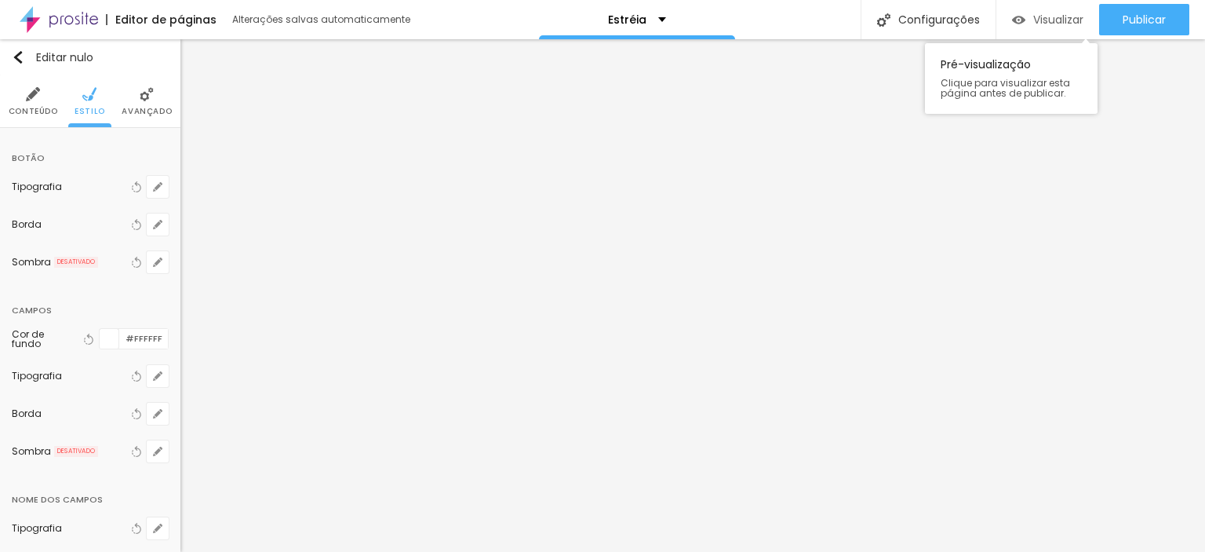
click at [1068, 17] on font "Visualizar" at bounding box center [1059, 20] width 50 height 16
click at [19, 57] on img "button" at bounding box center [18, 57] width 13 height 13
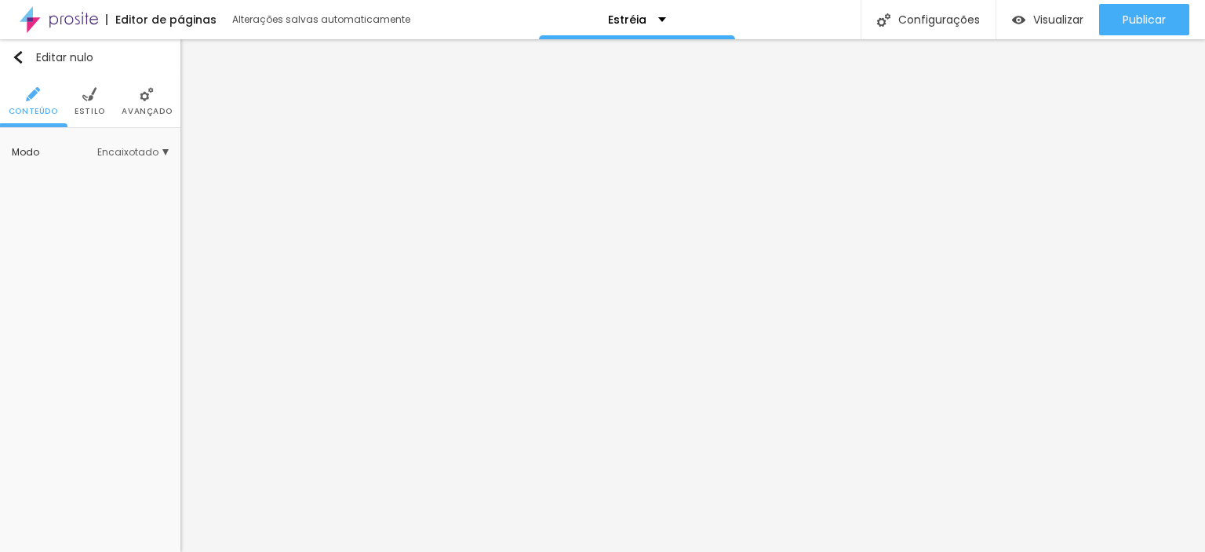
click at [114, 150] on font "Encaixotado" at bounding box center [127, 151] width 61 height 13
click at [94, 200] on font "Completo" at bounding box center [84, 195] width 48 height 13
click at [94, 101] on li "Estilo" at bounding box center [90, 101] width 31 height 52
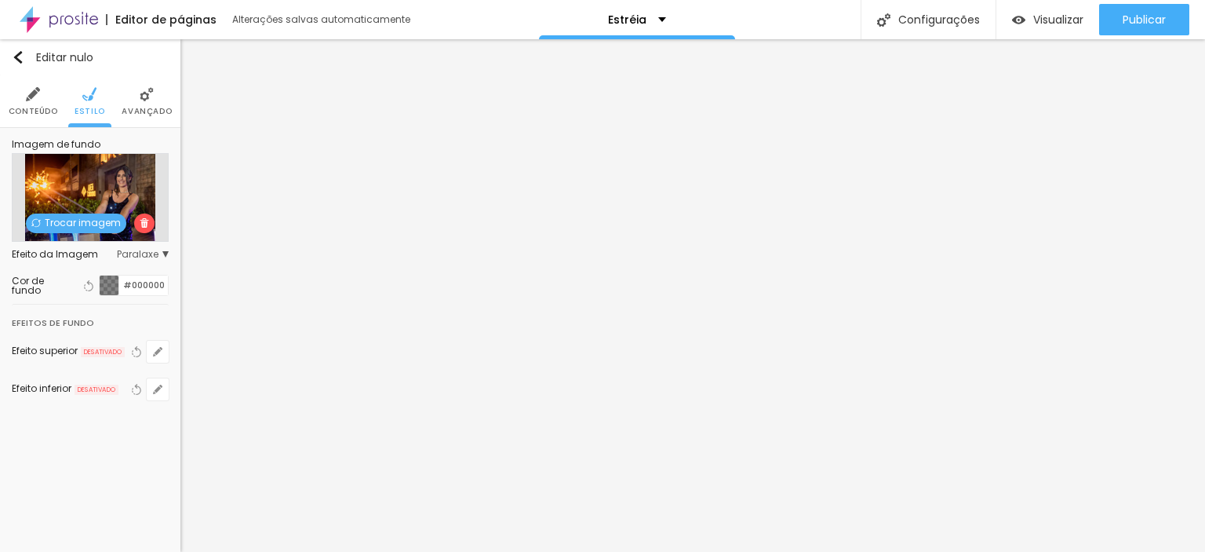
click at [129, 100] on li "Avançado" at bounding box center [147, 101] width 50 height 52
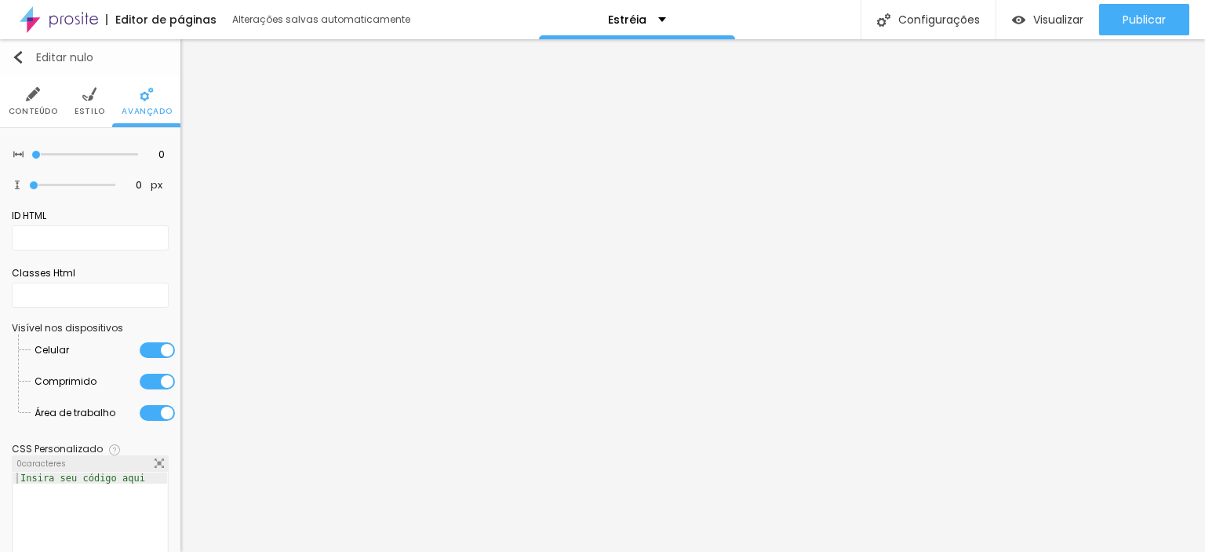
click at [15, 57] on img "button" at bounding box center [18, 57] width 13 height 13
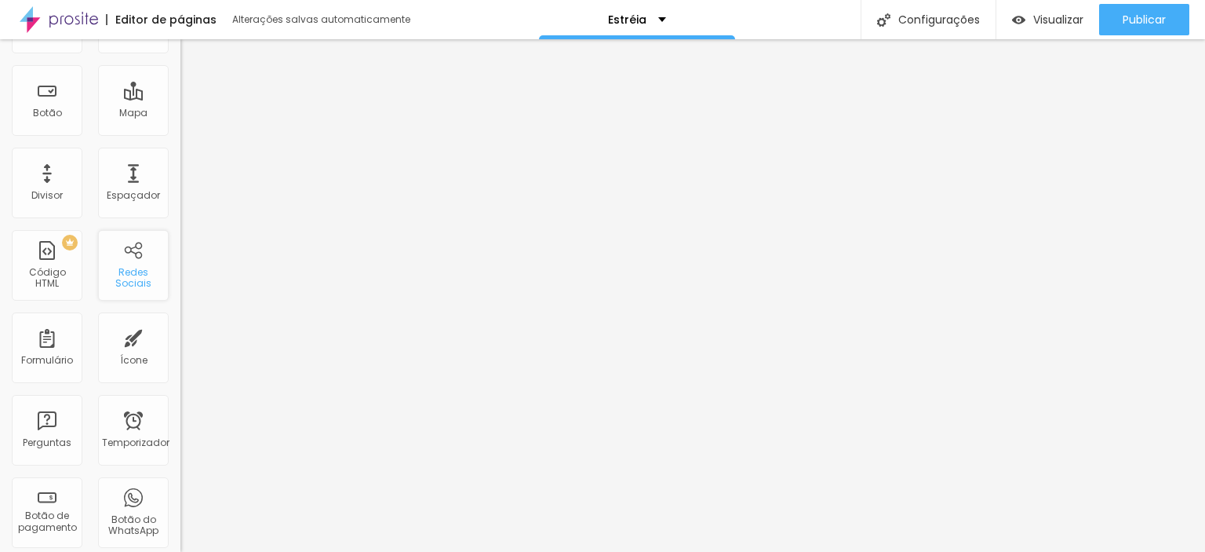
scroll to position [235, 0]
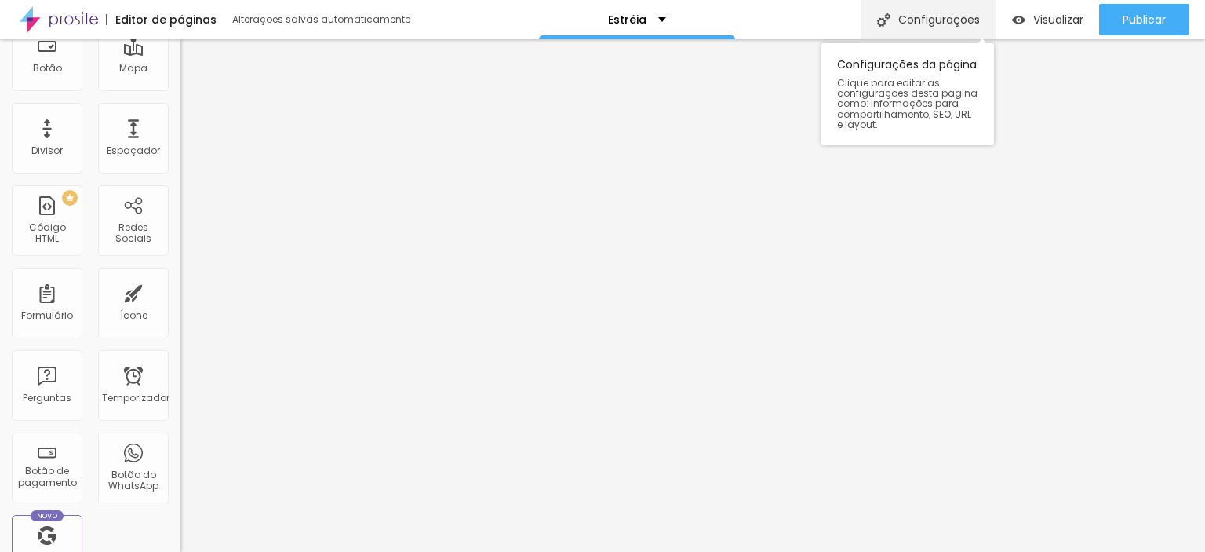
click at [931, 23] on font "Configurações" at bounding box center [940, 20] width 82 height 16
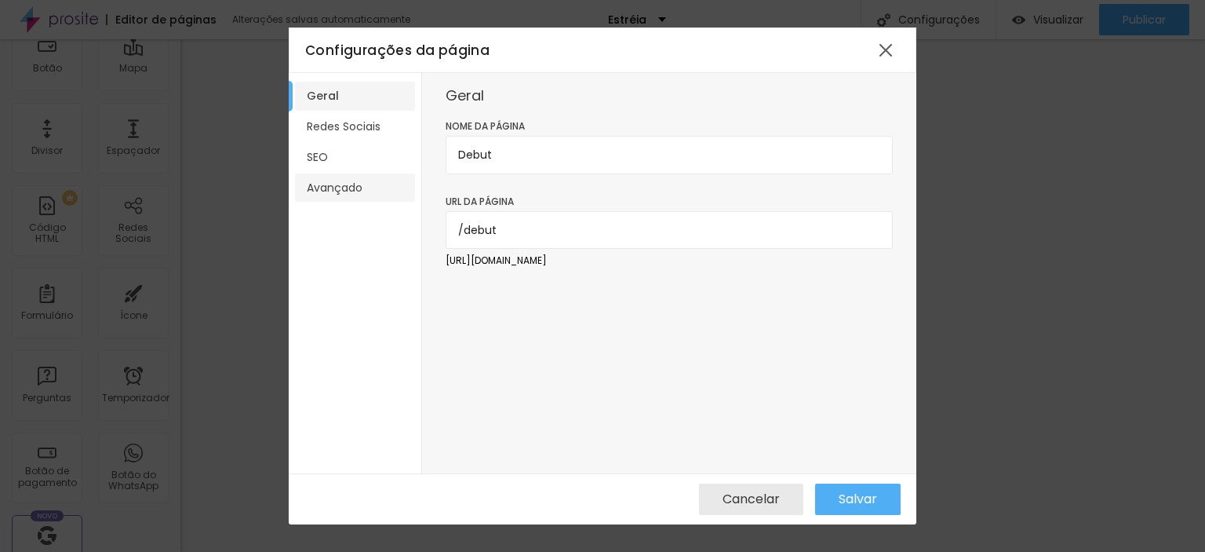
click at [355, 181] on font "Avançado" at bounding box center [335, 188] width 56 height 16
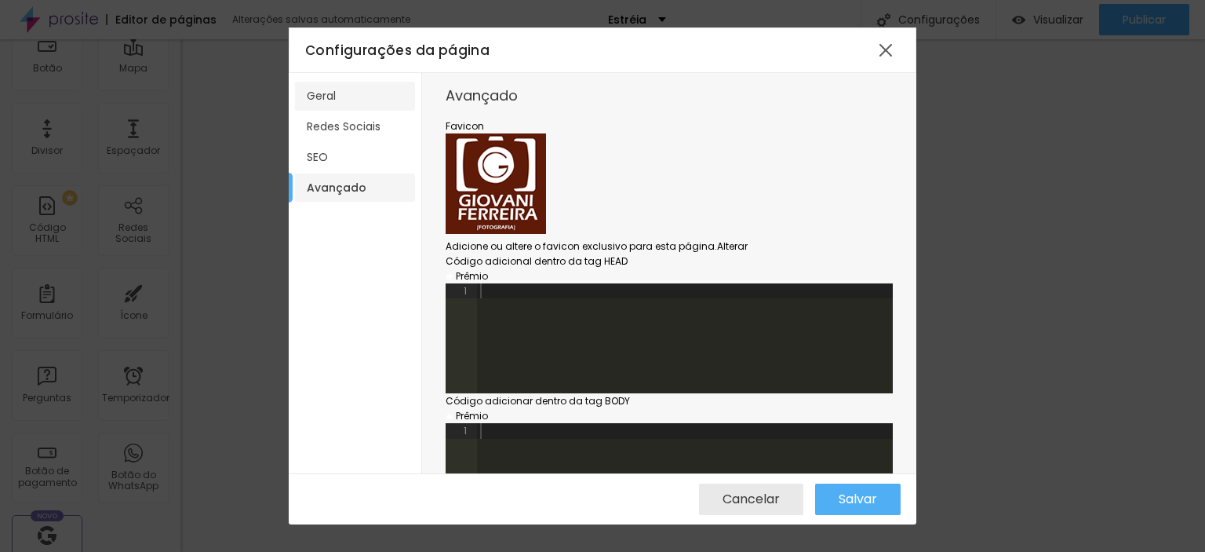
click at [320, 87] on li "Geral" at bounding box center [355, 96] width 120 height 29
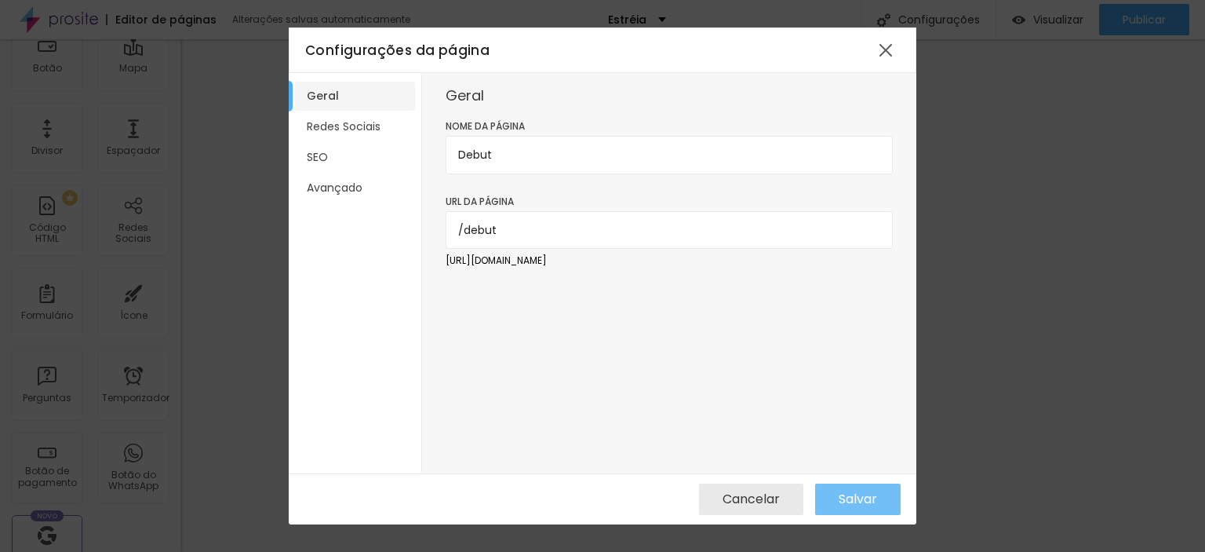
click at [859, 502] on font "Salvar" at bounding box center [858, 499] width 38 height 18
click at [886, 54] on div at bounding box center [886, 50] width 28 height 28
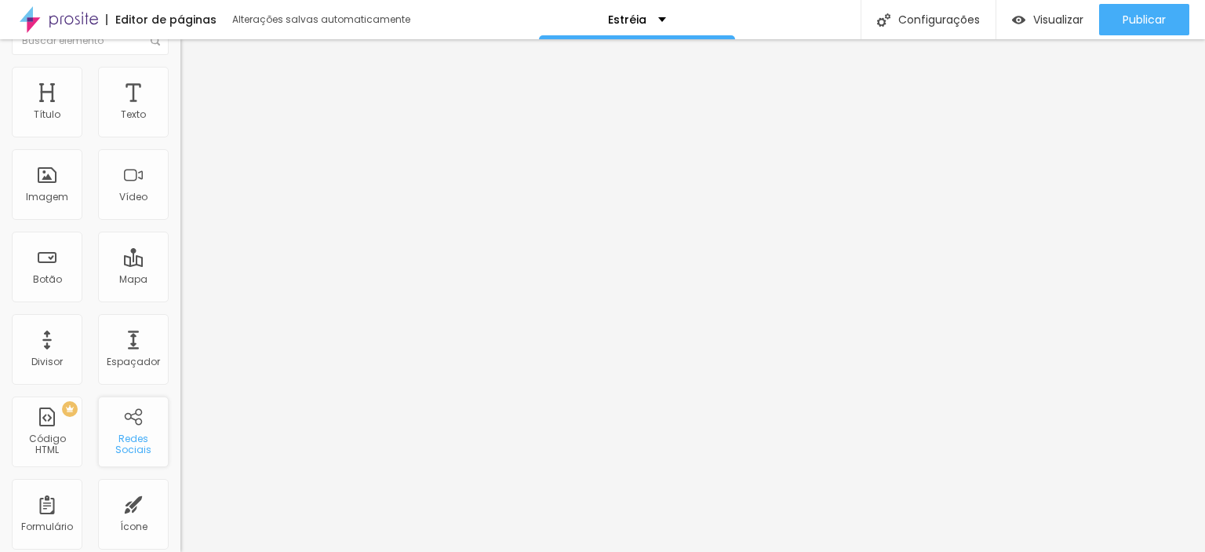
scroll to position [0, 0]
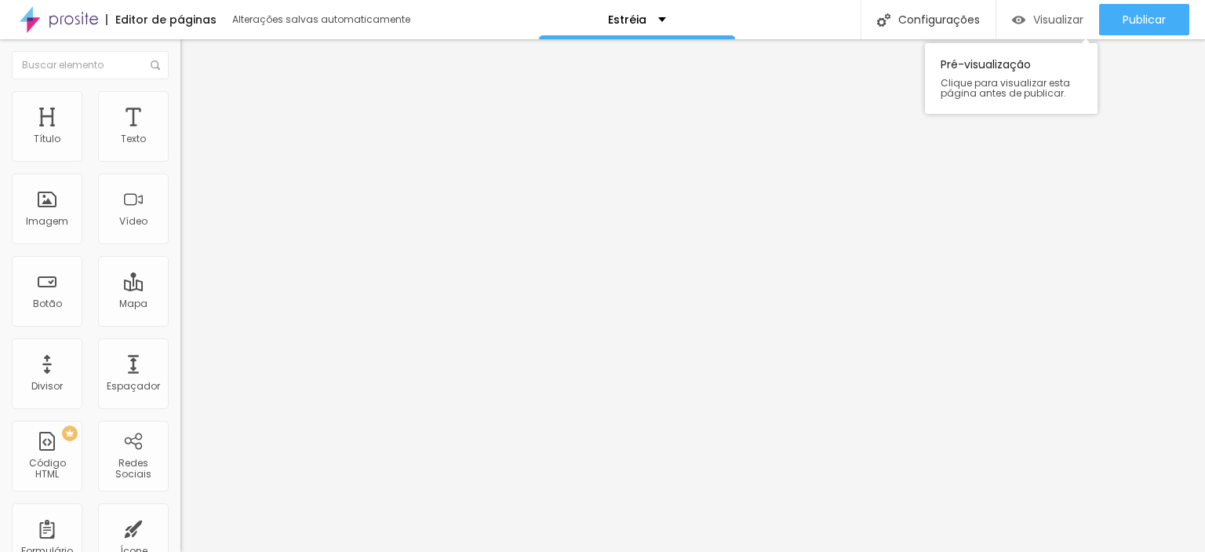
click at [1034, 12] on font "Visualizar" at bounding box center [1059, 20] width 50 height 16
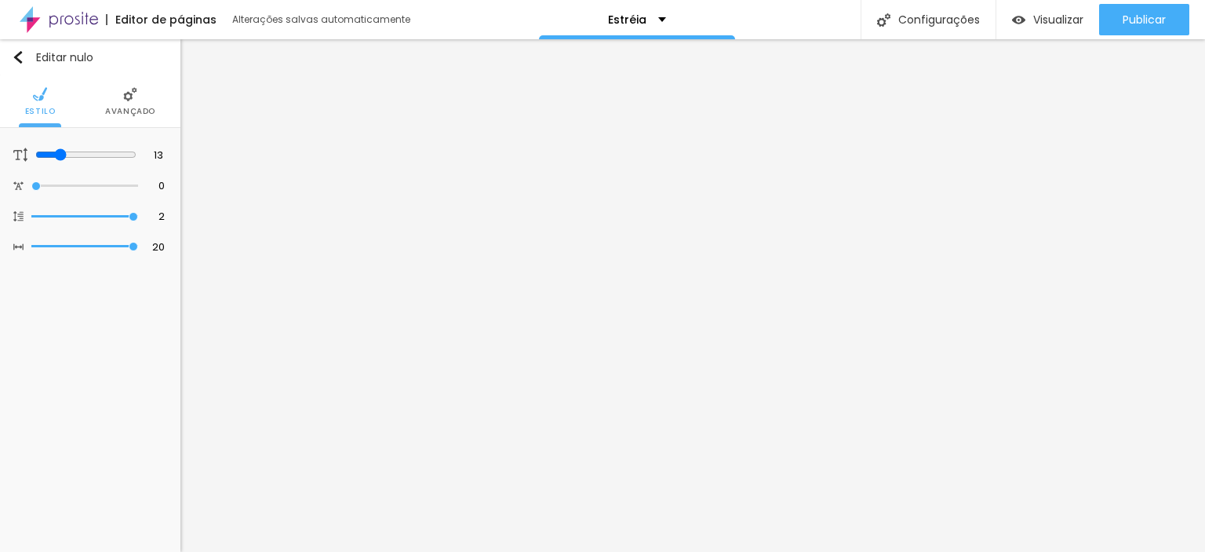
click at [128, 105] on font "Avançado" at bounding box center [130, 111] width 50 height 12
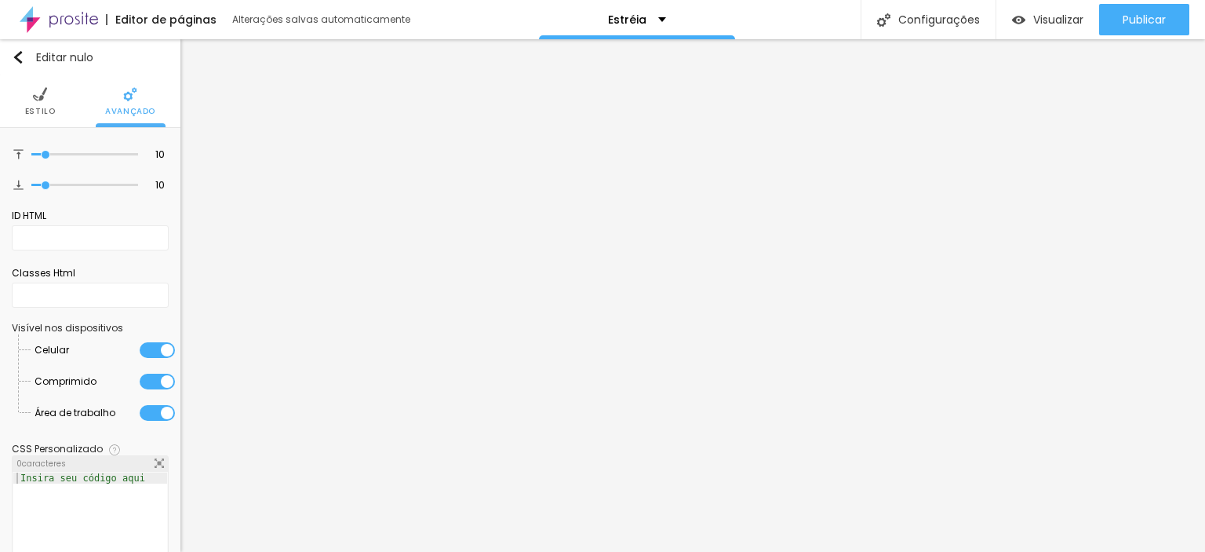
click at [42, 98] on img at bounding box center [40, 94] width 14 height 14
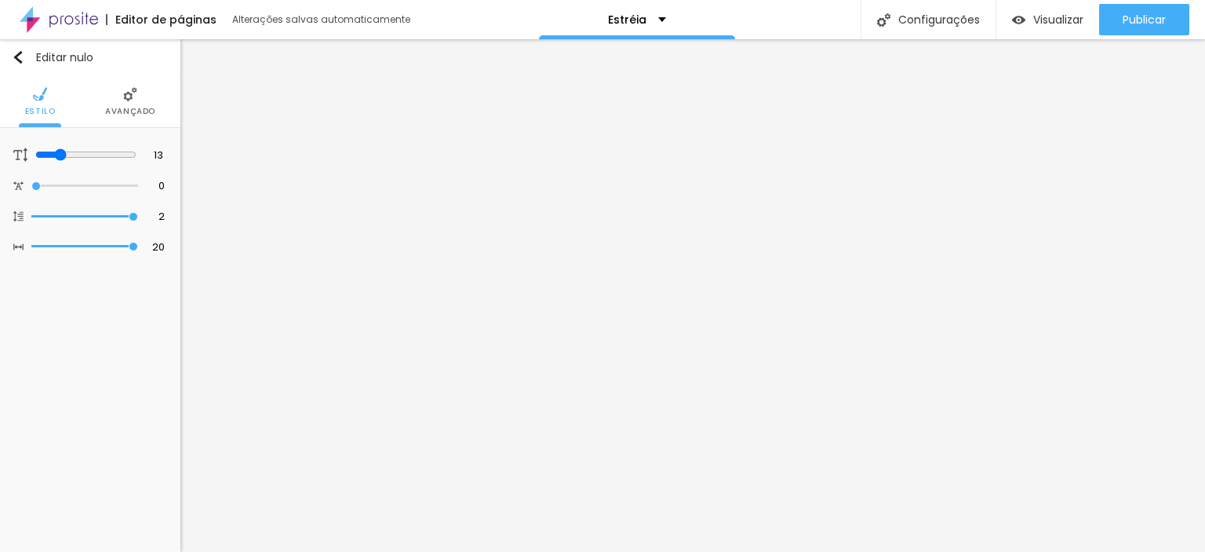
click at [133, 103] on li "Avançado" at bounding box center [130, 101] width 50 height 52
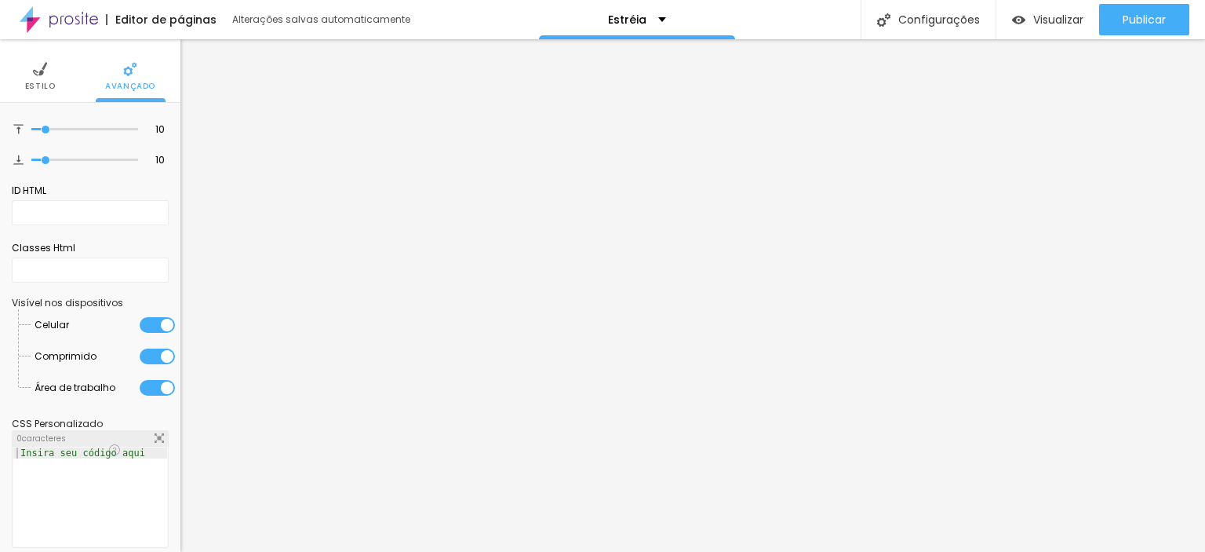
scroll to position [39, 0]
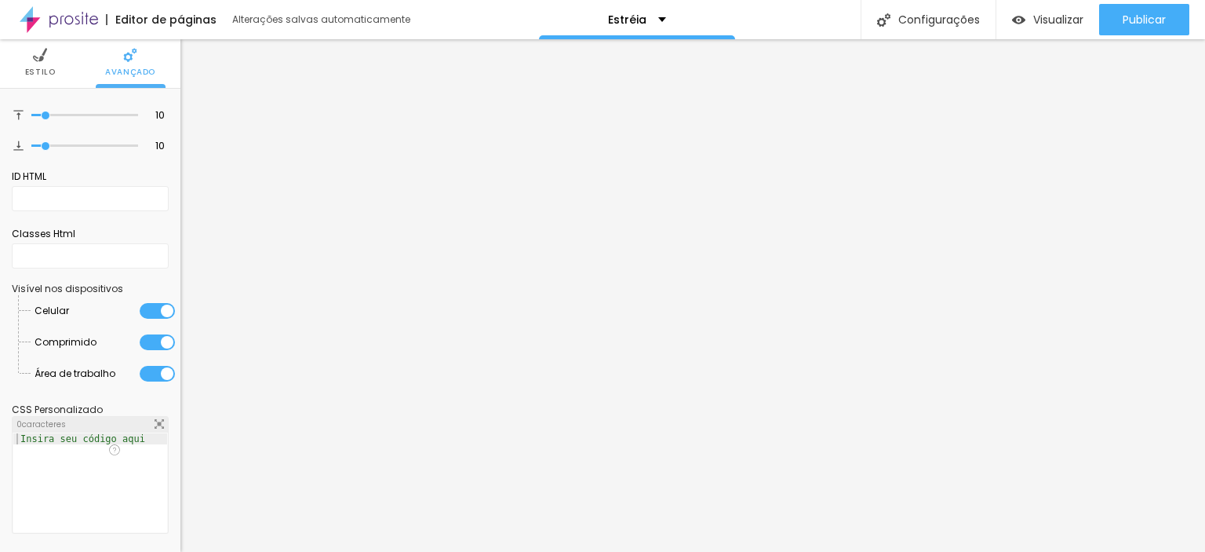
click at [157, 341] on div at bounding box center [157, 342] width 35 height 16
click at [154, 370] on div at bounding box center [157, 374] width 35 height 16
click at [140, 369] on div at bounding box center [157, 374] width 35 height 16
click at [1030, 31] on div "Visualizar" at bounding box center [1047, 19] width 71 height 31
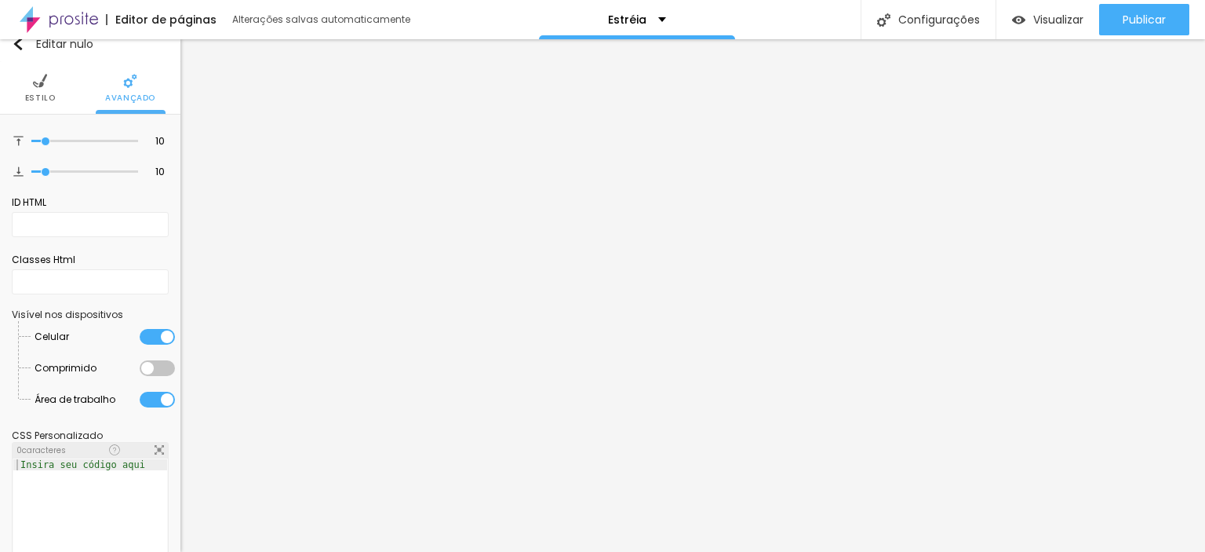
scroll to position [0, 0]
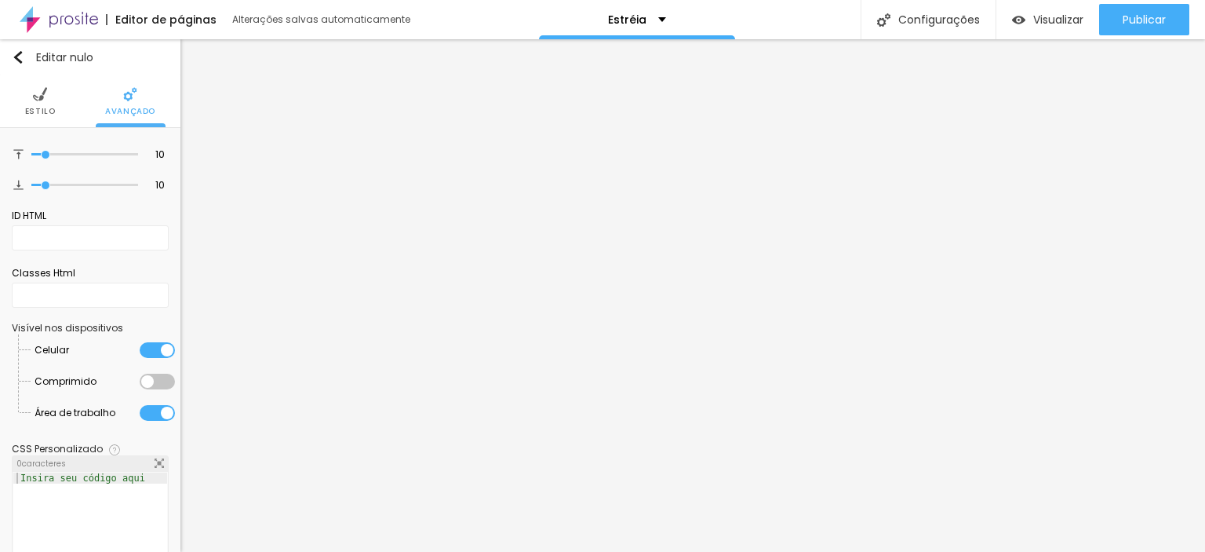
click at [36, 100] on img at bounding box center [40, 94] width 14 height 14
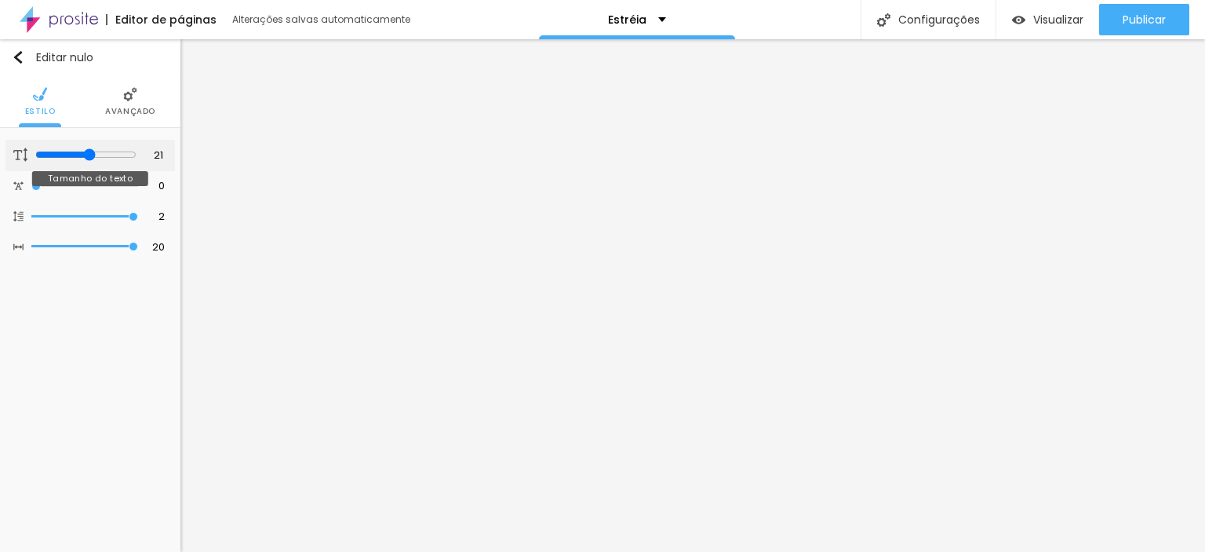
drag, startPoint x: 57, startPoint y: 148, endPoint x: 89, endPoint y: 144, distance: 32.4
click at [89, 148] on input "range" at bounding box center [85, 154] width 101 height 13
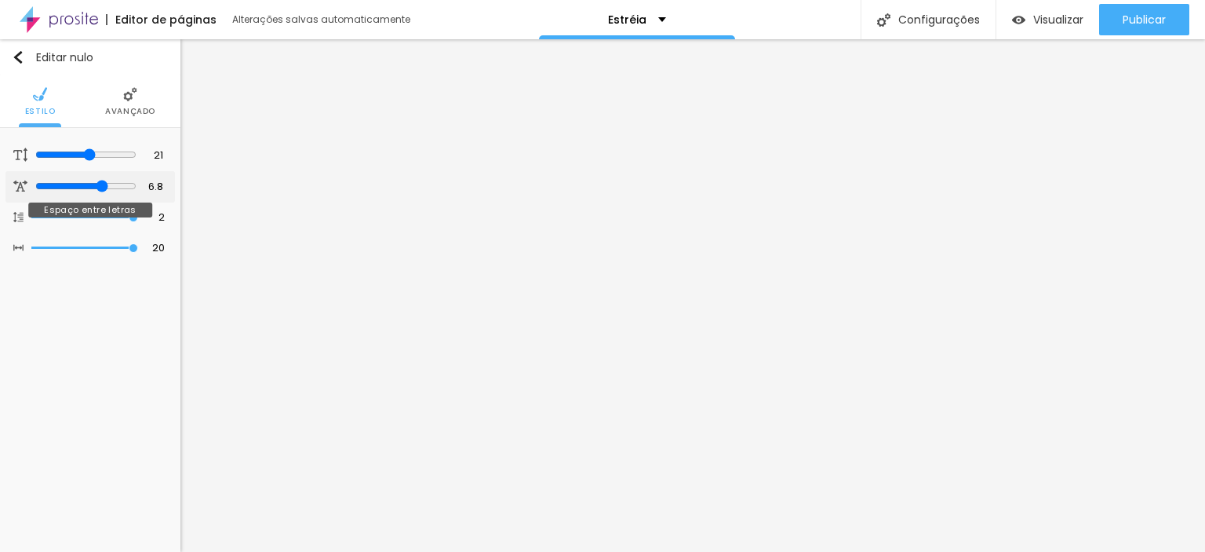
drag, startPoint x: 38, startPoint y: 184, endPoint x: 101, endPoint y: 181, distance: 63.7
click at [101, 181] on input "range" at bounding box center [85, 186] width 101 height 13
drag, startPoint x: 100, startPoint y: 182, endPoint x: 135, endPoint y: 181, distance: 34.5
click at [135, 182] on input "range" at bounding box center [84, 186] width 107 height 8
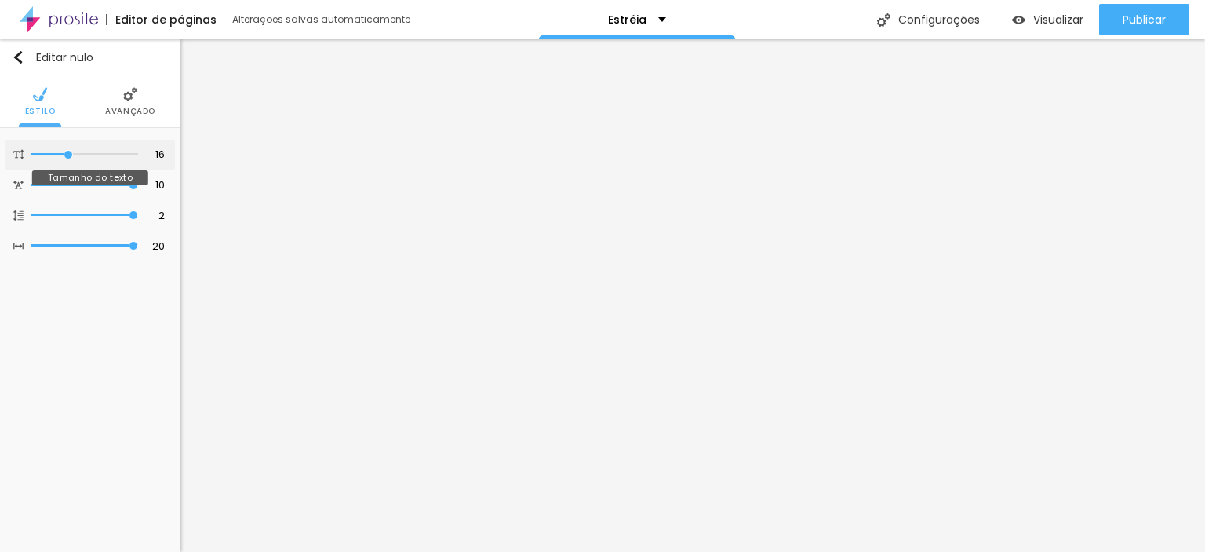
drag, startPoint x: 88, startPoint y: 154, endPoint x: 70, endPoint y: 154, distance: 18.1
click at [70, 154] on input "range" at bounding box center [84, 155] width 107 height 8
drag, startPoint x: 66, startPoint y: 151, endPoint x: 100, endPoint y: 151, distance: 34.5
click at [100, 151] on input "range" at bounding box center [84, 155] width 107 height 8
drag, startPoint x: 126, startPoint y: 181, endPoint x: 94, endPoint y: 181, distance: 32.2
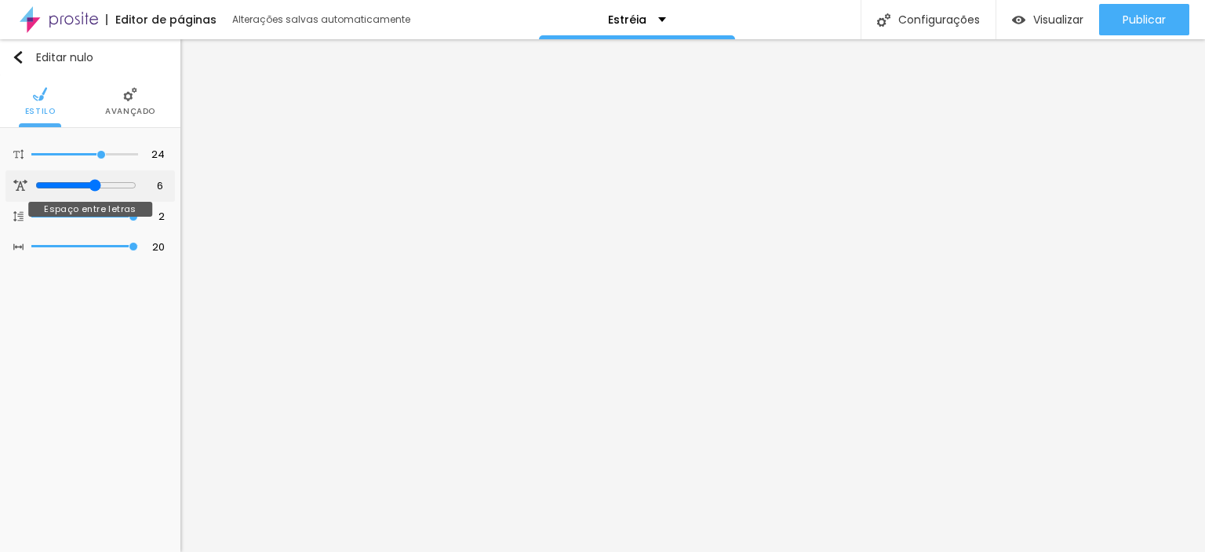
click at [94, 181] on input "range" at bounding box center [85, 185] width 101 height 13
drag, startPoint x: 127, startPoint y: 213, endPoint x: 144, endPoint y: 209, distance: 17.1
click at [138, 213] on input "range" at bounding box center [84, 217] width 107 height 8
drag, startPoint x: 88, startPoint y: 181, endPoint x: 72, endPoint y: 181, distance: 15.7
click at [72, 181] on input "range" at bounding box center [84, 185] width 107 height 8
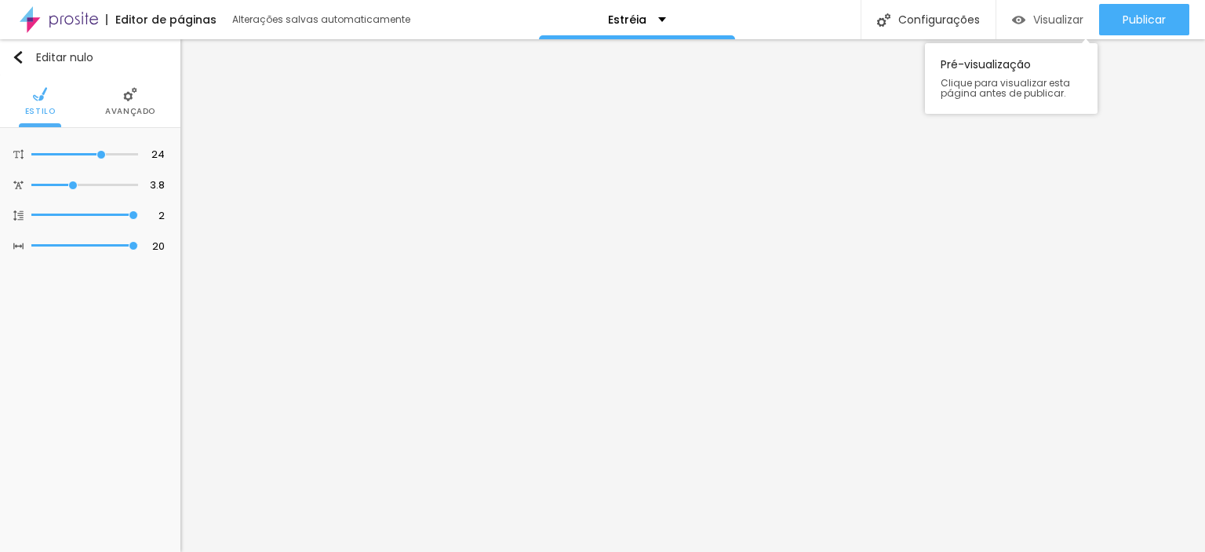
click at [1060, 22] on font "Visualizar" at bounding box center [1059, 20] width 50 height 16
click at [18, 53] on img "button" at bounding box center [18, 57] width 13 height 13
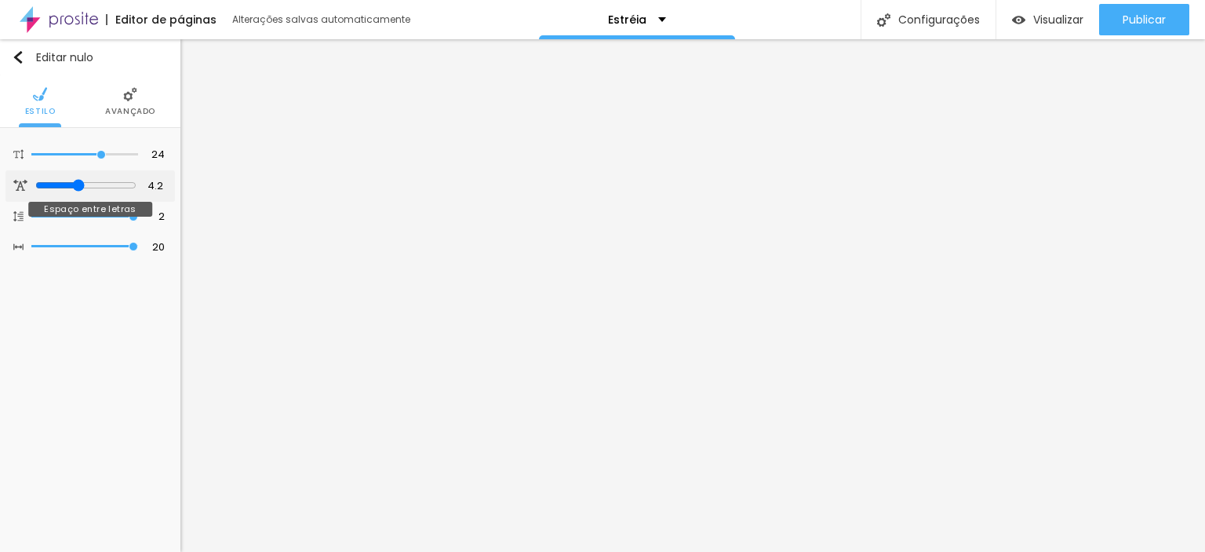
click at [77, 182] on input "range" at bounding box center [85, 185] width 101 height 13
drag, startPoint x: 128, startPoint y: 213, endPoint x: 97, endPoint y: 215, distance: 30.7
click at [97, 215] on input "range" at bounding box center [84, 217] width 107 height 8
drag, startPoint x: 99, startPoint y: 216, endPoint x: 46, endPoint y: 224, distance: 53.9
click at [46, 223] on input "range" at bounding box center [85, 216] width 101 height 13
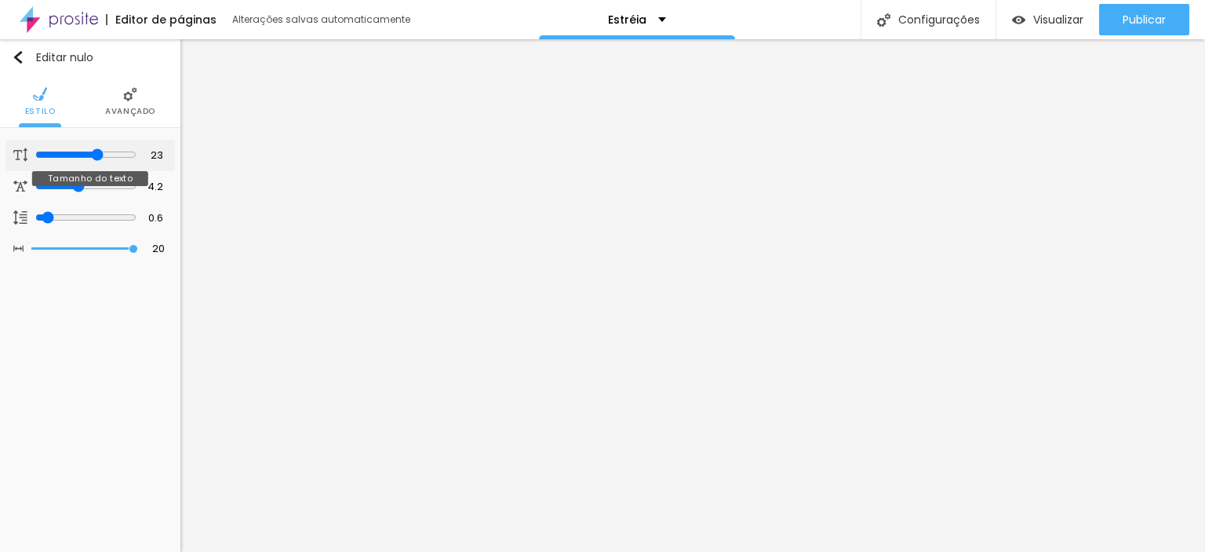
click at [95, 153] on input "range" at bounding box center [85, 154] width 101 height 13
drag, startPoint x: 75, startPoint y: 181, endPoint x: 36, endPoint y: 178, distance: 38.6
click at [36, 182] on input "range" at bounding box center [84, 186] width 107 height 8
click at [51, 210] on input "range" at bounding box center [85, 216] width 101 height 13
click at [94, 150] on input "range" at bounding box center [85, 154] width 101 height 13
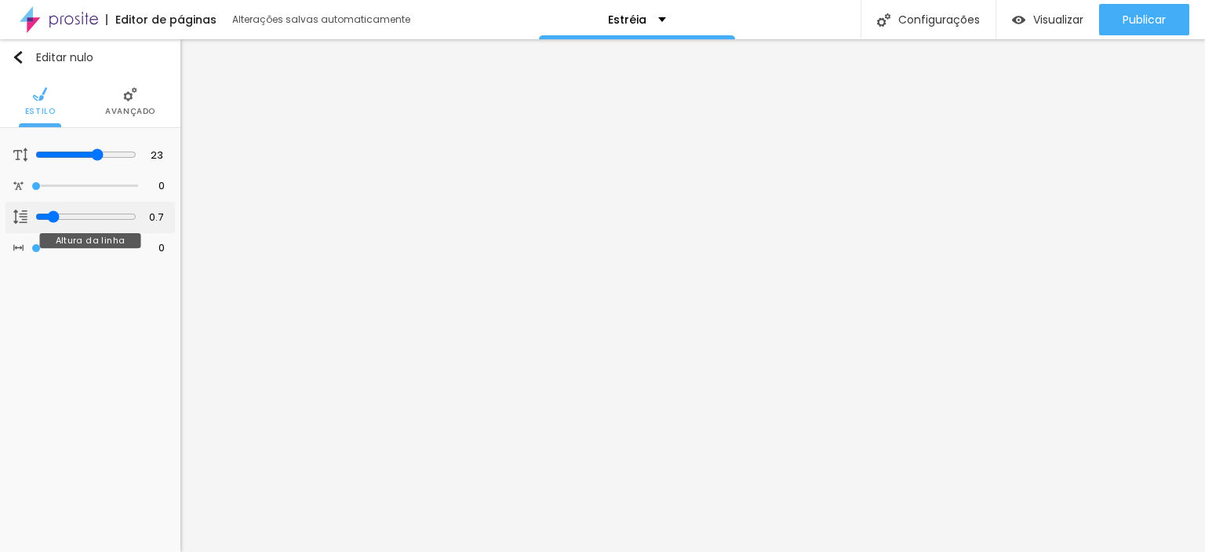
drag, startPoint x: 122, startPoint y: 246, endPoint x: 59, endPoint y: 204, distance: 75.3
click at [31, 244] on input "range" at bounding box center [84, 248] width 107 height 8
drag, startPoint x: 79, startPoint y: 151, endPoint x: 64, endPoint y: 154, distance: 15.2
click at [64, 154] on input "range" at bounding box center [85, 154] width 101 height 13
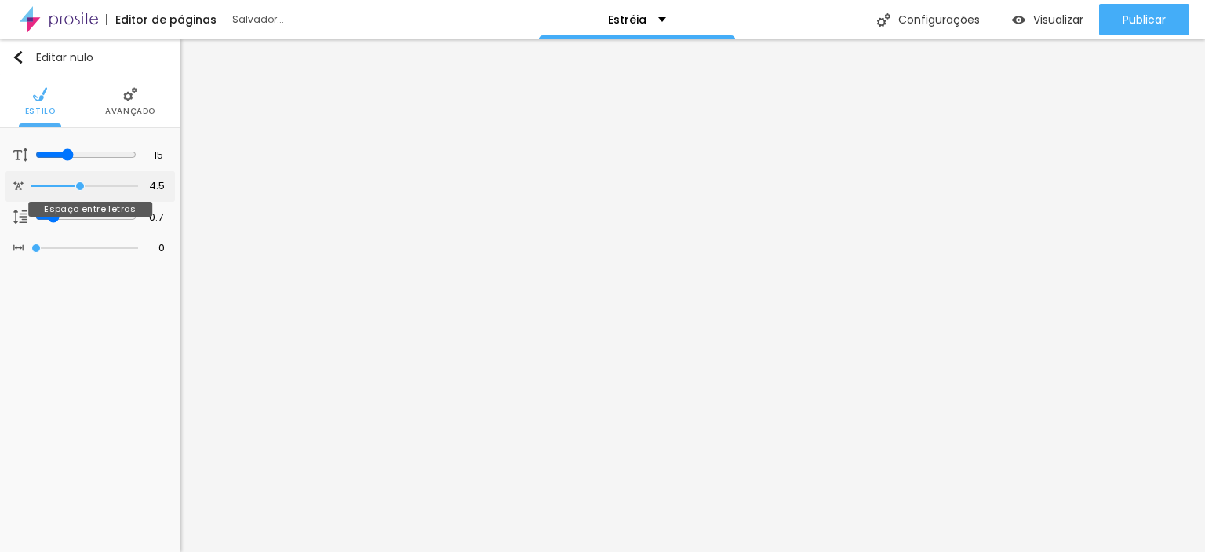
drag, startPoint x: 35, startPoint y: 184, endPoint x: 79, endPoint y: 178, distance: 44.4
click at [79, 182] on input "range" at bounding box center [84, 186] width 107 height 8
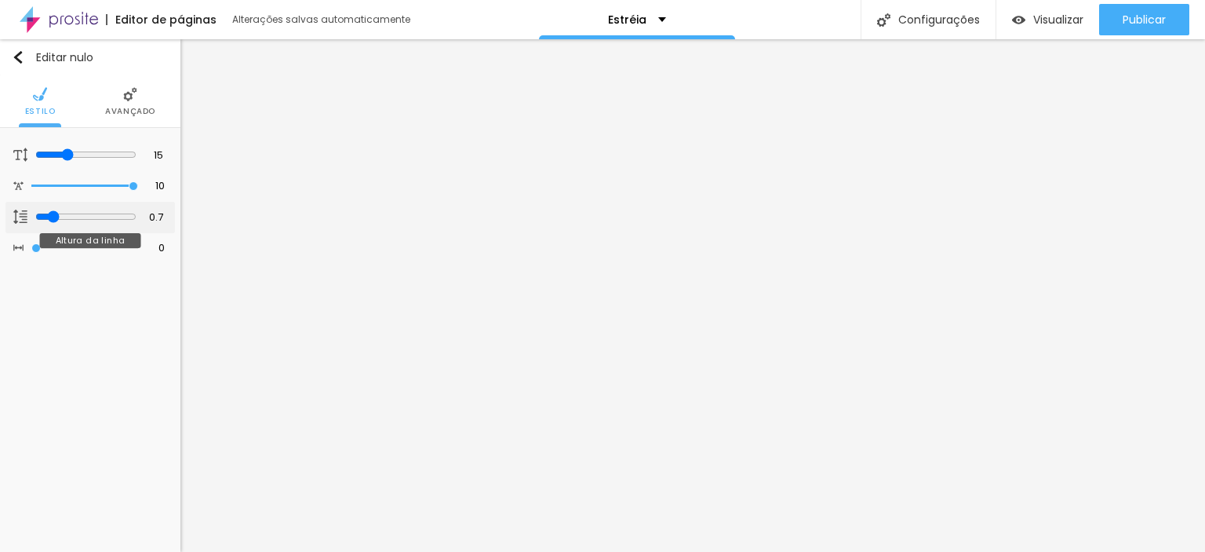
drag, startPoint x: 82, startPoint y: 183, endPoint x: 110, endPoint y: 207, distance: 37.3
click at [138, 186] on input "range" at bounding box center [84, 186] width 107 height 8
drag, startPoint x: 49, startPoint y: 210, endPoint x: 67, endPoint y: 210, distance: 18.8
click at [67, 213] on input "range" at bounding box center [84, 217] width 107 height 8
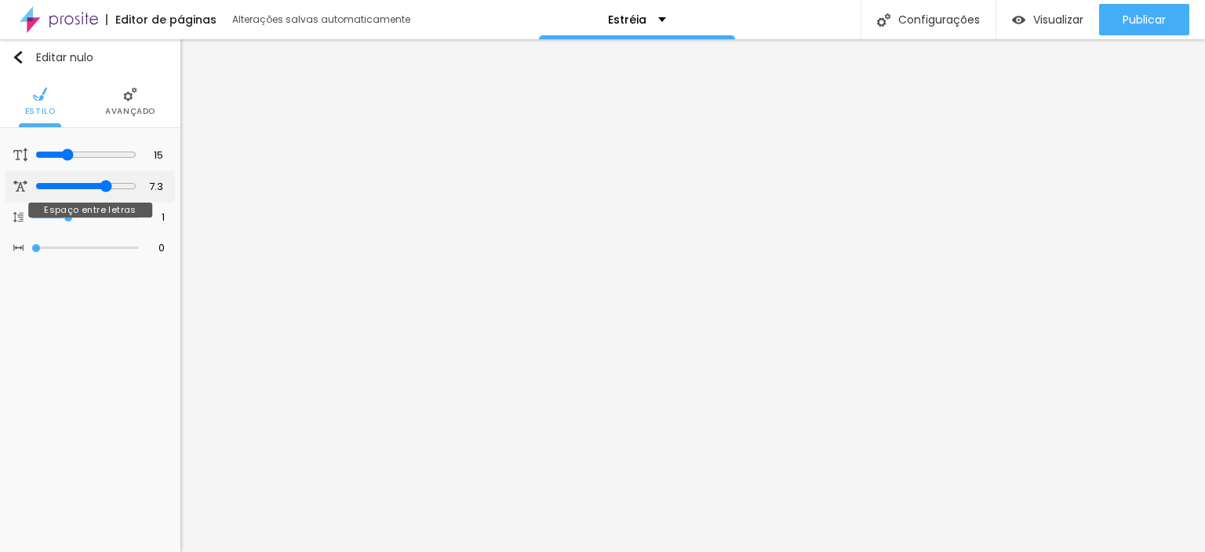
drag, startPoint x: 129, startPoint y: 183, endPoint x: 107, endPoint y: 184, distance: 22.0
click at [107, 184] on input "range" at bounding box center [85, 186] width 101 height 13
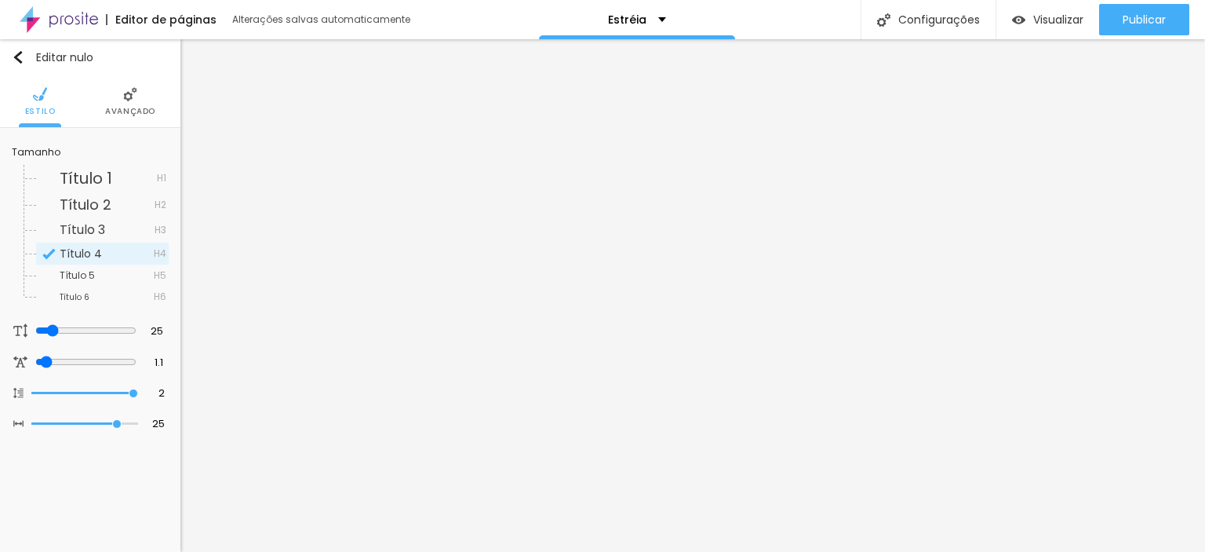
click at [122, 109] on font "Avançado" at bounding box center [130, 111] width 50 height 12
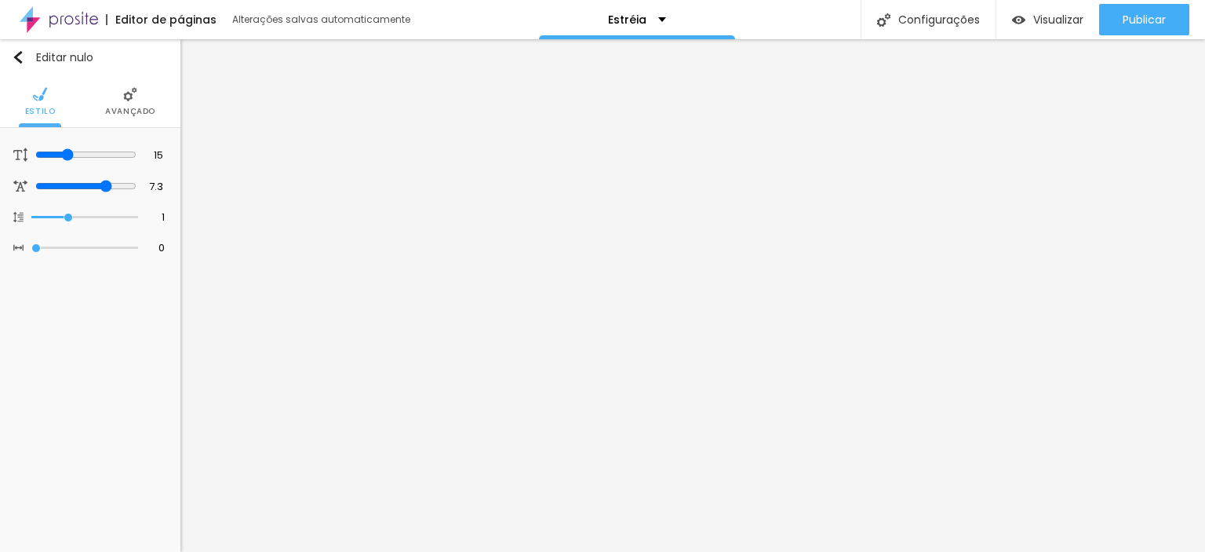
click at [38, 122] on li "Estilo" at bounding box center [40, 101] width 31 height 52
click at [38, 97] on img at bounding box center [40, 94] width 14 height 14
click at [138, 106] on font "Avançado" at bounding box center [130, 111] width 50 height 12
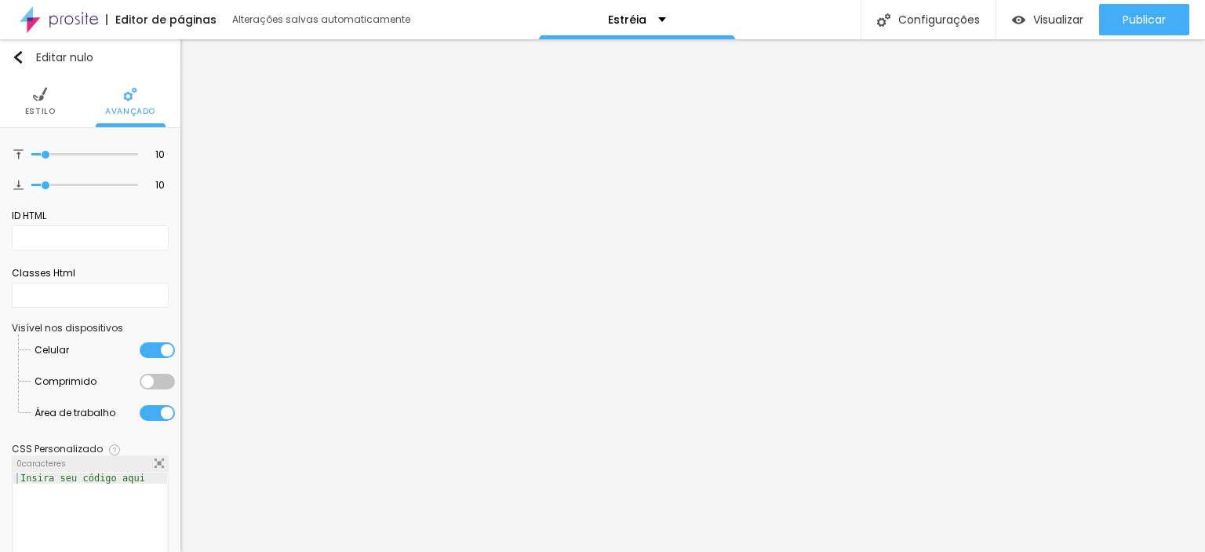
click at [140, 378] on div at bounding box center [157, 382] width 35 height 16
click at [155, 374] on div at bounding box center [157, 382] width 35 height 16
click at [25, 97] on li "Estilo" at bounding box center [40, 101] width 31 height 52
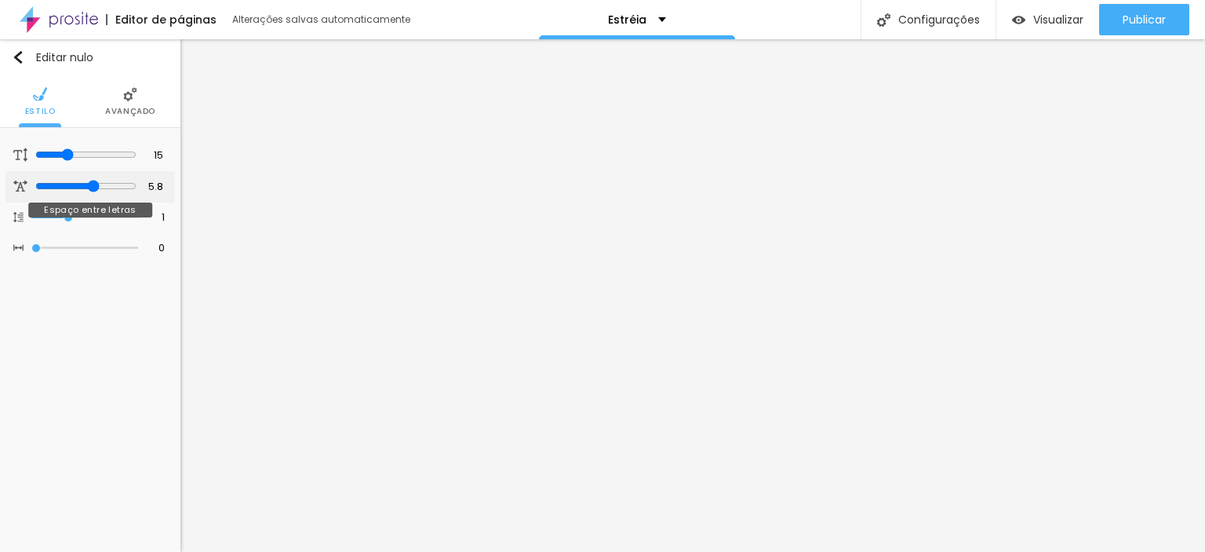
drag, startPoint x: 102, startPoint y: 183, endPoint x: 92, endPoint y: 183, distance: 10.2
click at [92, 183] on input "range" at bounding box center [85, 186] width 101 height 13
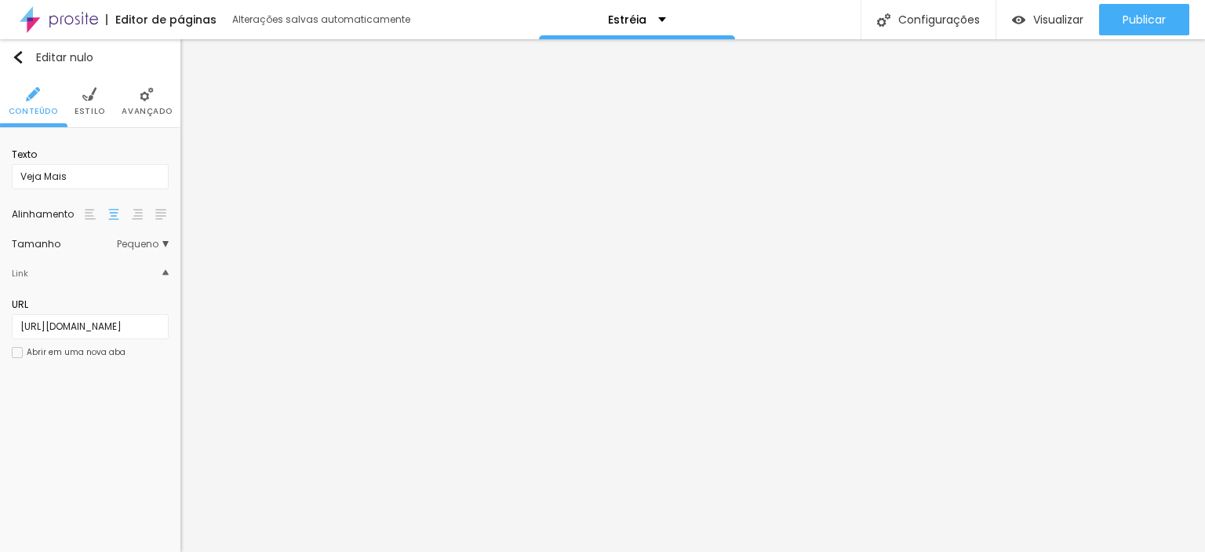
click at [16, 347] on div at bounding box center [17, 352] width 11 height 11
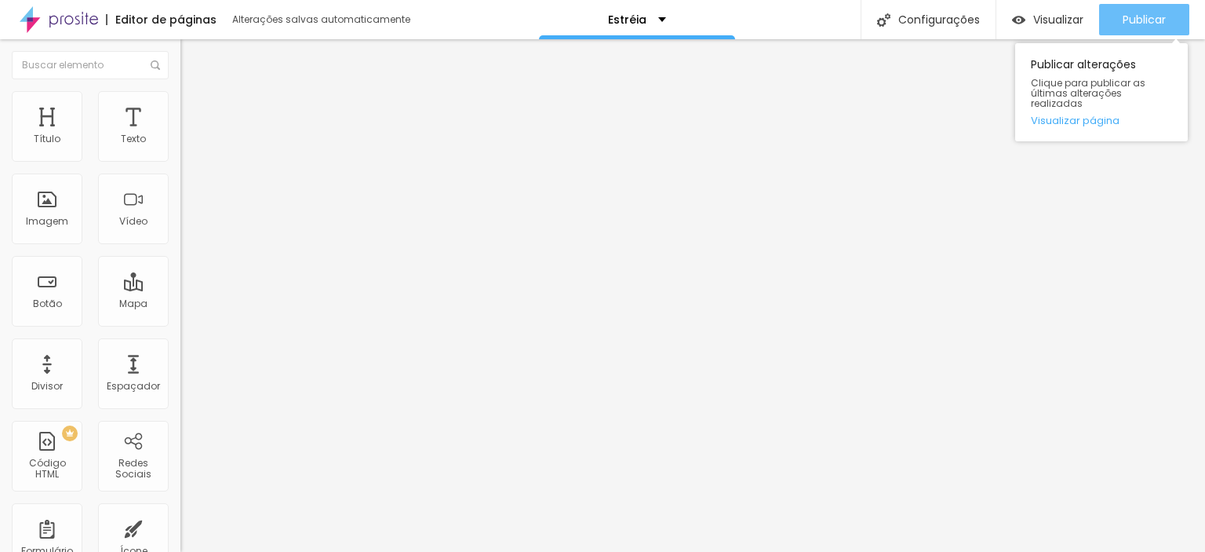
click at [1146, 18] on font "Publicar" at bounding box center [1144, 20] width 43 height 16
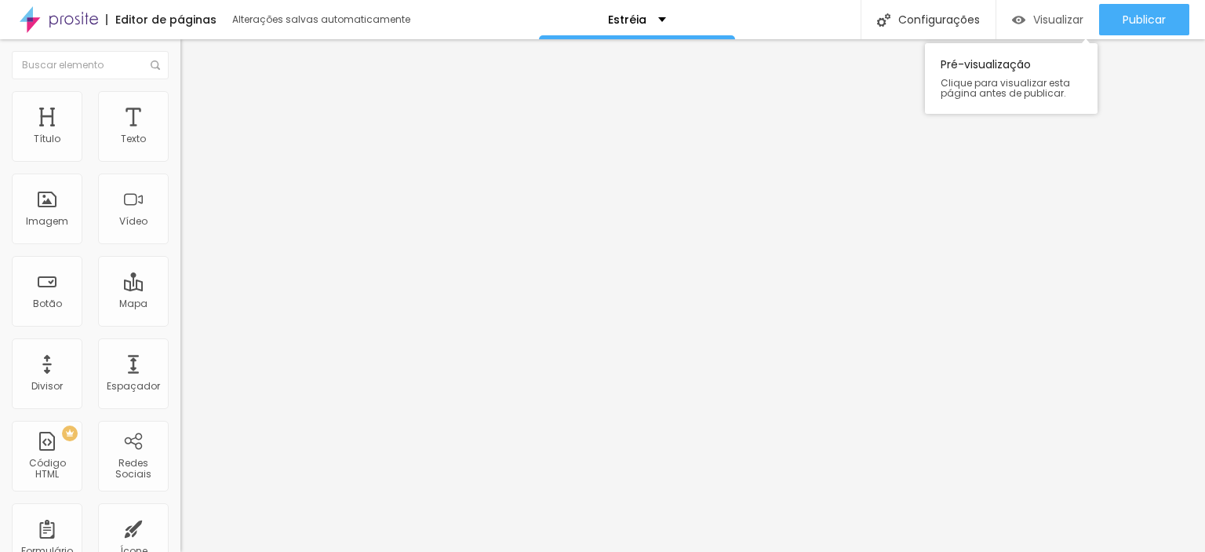
click at [1052, 23] on font "Visualizar" at bounding box center [1059, 20] width 50 height 16
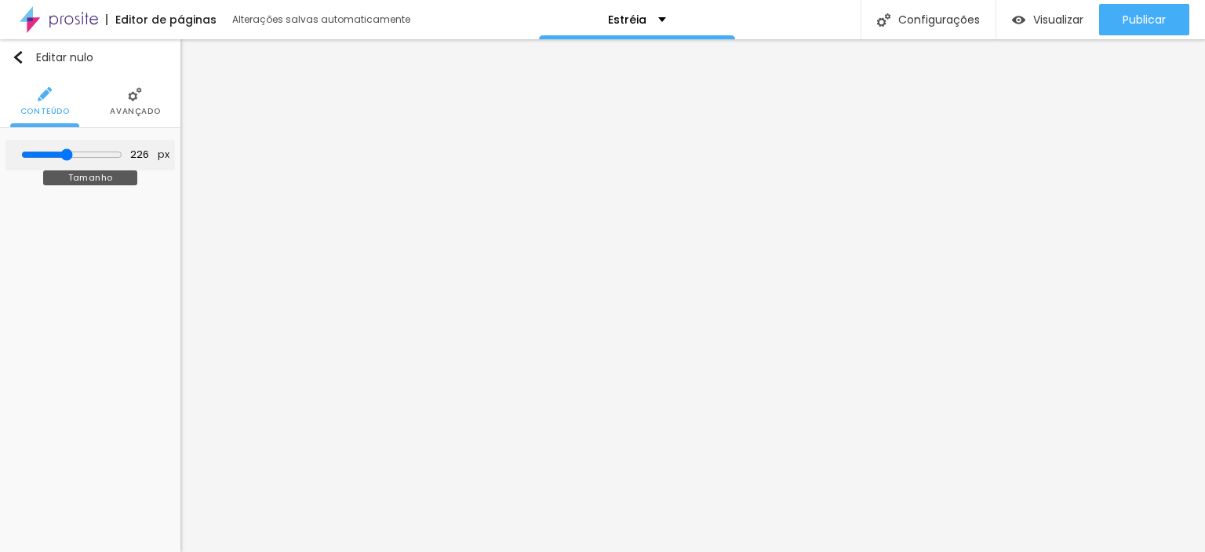
drag, startPoint x: 100, startPoint y: 152, endPoint x: 67, endPoint y: 153, distance: 33.0
click at [67, 153] on input "range" at bounding box center [71, 154] width 101 height 13
click at [20, 61] on img "button" at bounding box center [18, 57] width 13 height 13
click at [91, 101] on li "Estilo" at bounding box center [90, 101] width 31 height 52
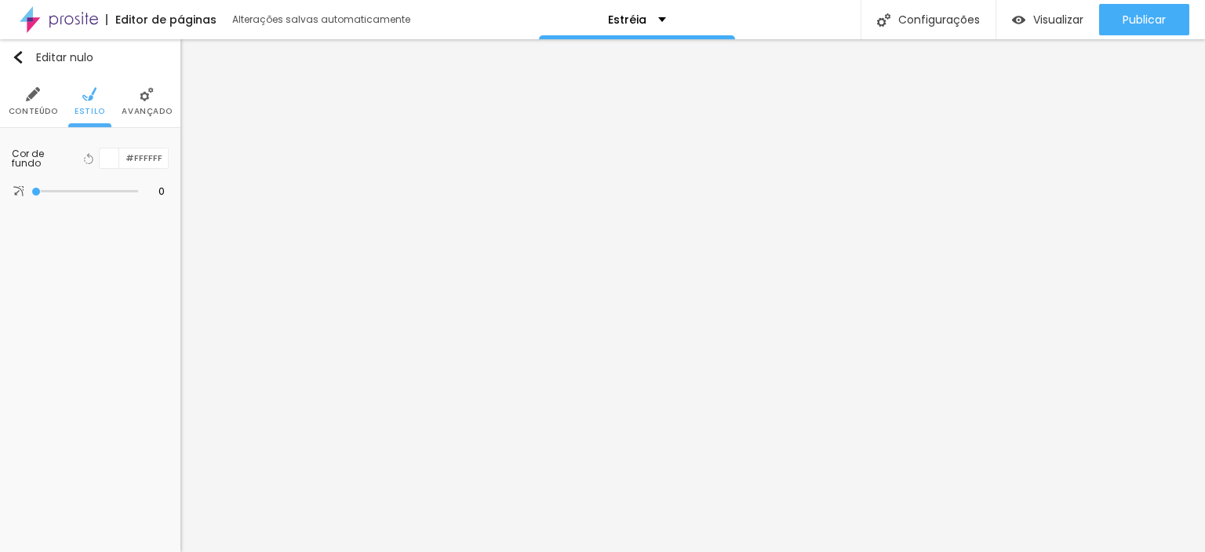
click at [138, 96] on li "Avançado" at bounding box center [147, 101] width 50 height 52
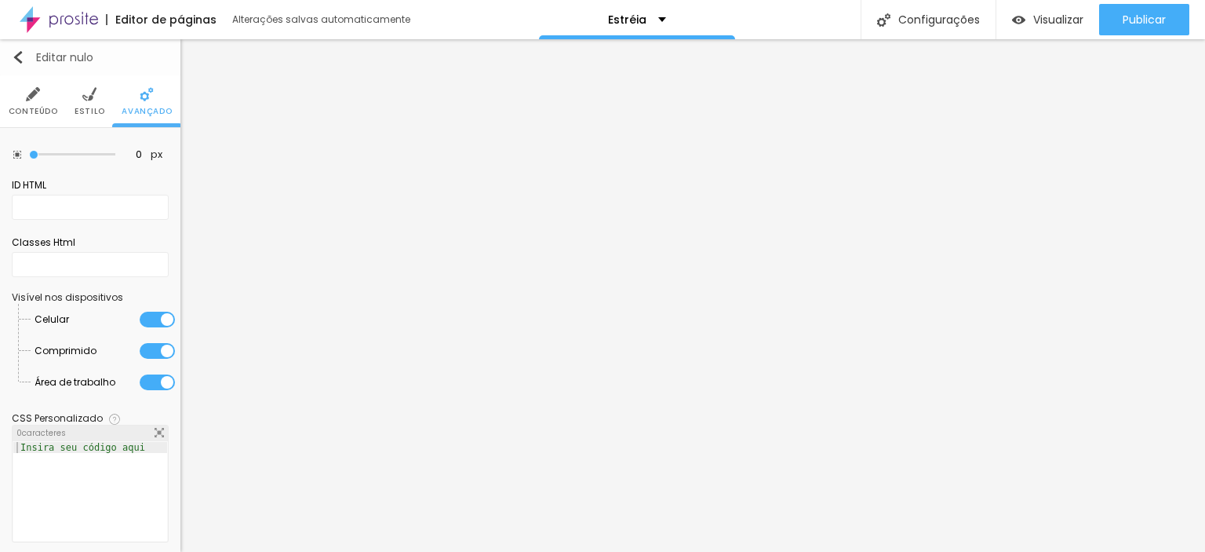
click at [14, 57] on img "button" at bounding box center [18, 57] width 13 height 13
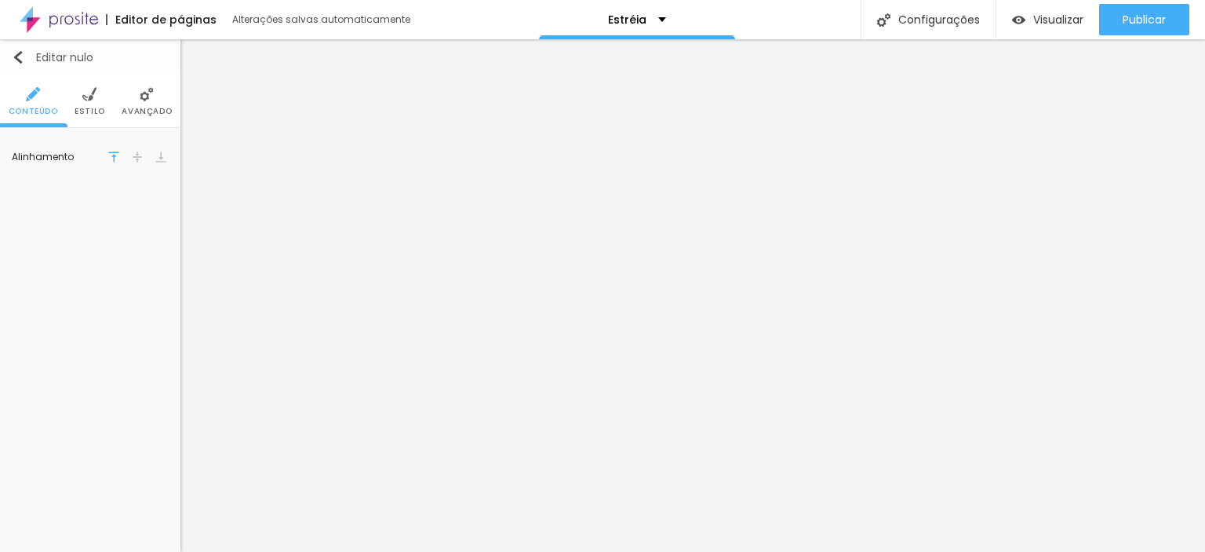
click at [18, 57] on img "button" at bounding box center [18, 57] width 13 height 13
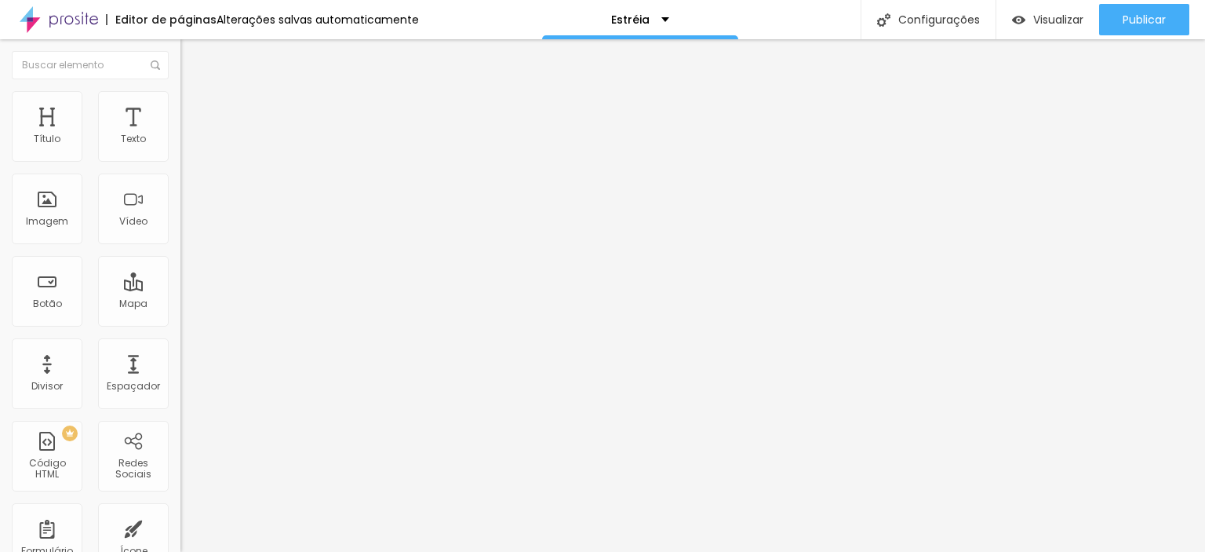
type input "16"
type input "17"
type input "18"
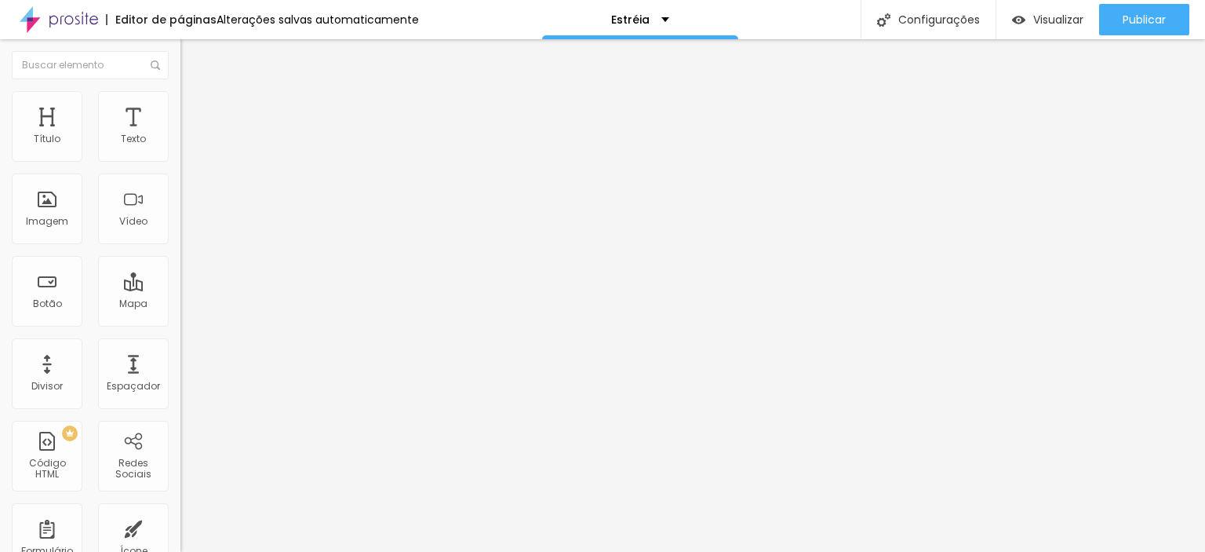
type input "18"
type input "19"
type input "20"
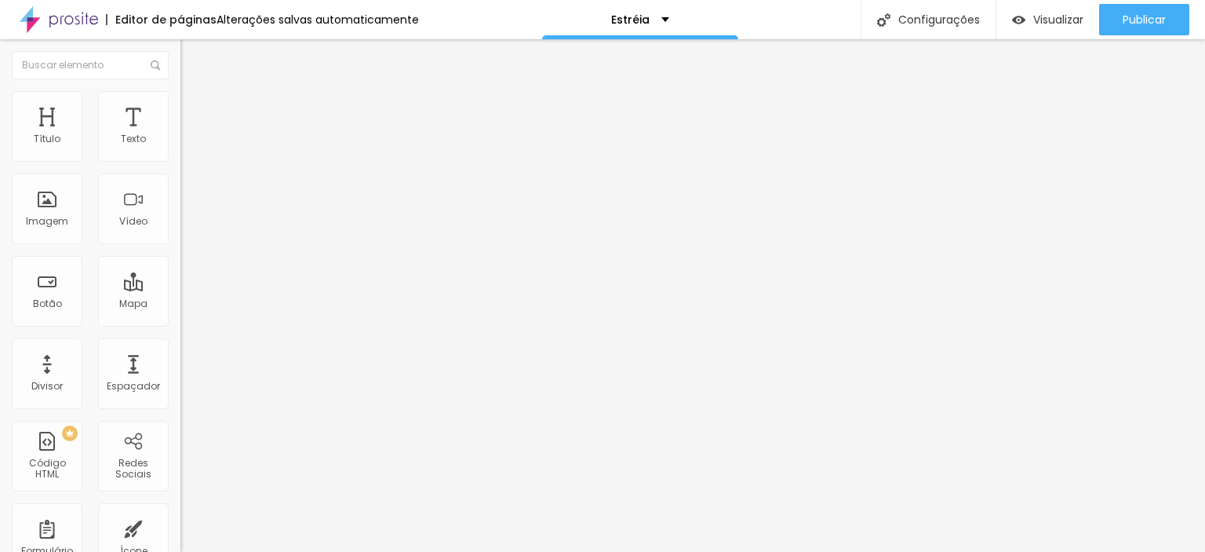
type input "21"
type input "22"
drag, startPoint x: 68, startPoint y: 153, endPoint x: 93, endPoint y: 148, distance: 25.6
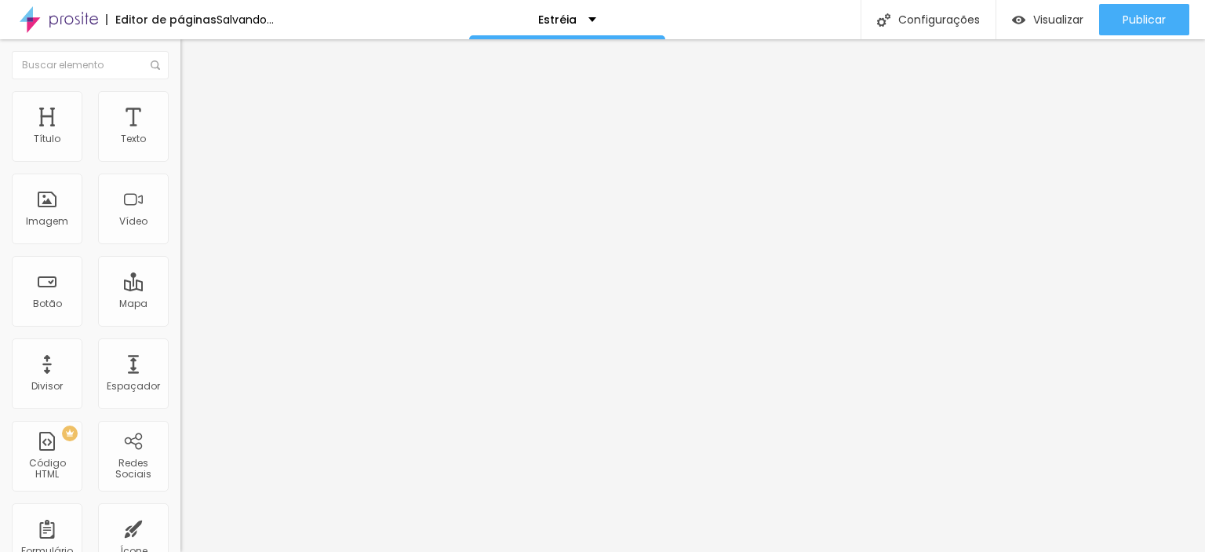
type input "22"
click at [181, 289] on input "range" at bounding box center [231, 295] width 101 height 13
